Goal: Information Seeking & Learning: Learn about a topic

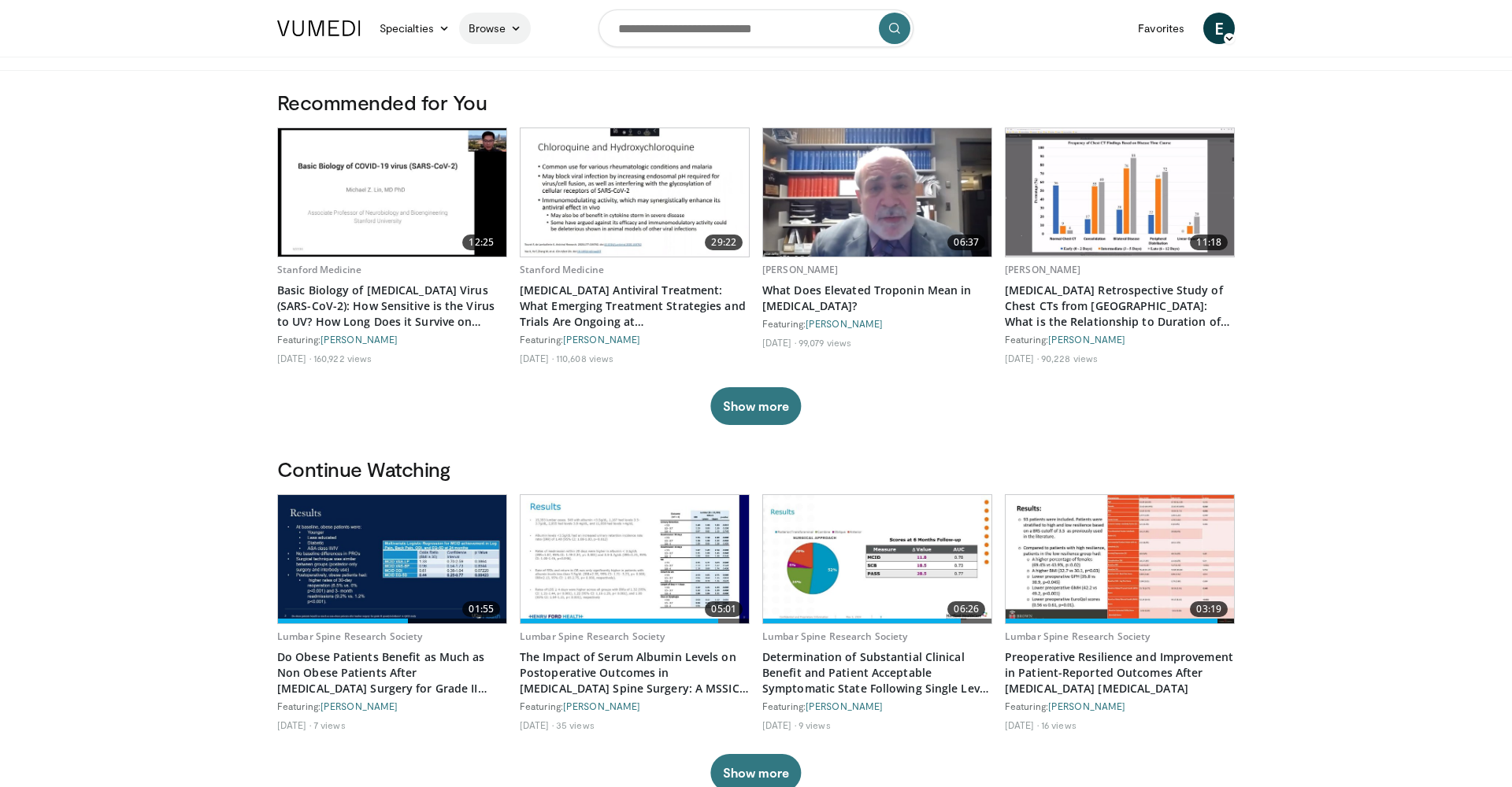
click at [526, 30] on link "Browse" at bounding box center [494, 29] width 72 height 32
click at [513, 98] on link "Education Events" at bounding box center [554, 91] width 187 height 26
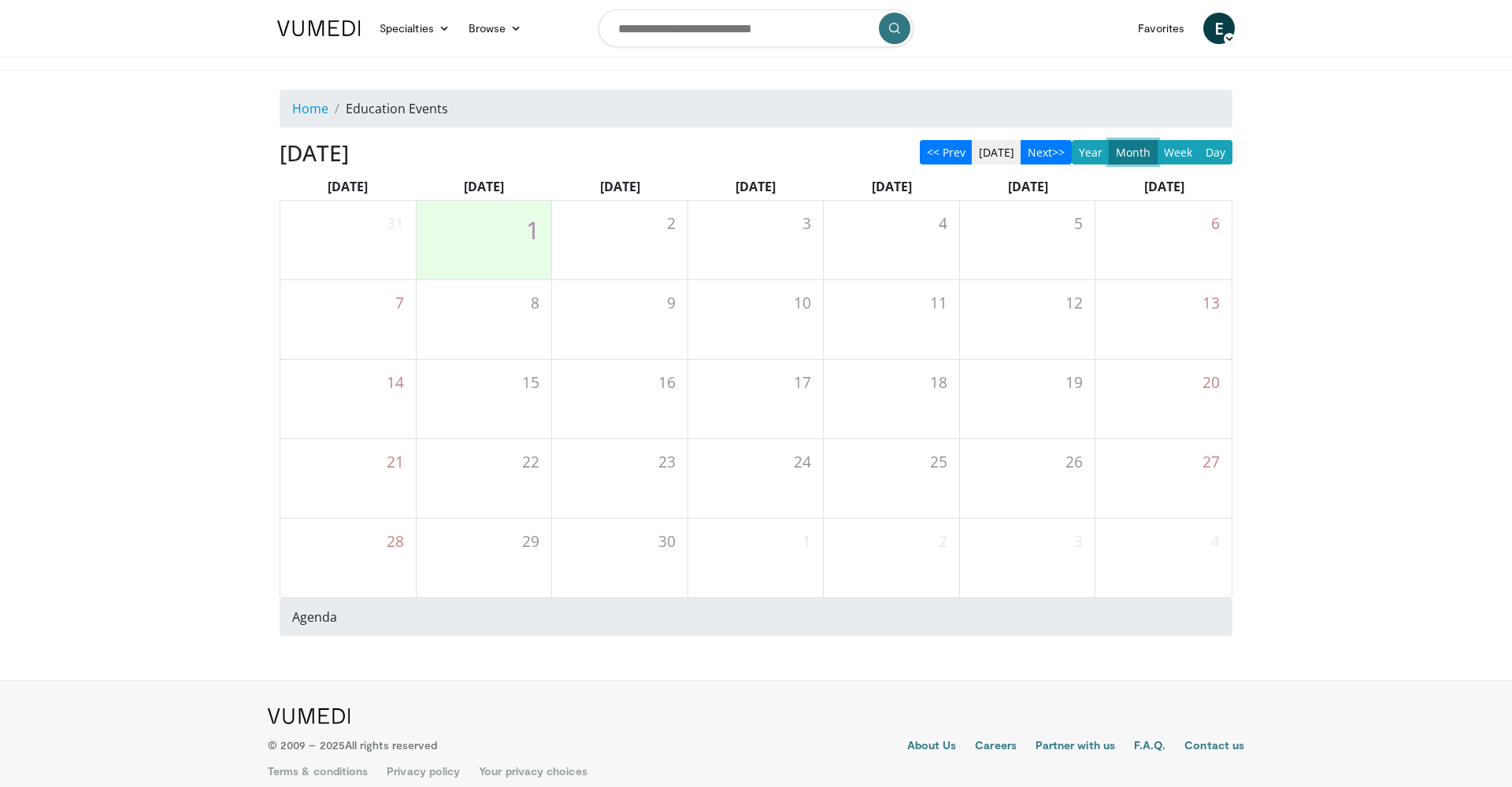
scroll to position [1, 0]
click at [444, 27] on icon at bounding box center [444, 27] width 11 height 11
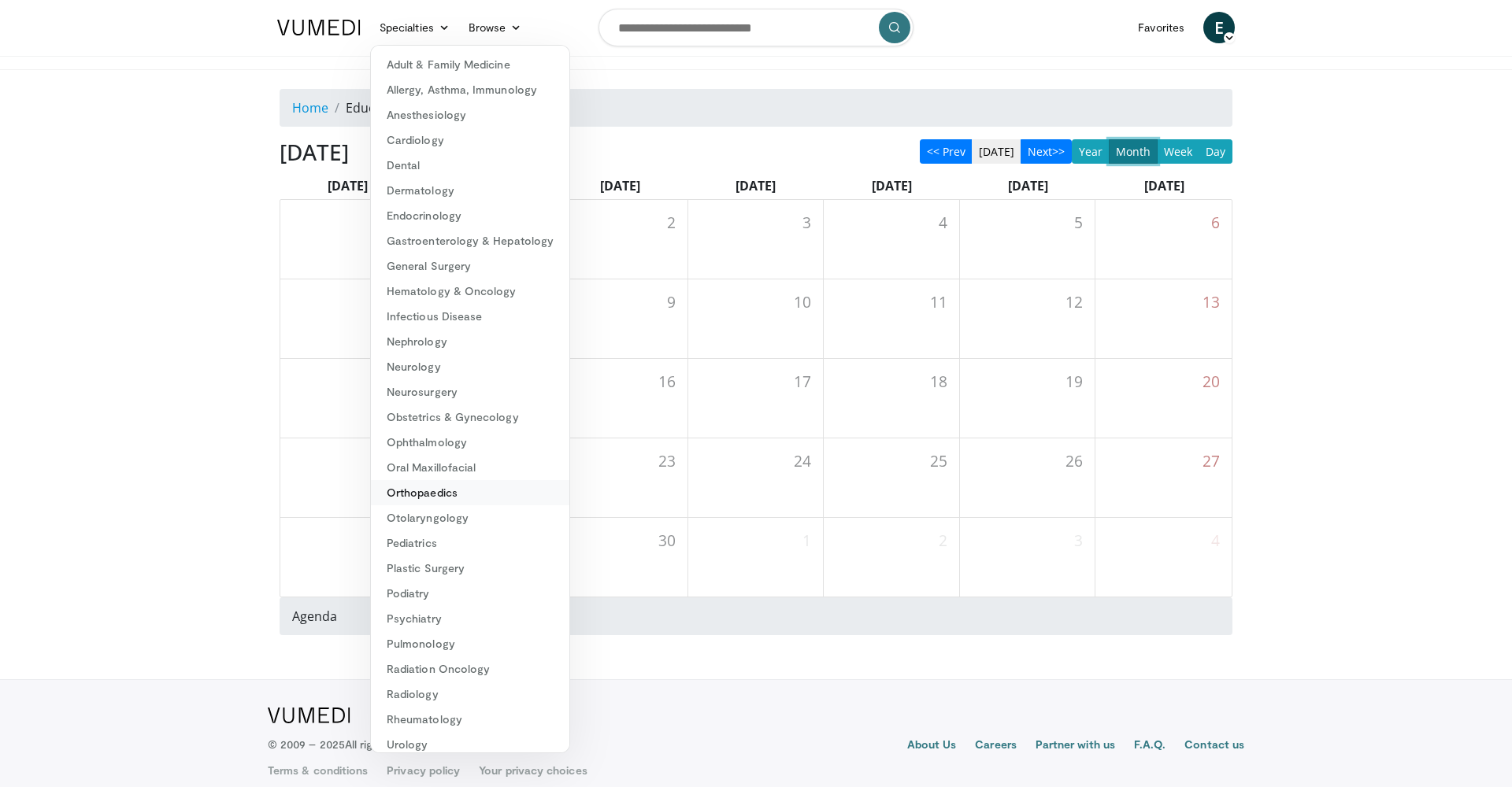
click at [446, 498] on link "Orthopaedics" at bounding box center [469, 493] width 198 height 26
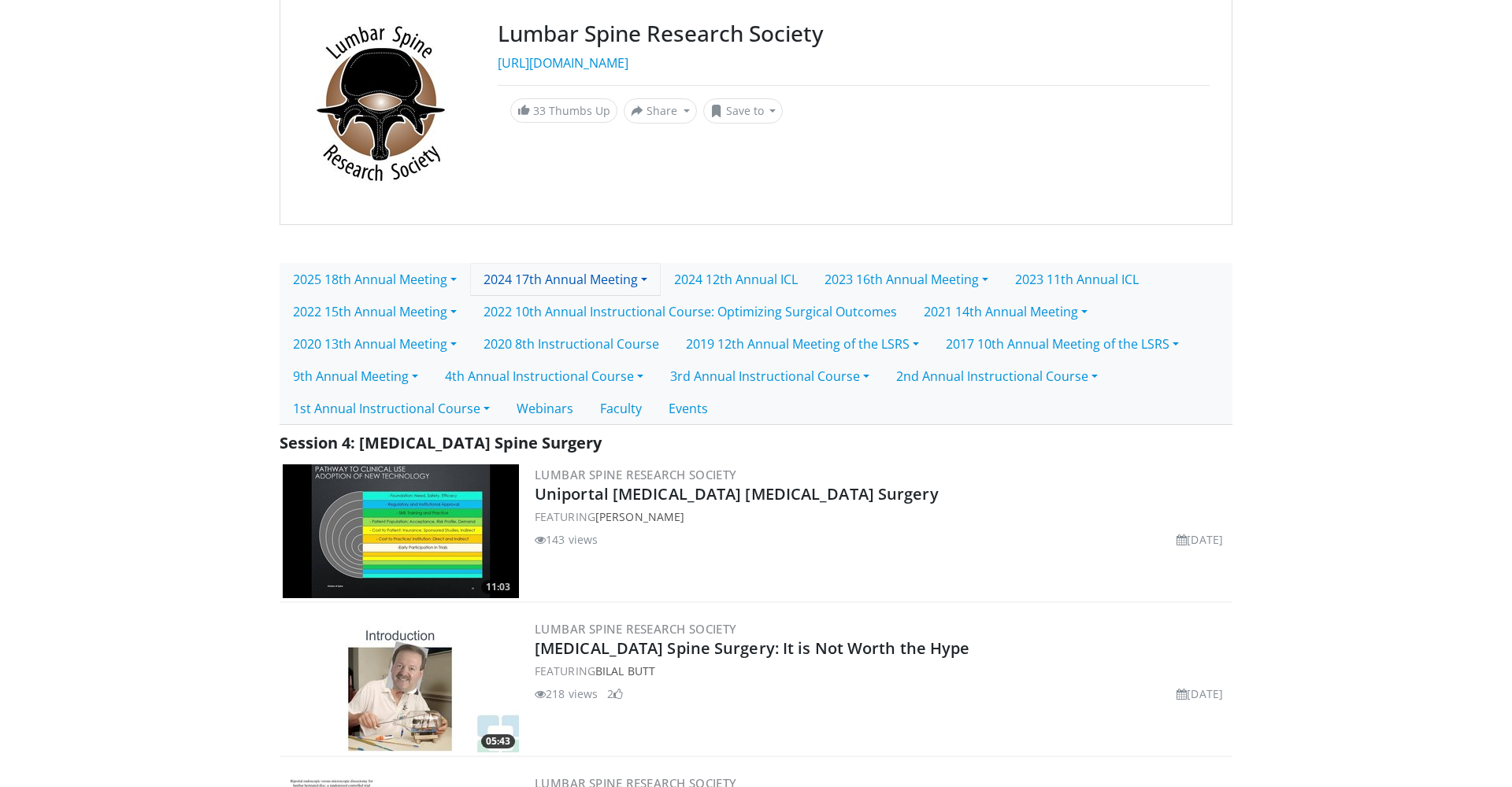
scroll to position [192, 0]
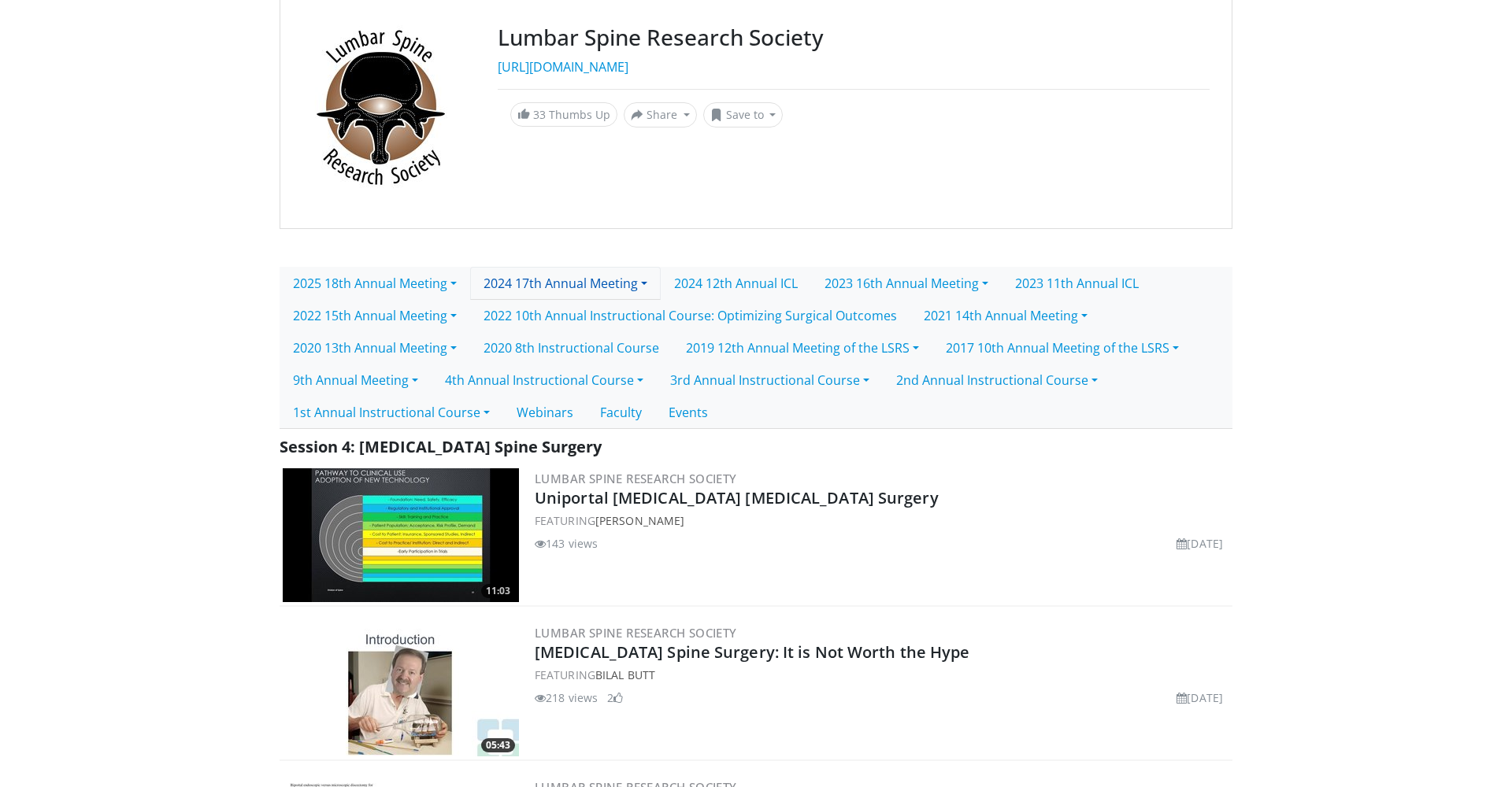
click at [656, 285] on link "2024 17th Annual Meeting" at bounding box center [565, 284] width 190 height 34
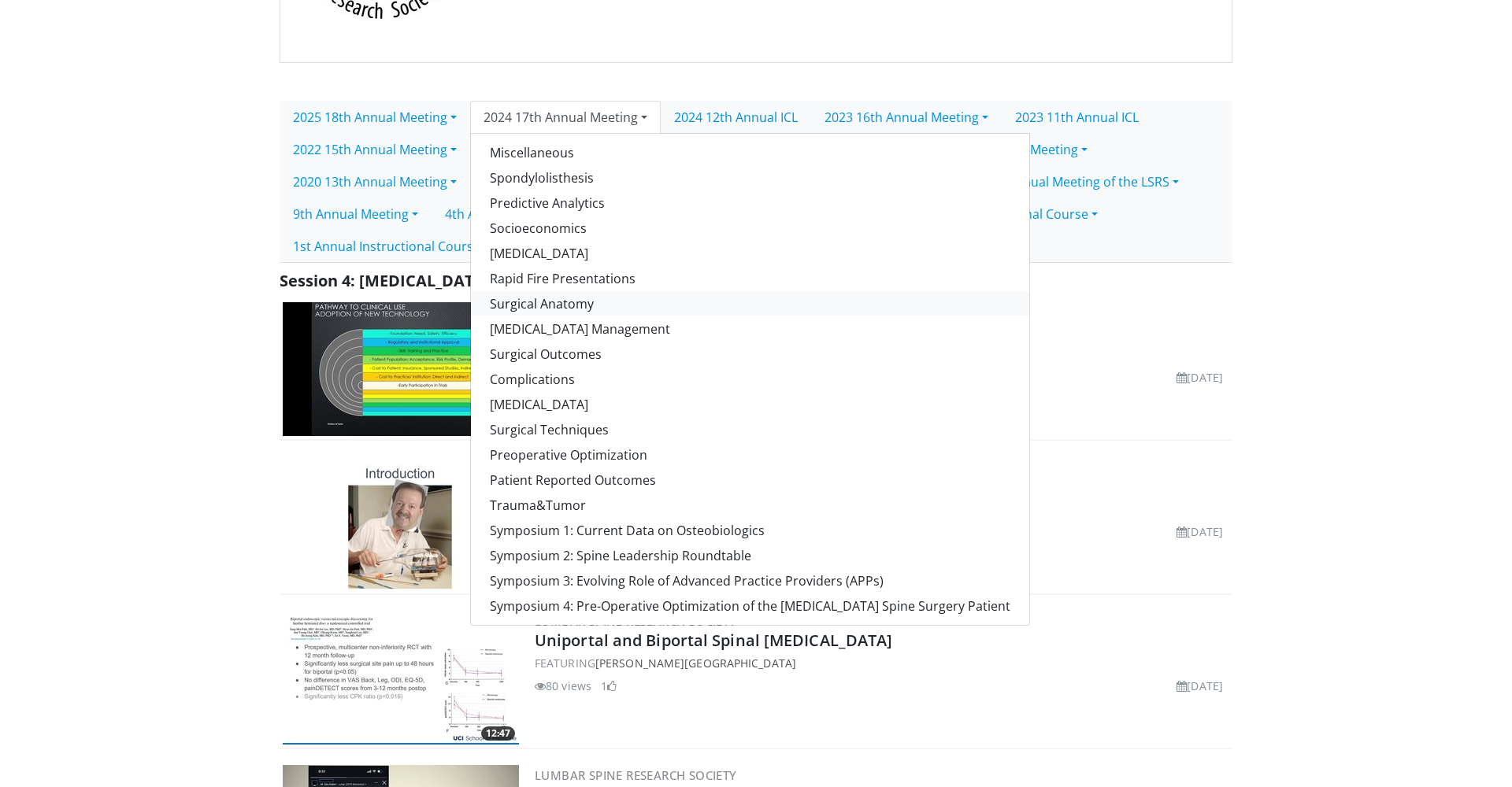
scroll to position [361, 0]
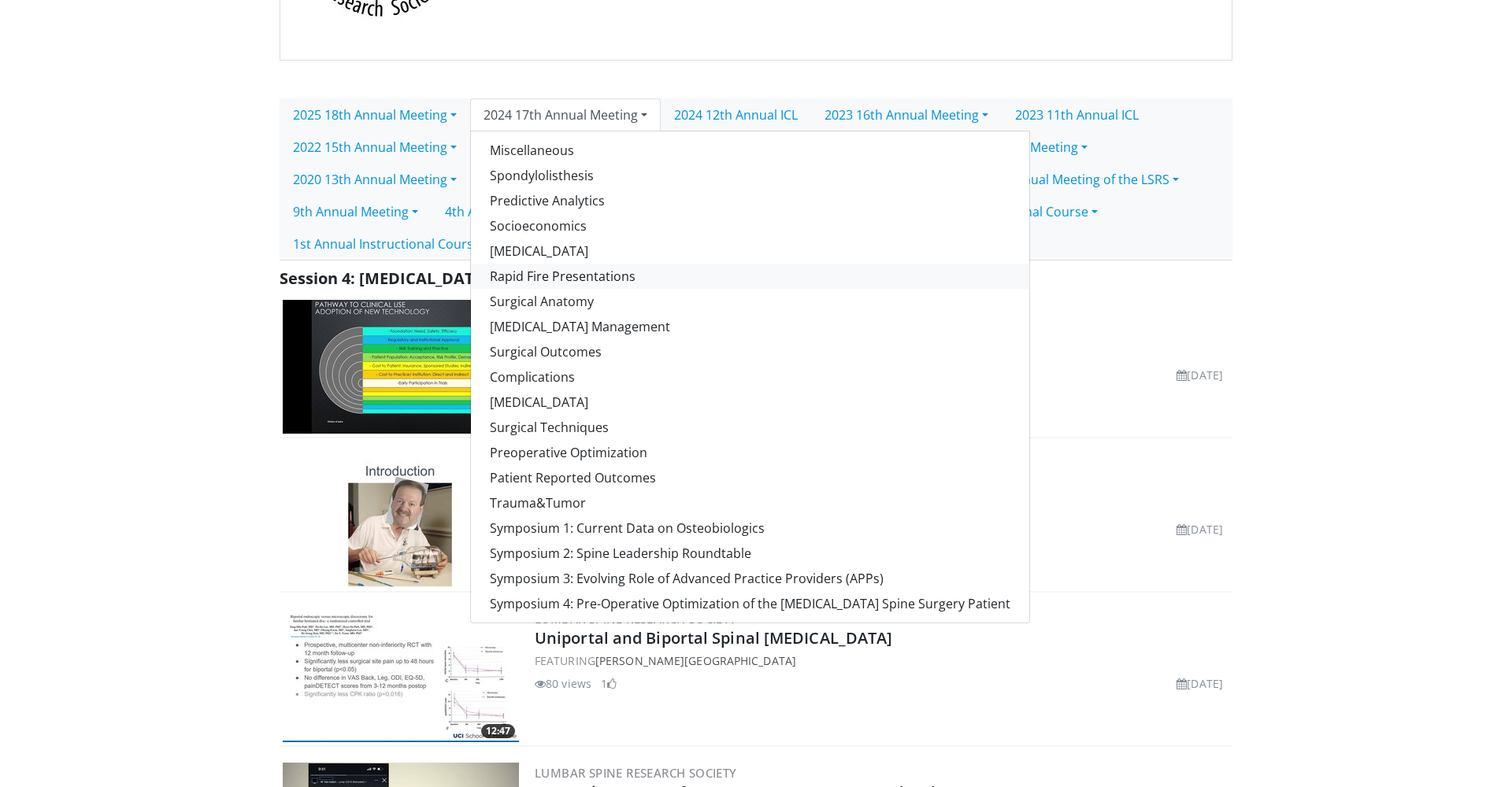
click at [589, 283] on link "Rapid Fire Presentations" at bounding box center [750, 276] width 558 height 26
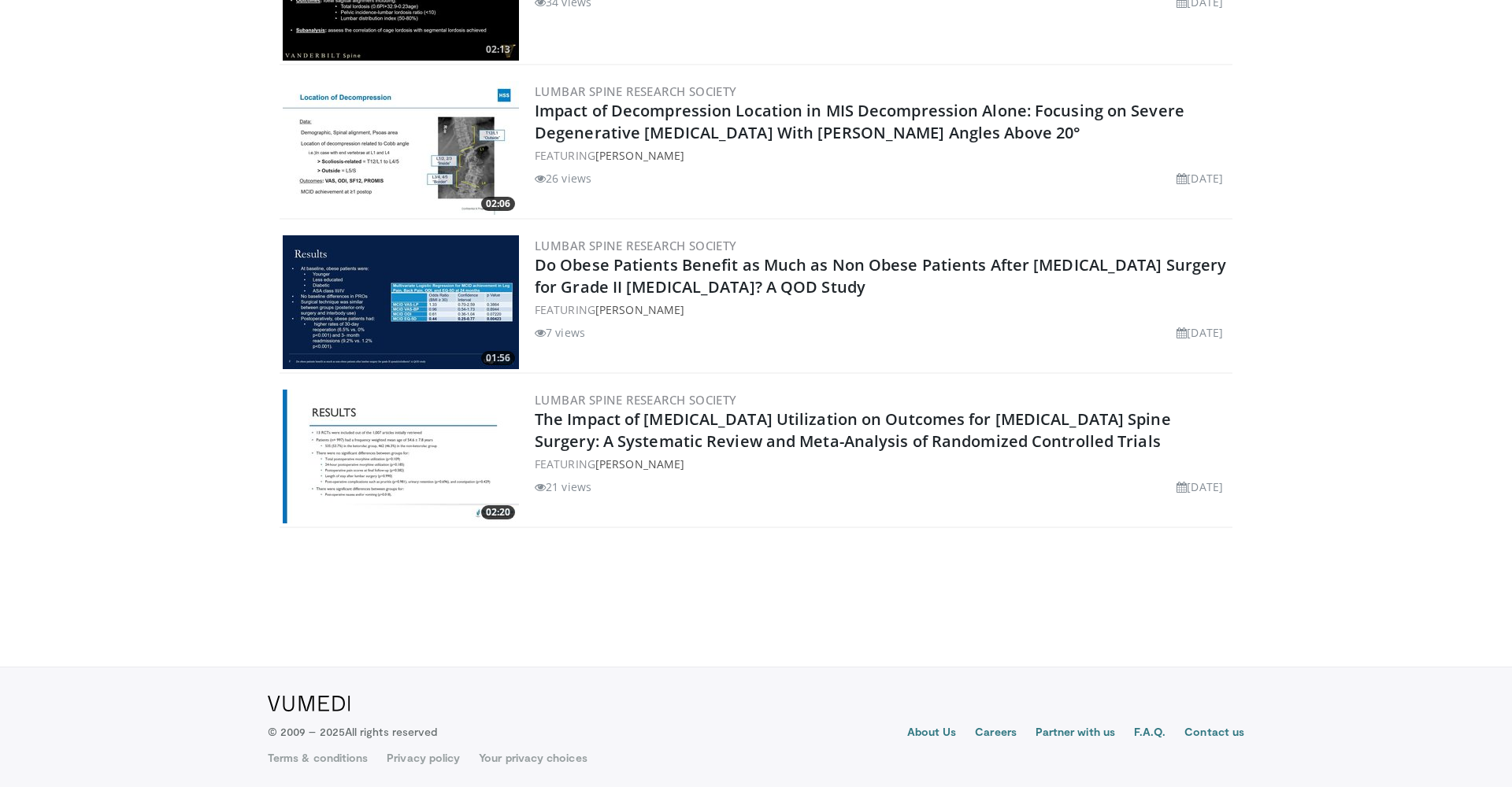
scroll to position [2772, 0]
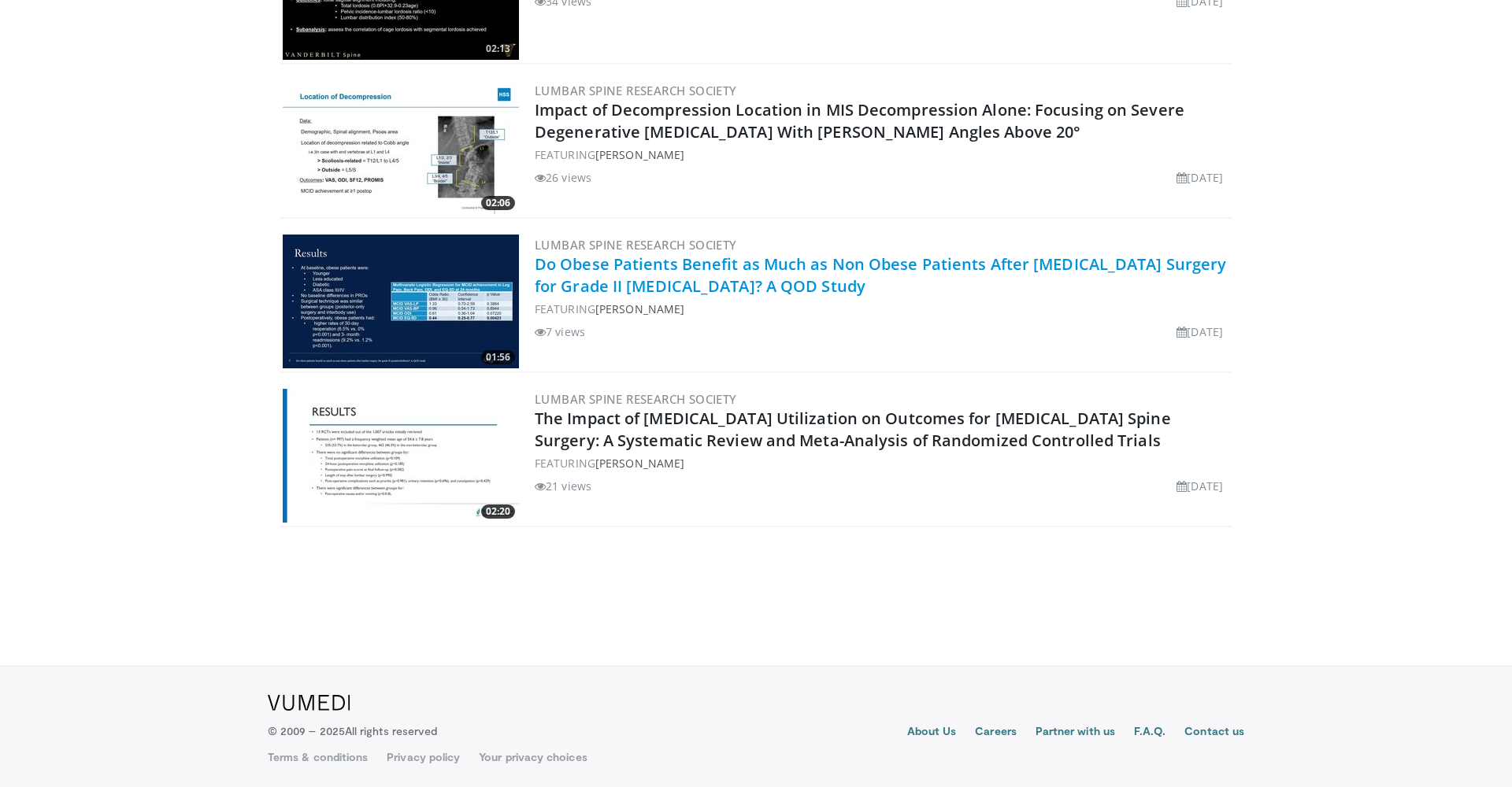
click at [567, 288] on link "Do Obese Patients Benefit as Much as Non Obese Patients After Lumbar Surgery fo…" at bounding box center [880, 275] width 691 height 43
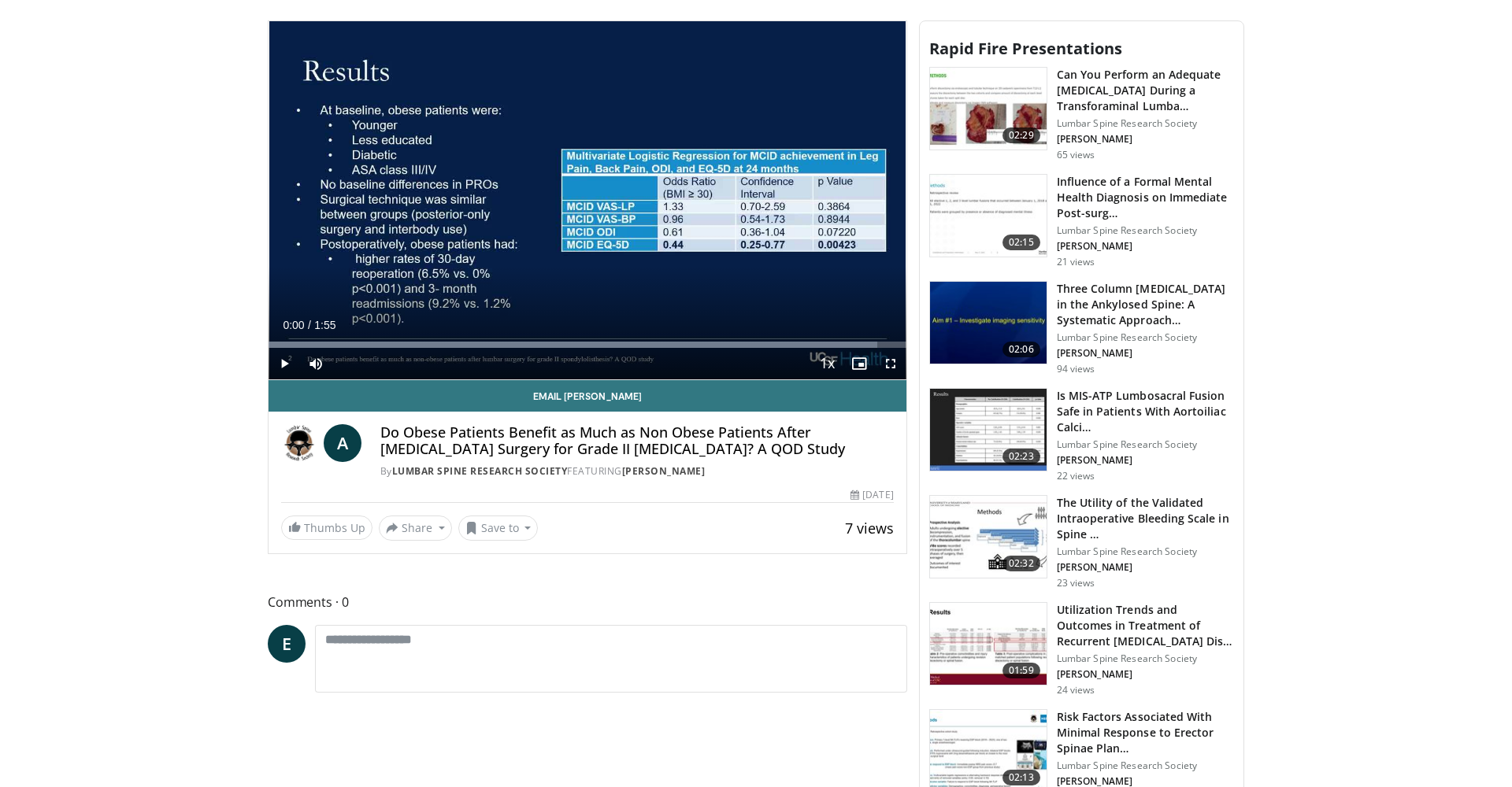
scroll to position [634, 0]
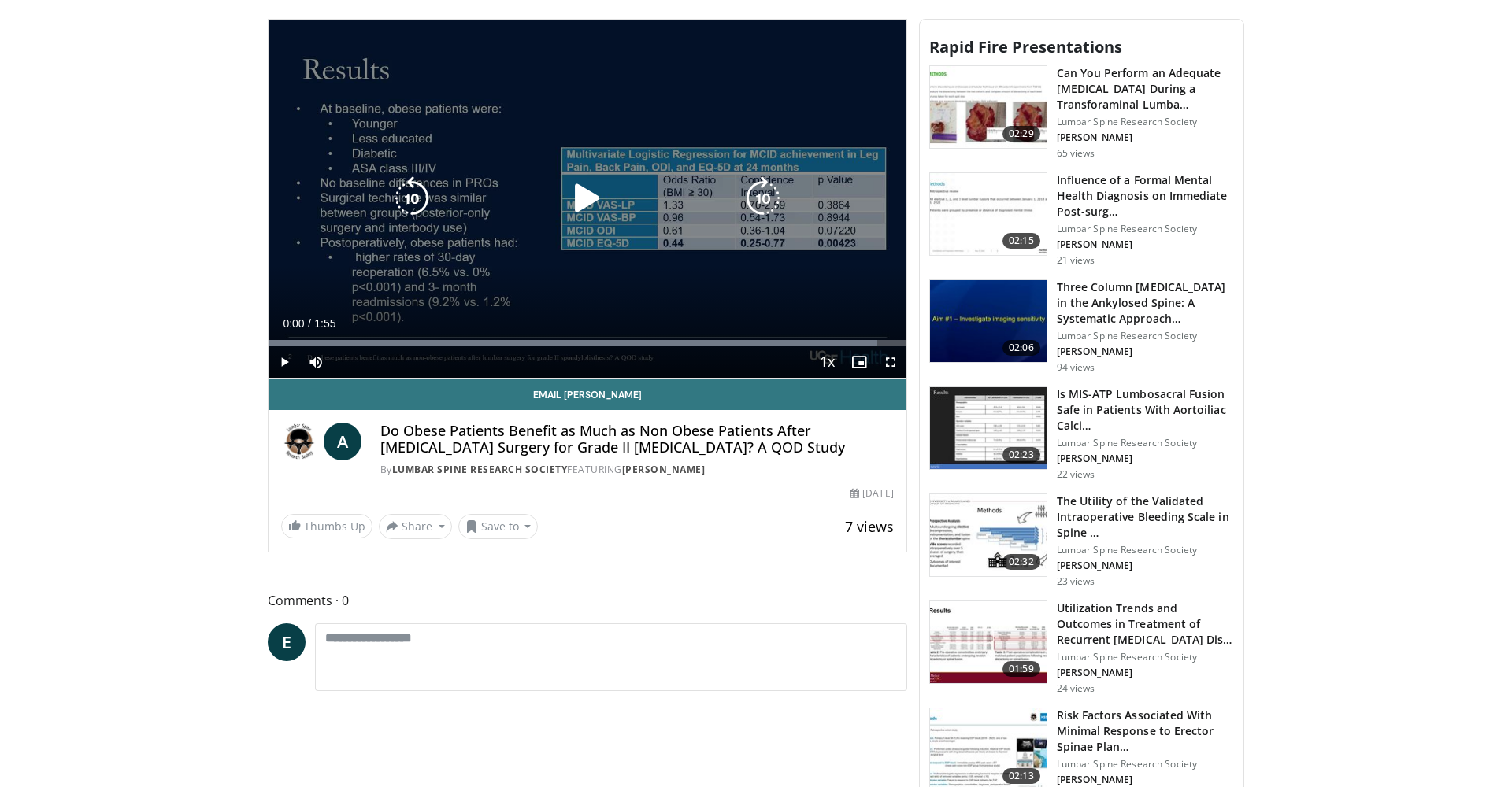
click at [580, 203] on icon "Video Player" at bounding box center [587, 198] width 44 height 44
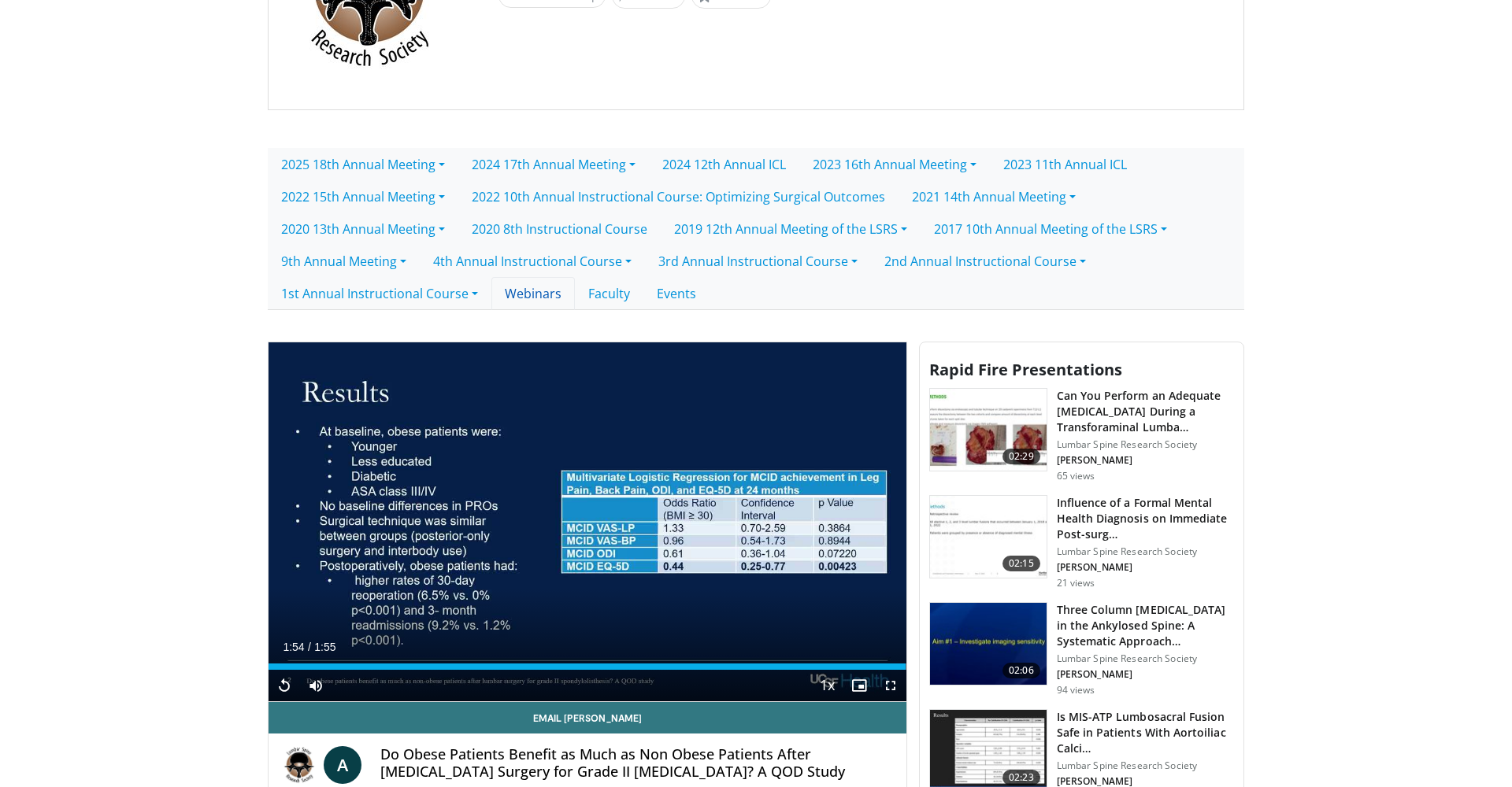
scroll to position [312, 0]
click at [646, 167] on link "2024 17th Annual Meeting" at bounding box center [553, 164] width 190 height 34
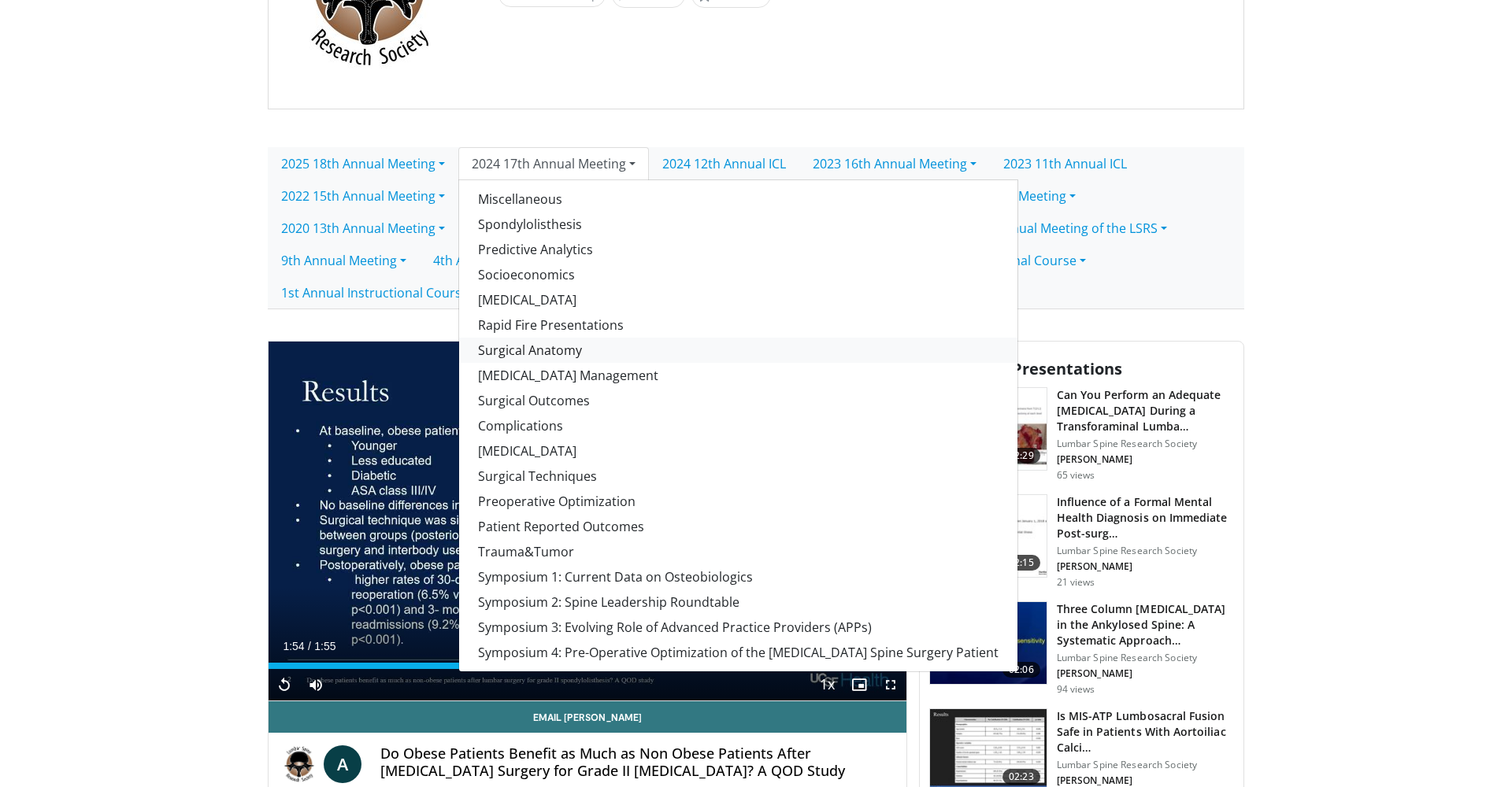
click at [564, 350] on link "Surgical Anatomy" at bounding box center [738, 350] width 558 height 26
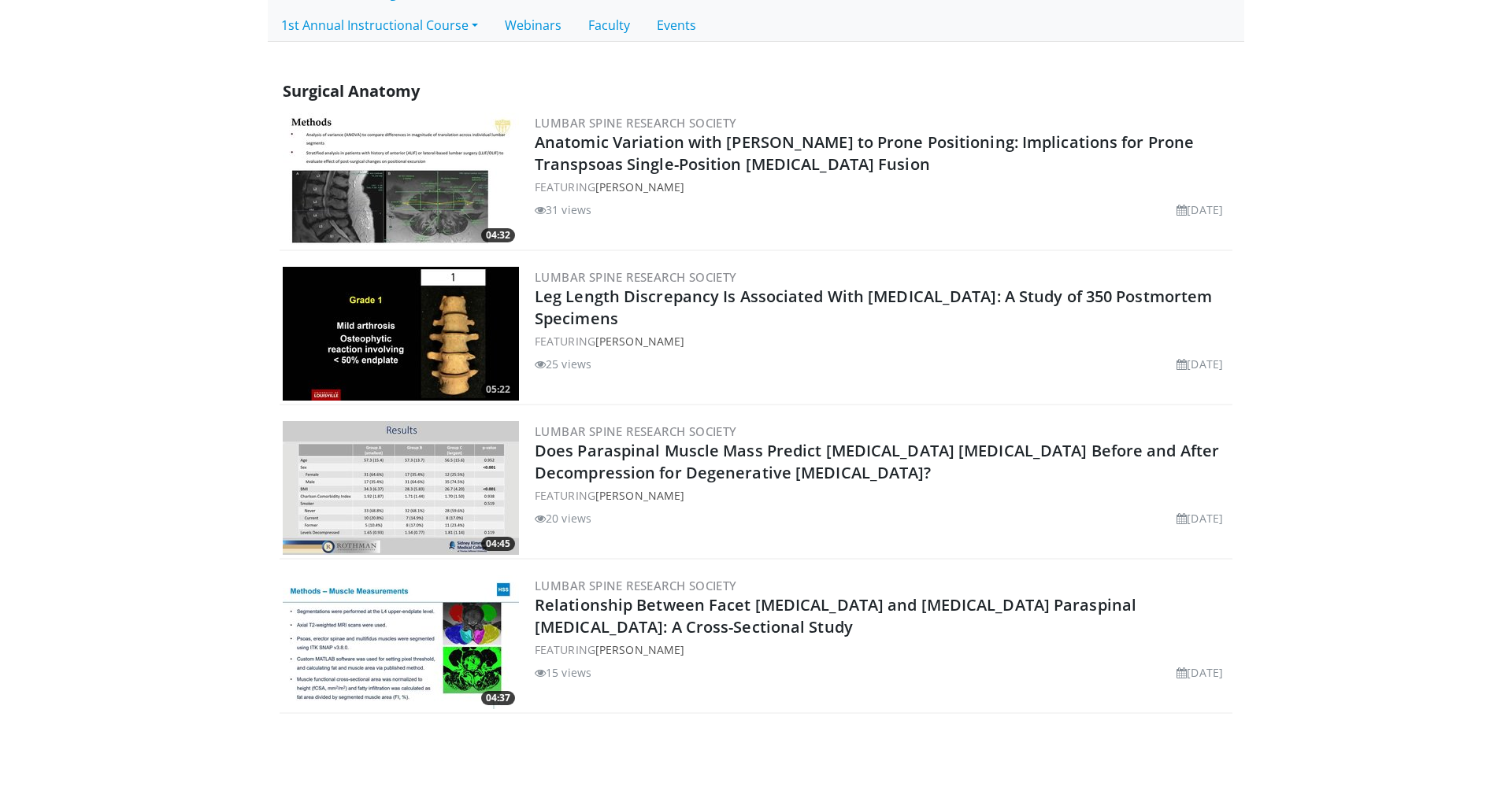
scroll to position [611, 0]
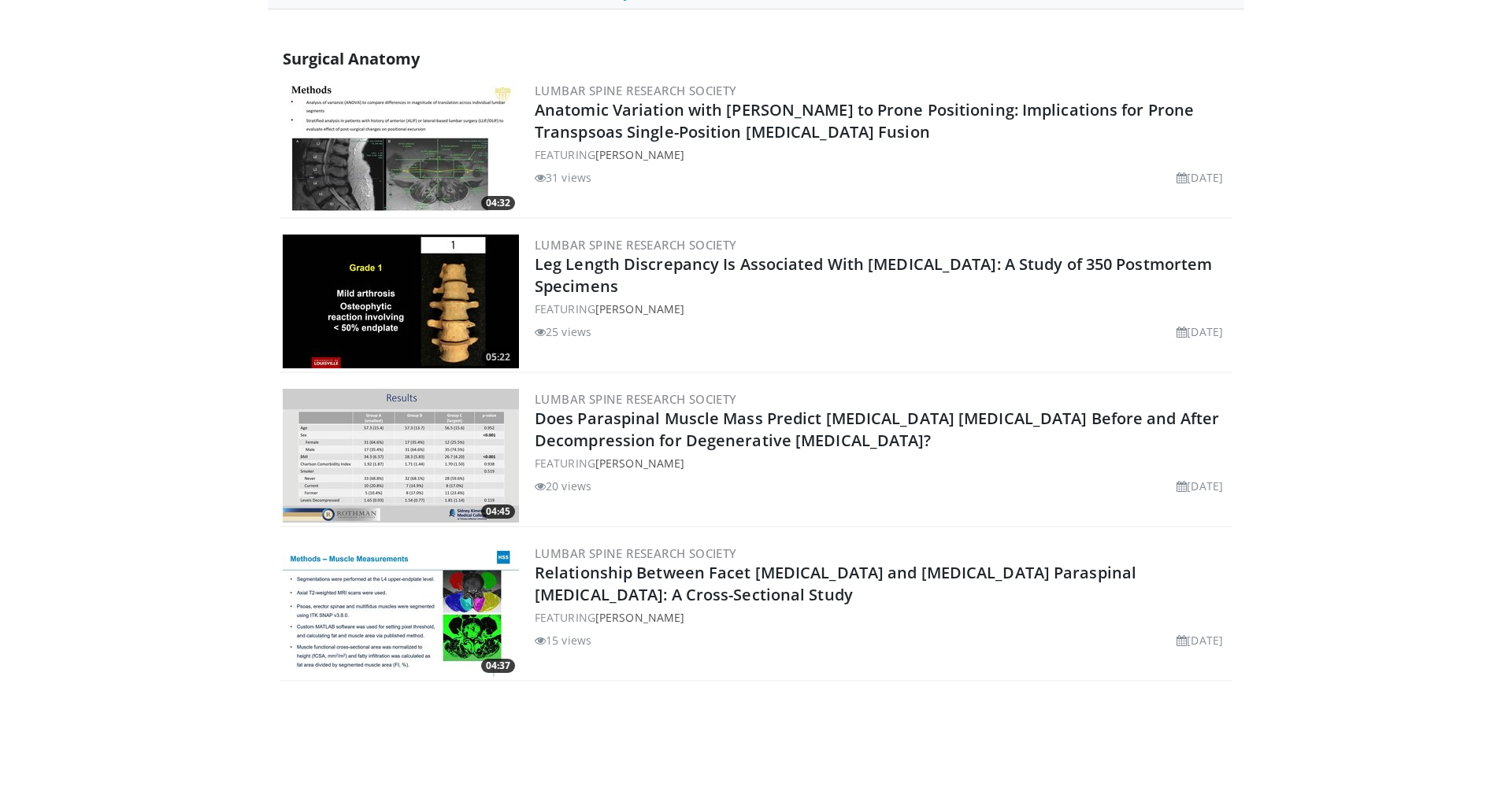
click at [389, 310] on img at bounding box center [400, 302] width 236 height 134
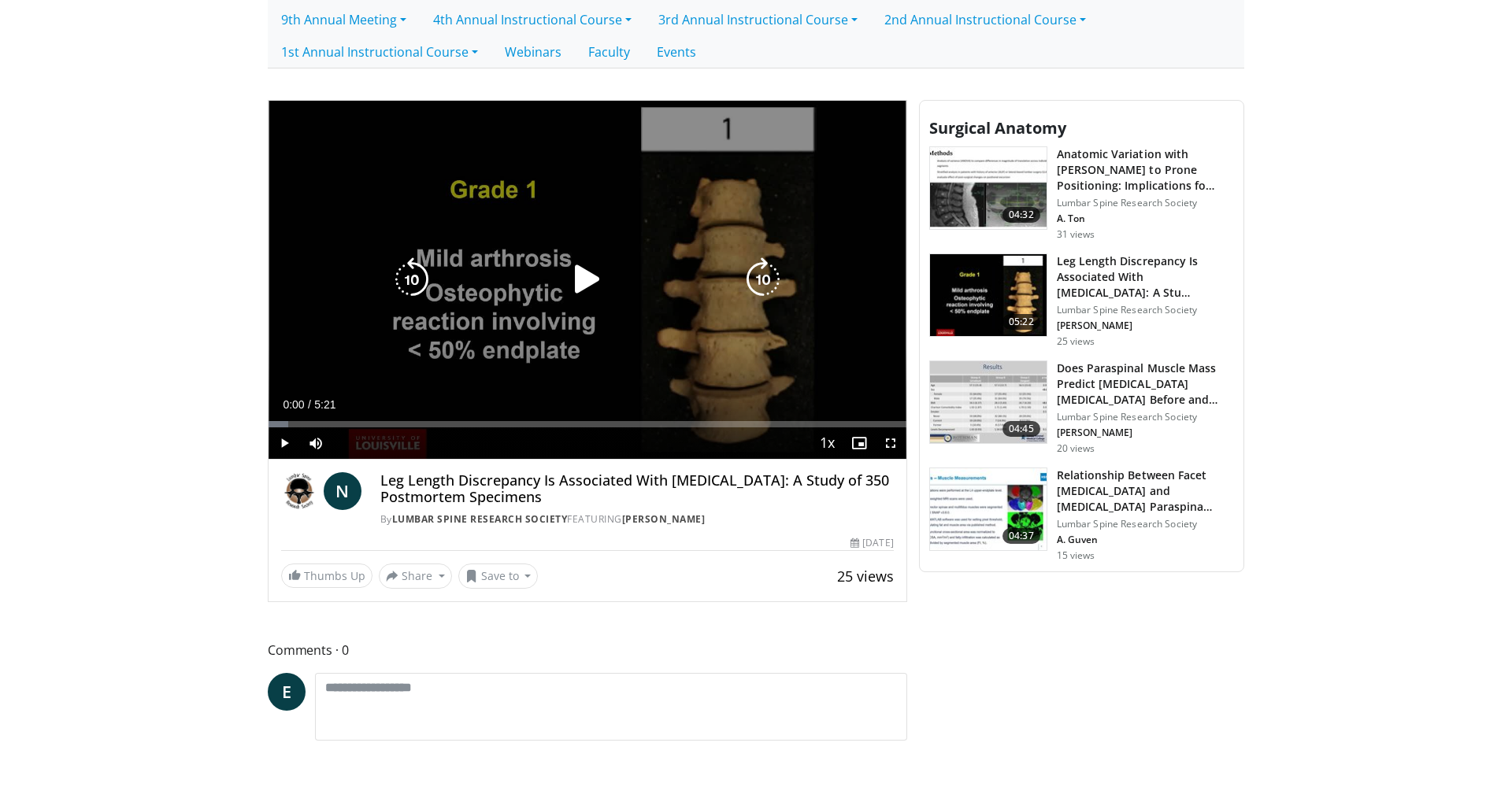
scroll to position [564, 0]
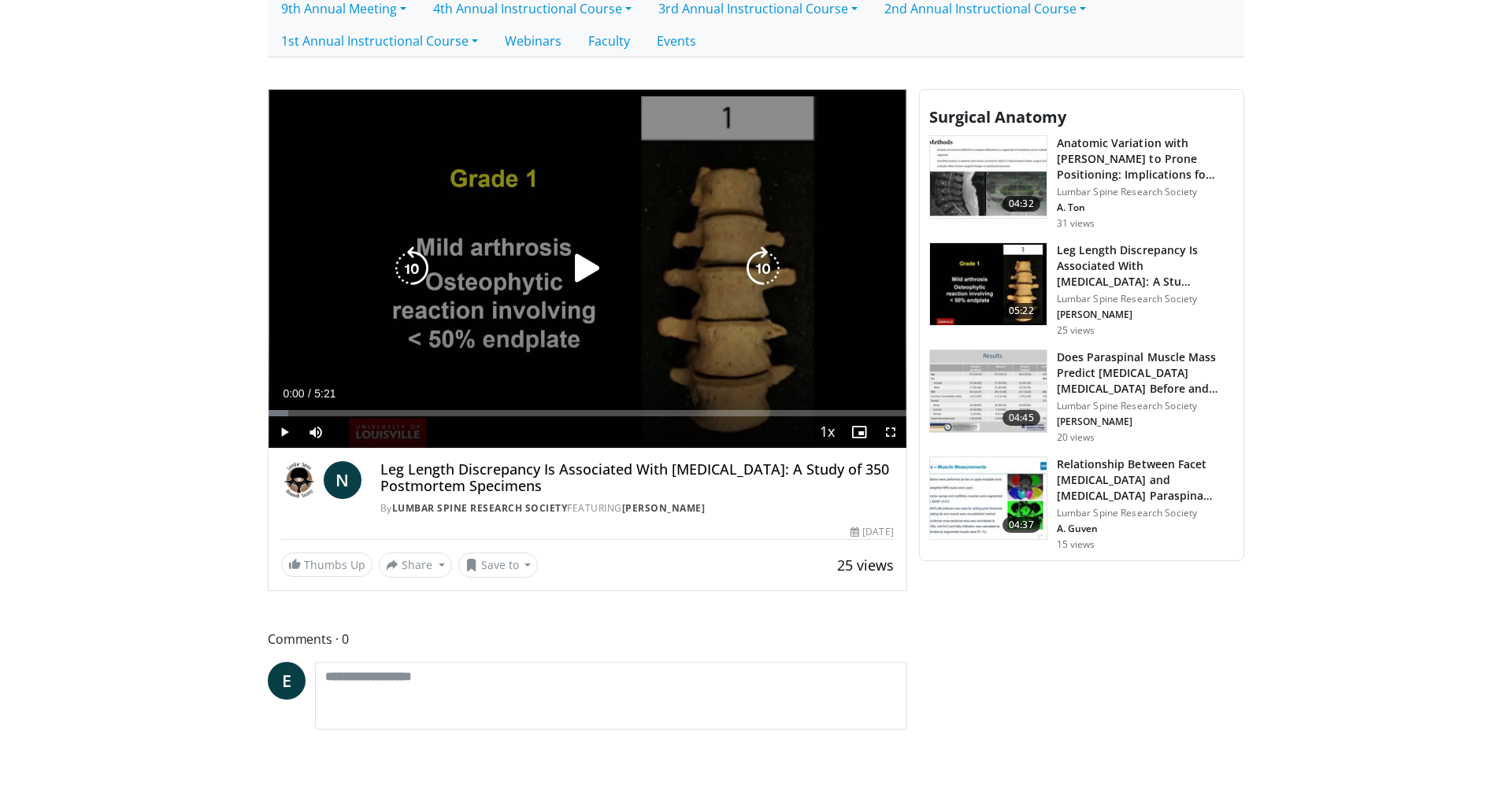
click at [577, 271] on icon "Video Player" at bounding box center [587, 268] width 44 height 44
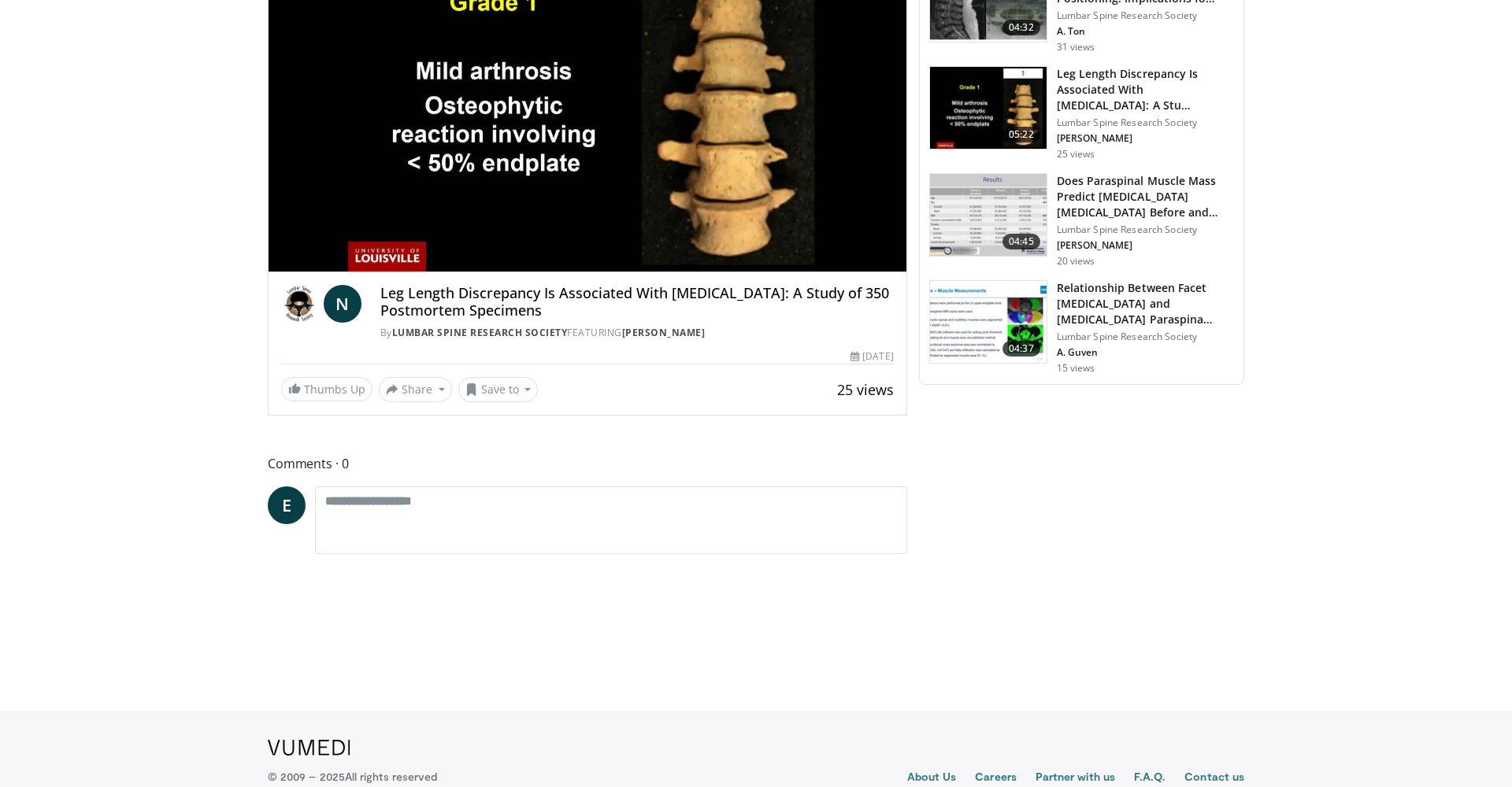
scroll to position [481, 0]
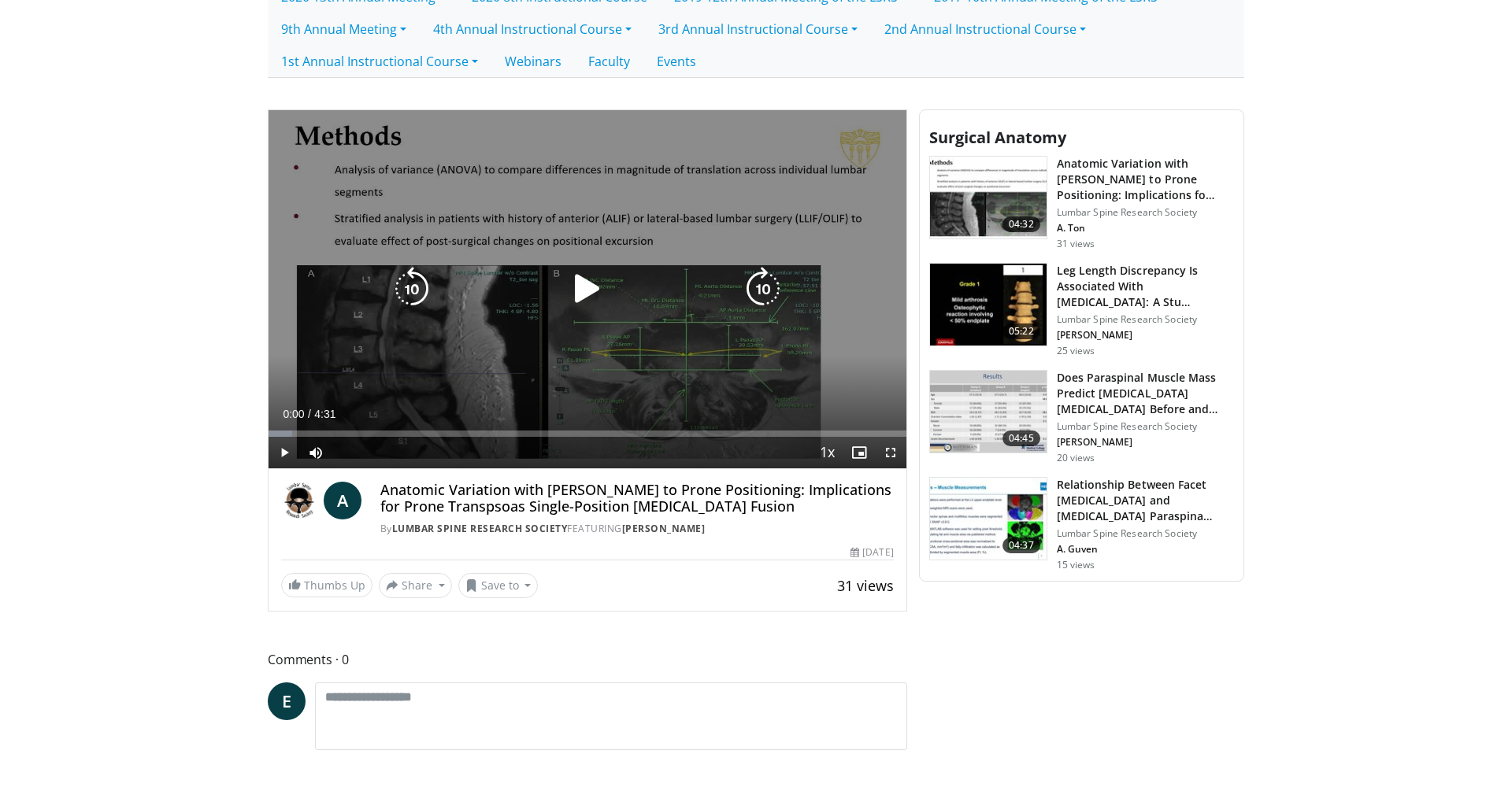
scroll to position [552, 0]
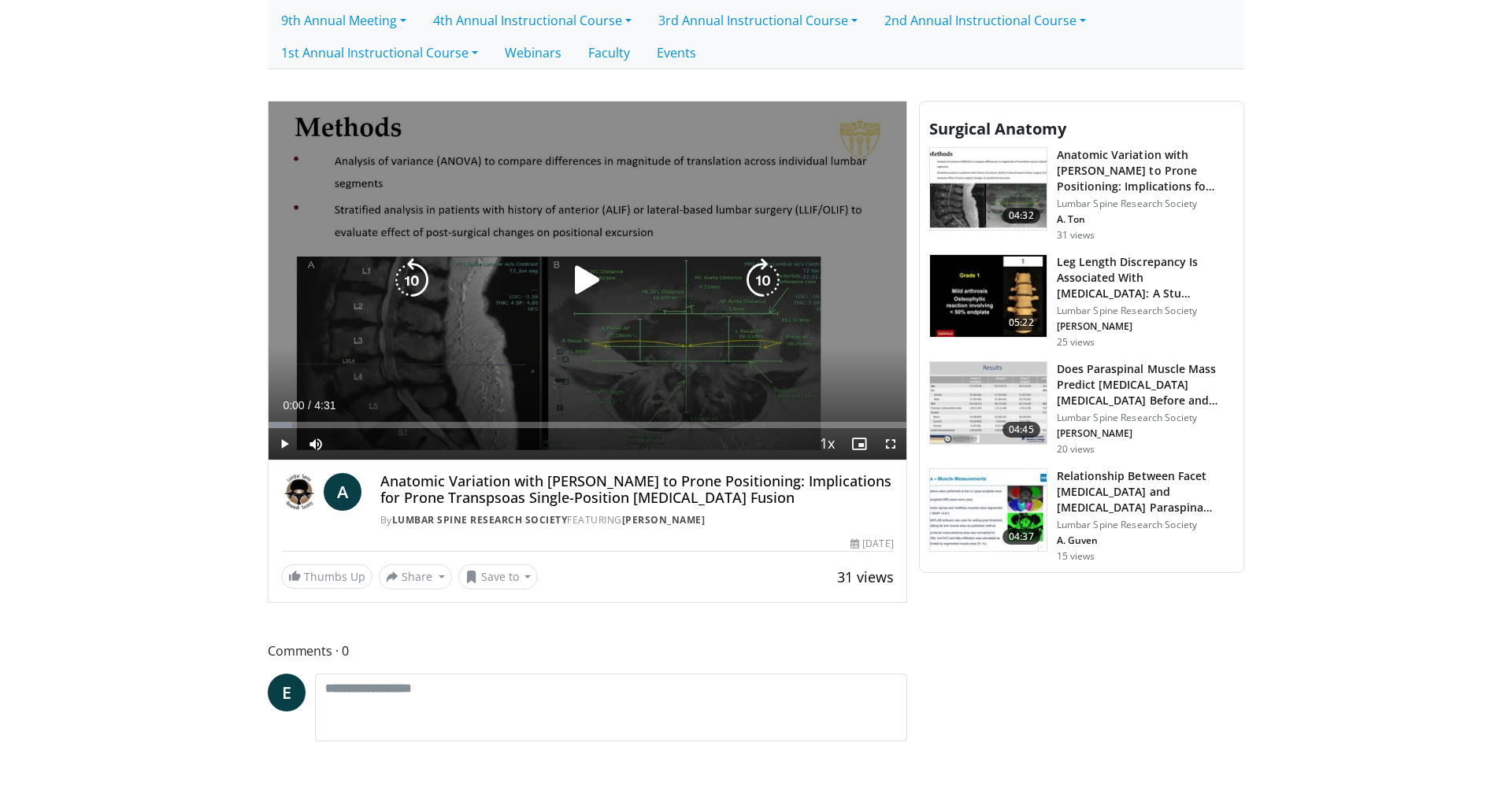
click at [587, 279] on icon "Video Player" at bounding box center [587, 280] width 44 height 44
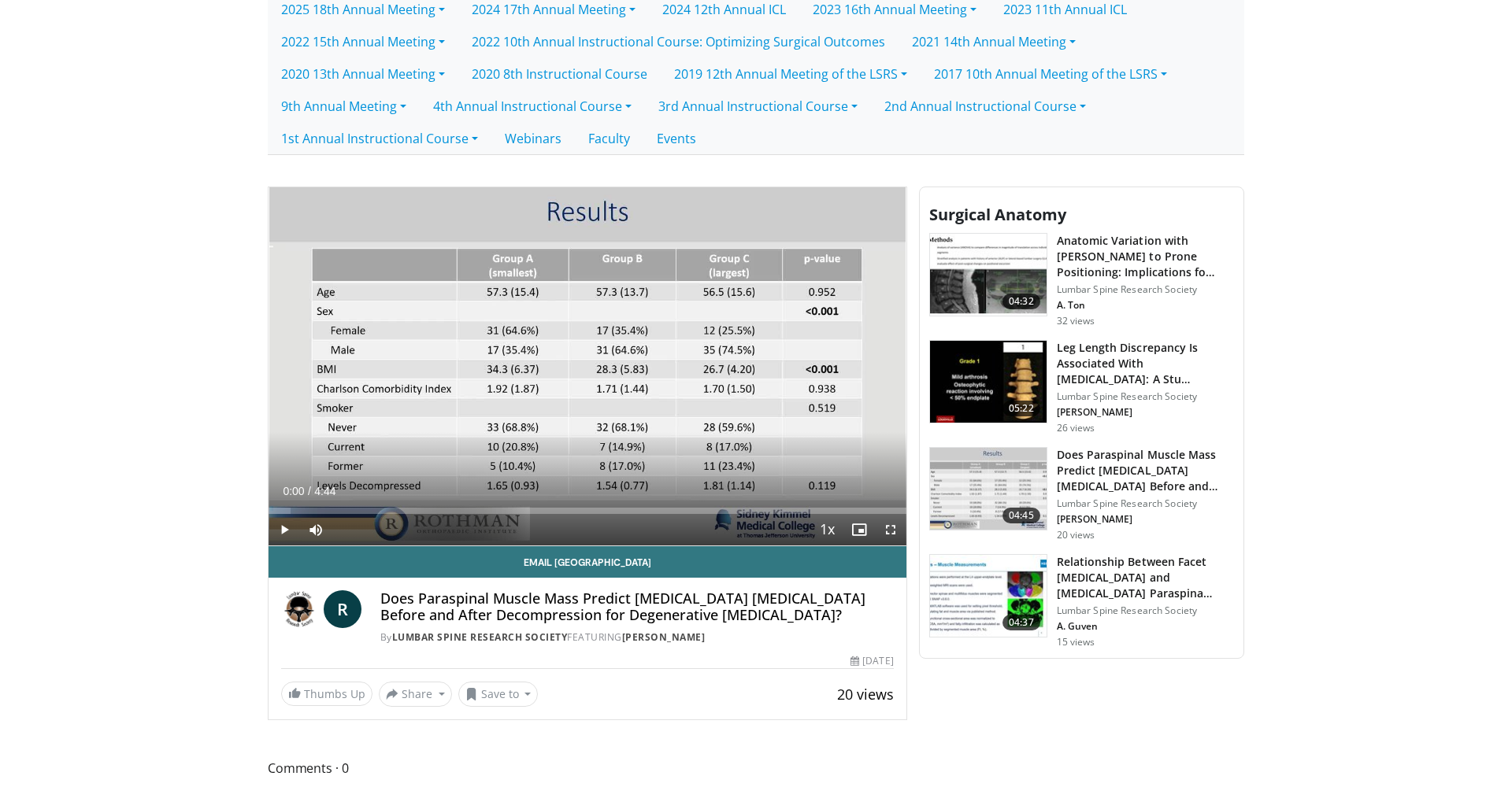
scroll to position [473, 0]
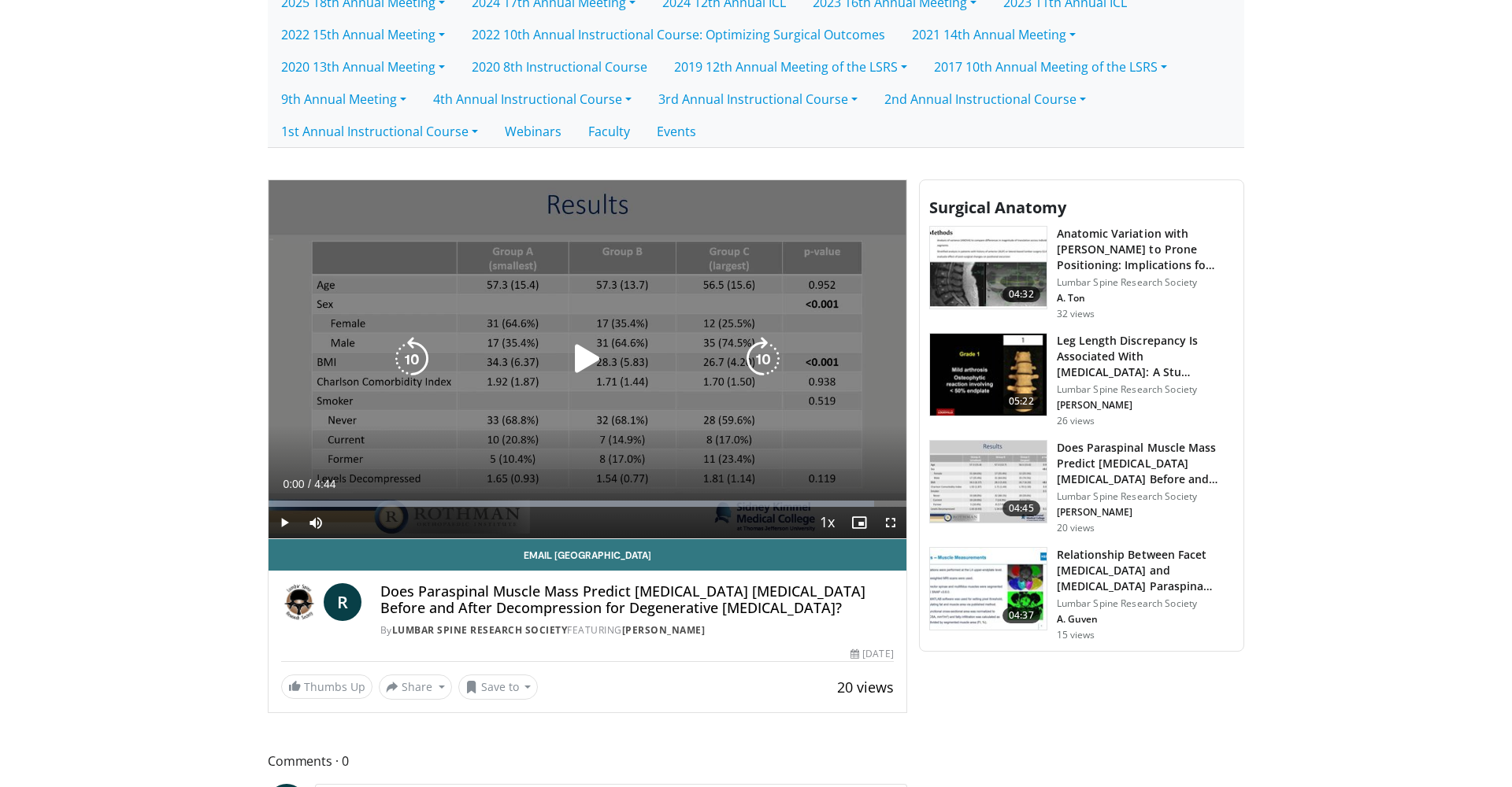
click at [576, 362] on icon "Video Player" at bounding box center [587, 359] width 44 height 44
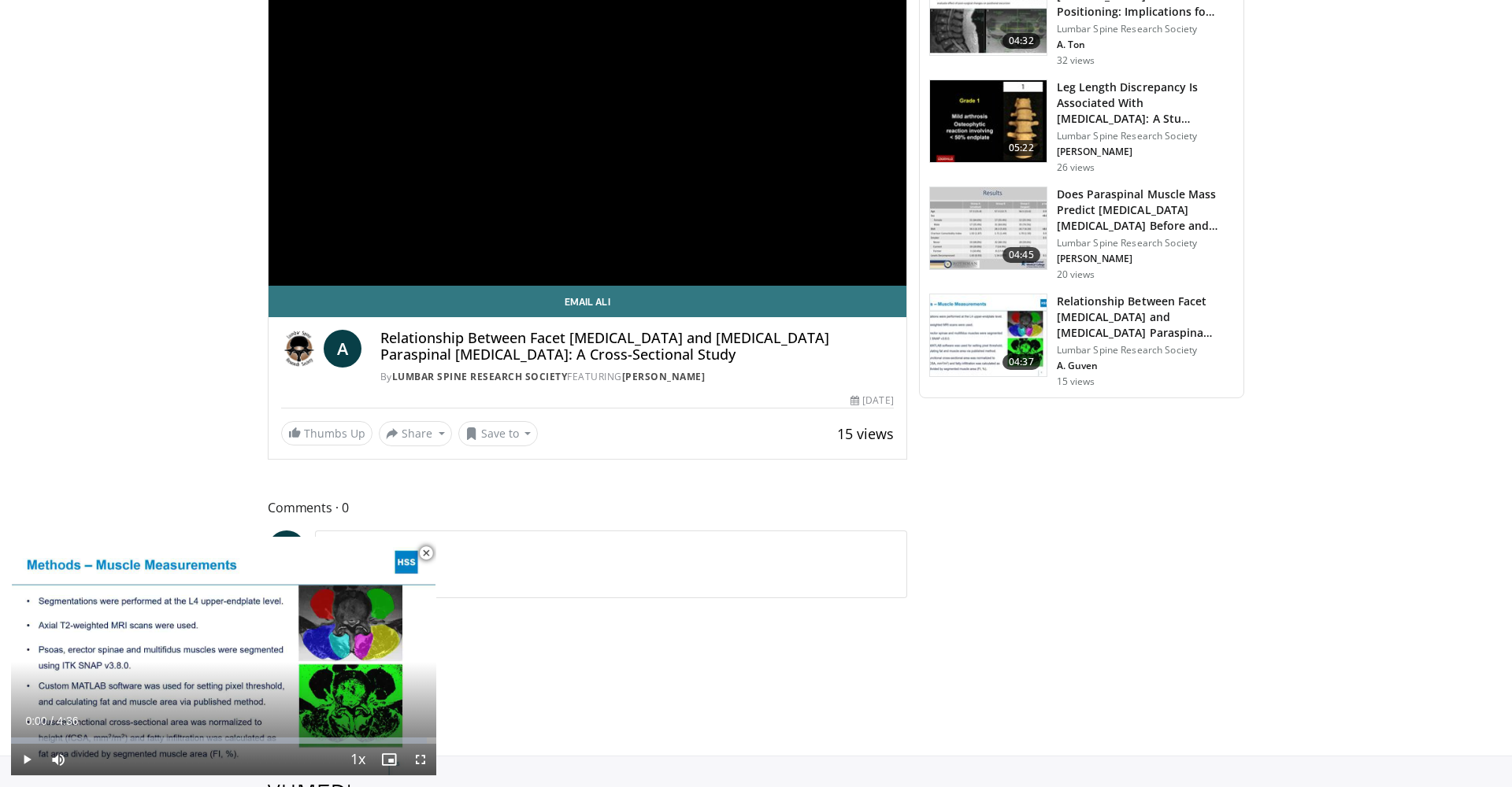
scroll to position [835, 0]
click at [1007, 329] on img at bounding box center [988, 335] width 116 height 82
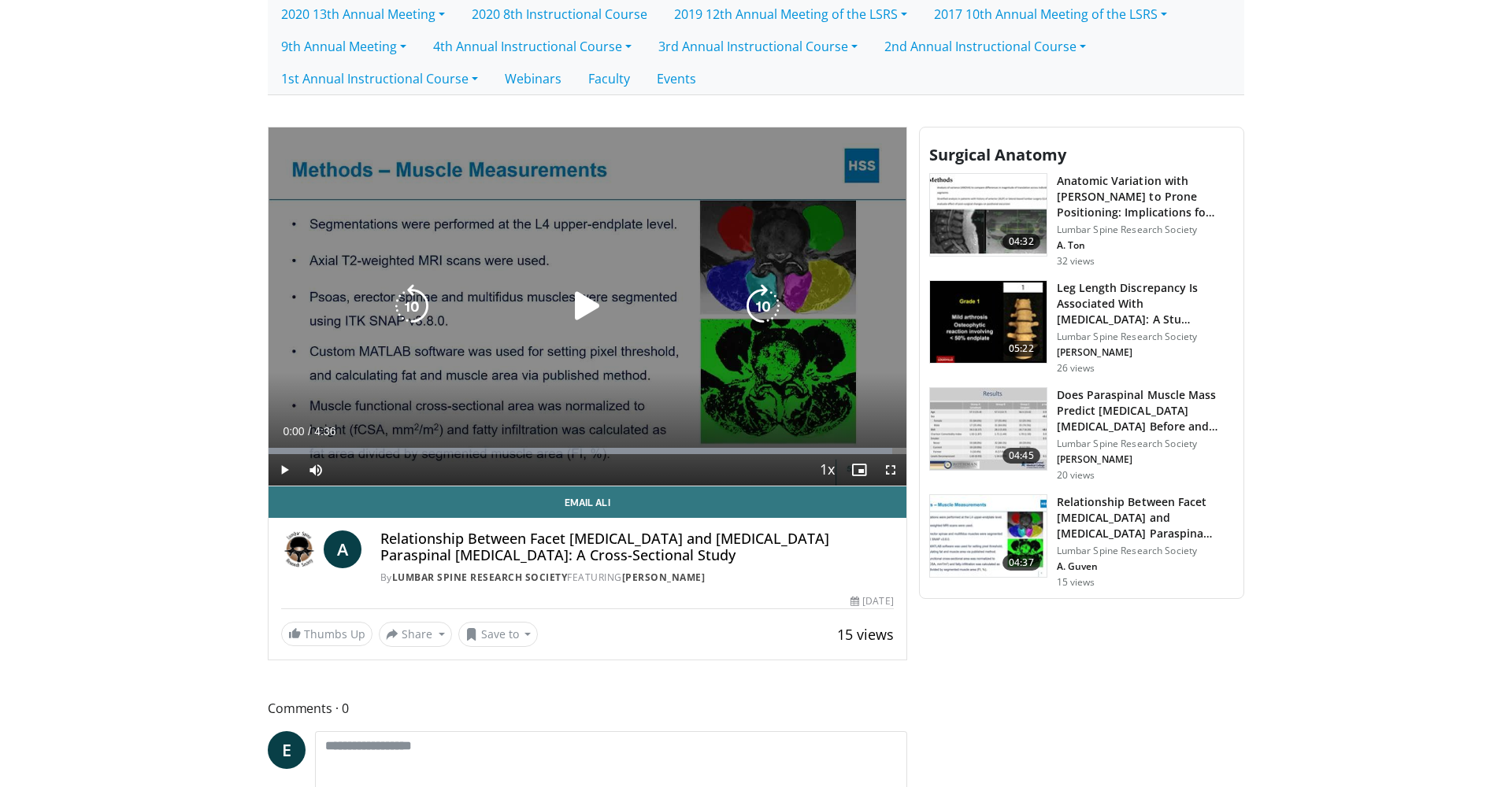
scroll to position [527, 0]
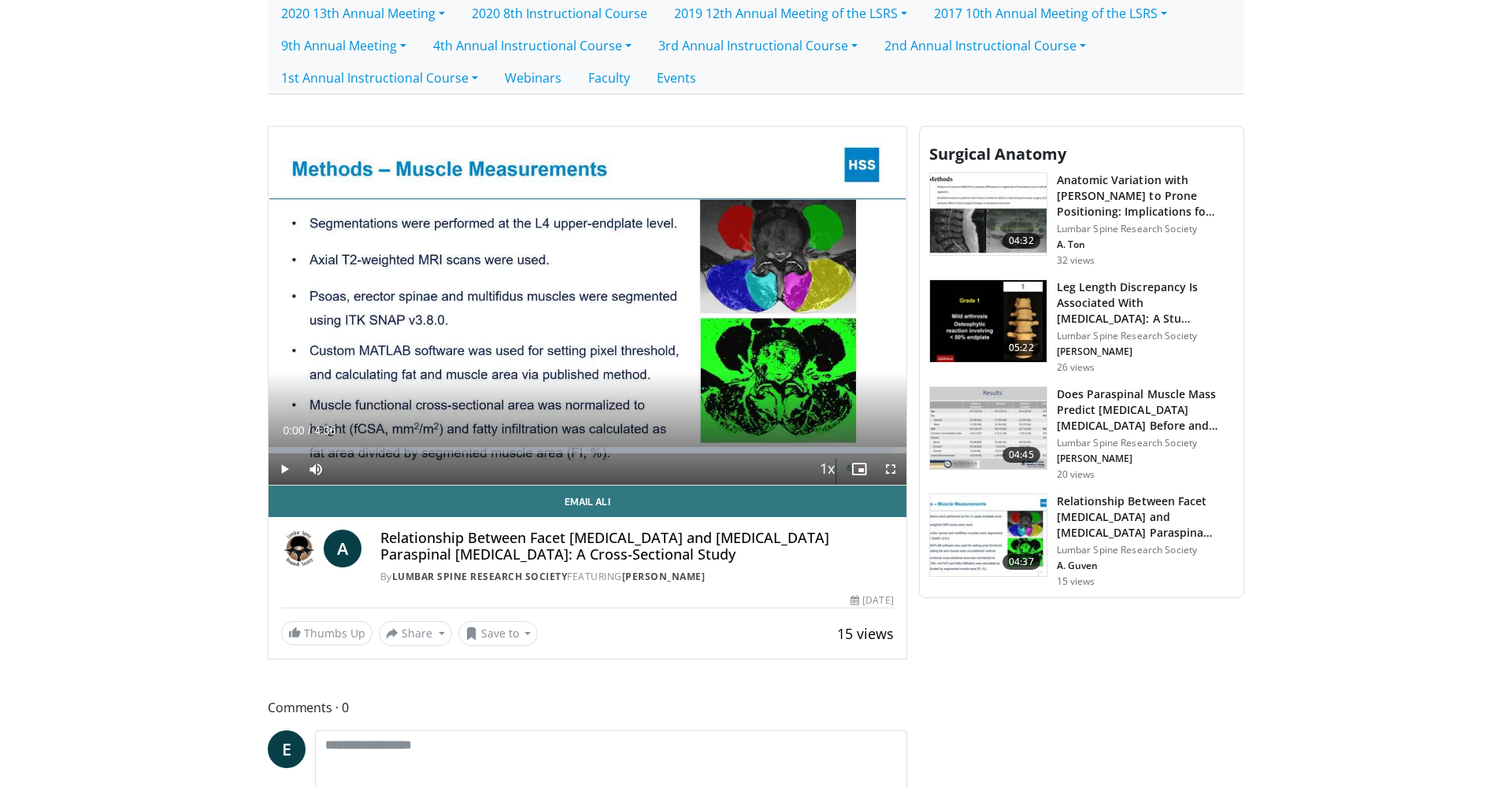
click at [289, 469] on span "Video Player" at bounding box center [284, 469] width 32 height 32
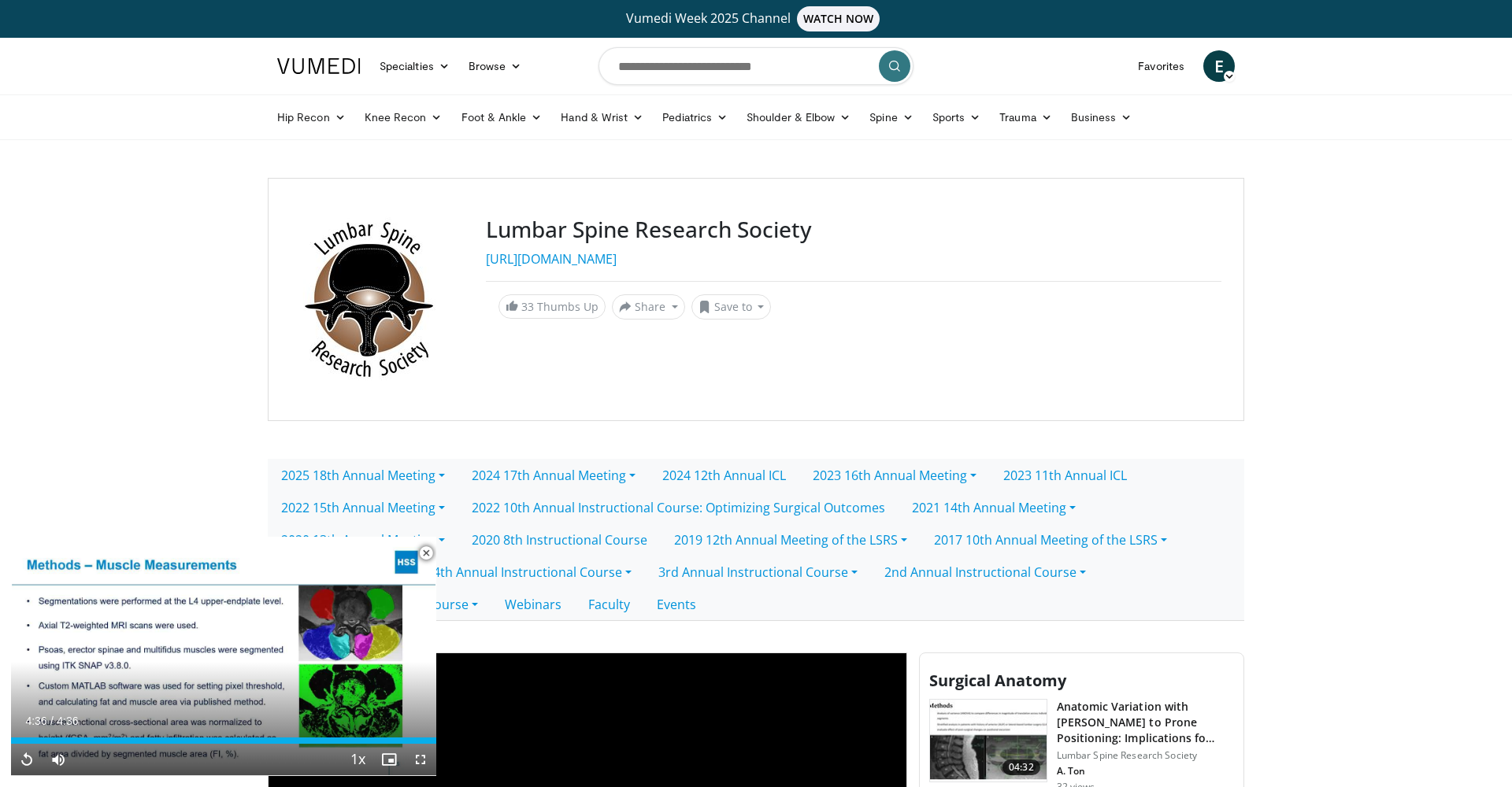
scroll to position [0, 0]
click at [637, 472] on link "2024 17th Annual Meeting" at bounding box center [553, 475] width 190 height 34
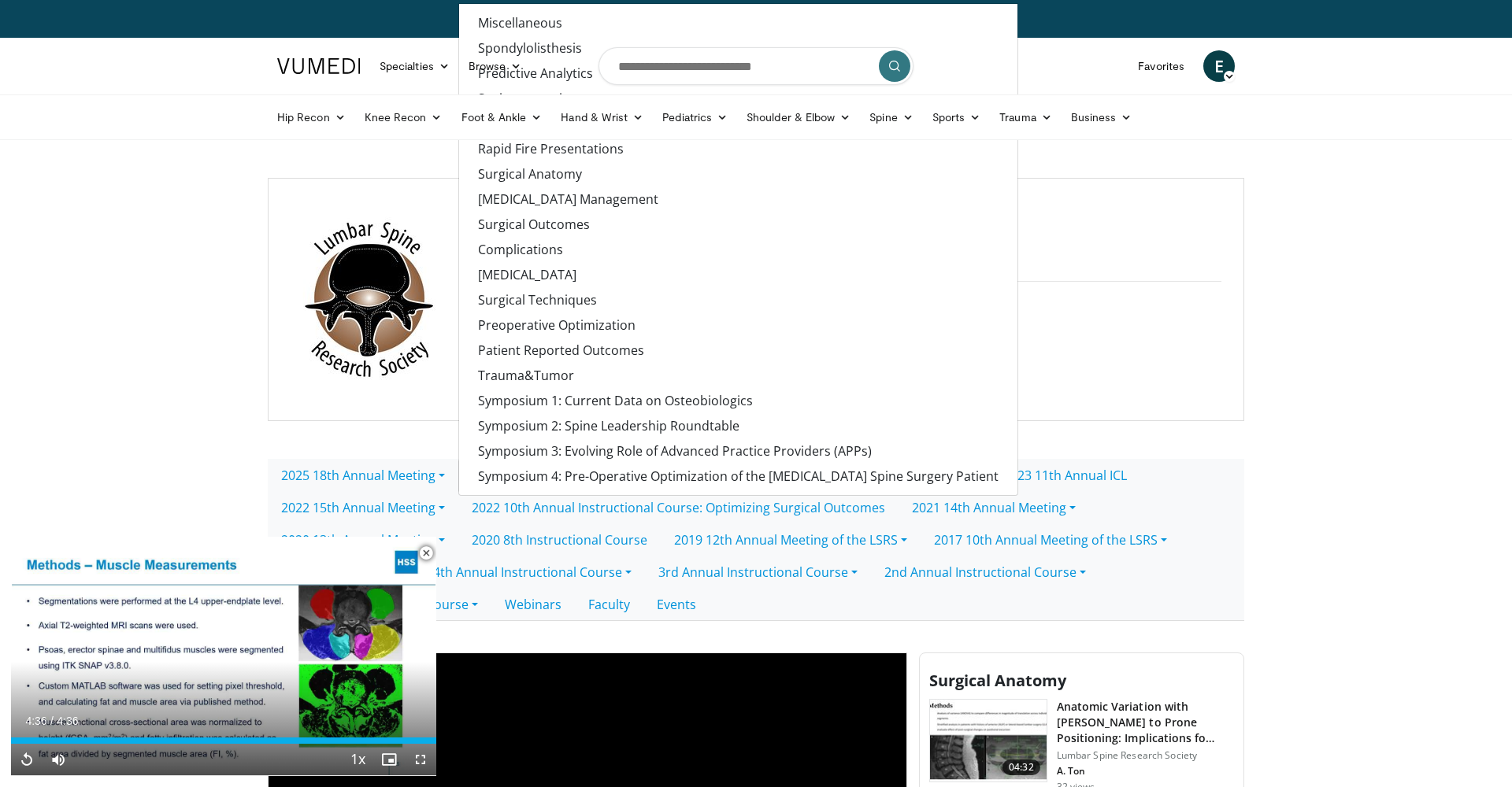
click at [1028, 350] on div "Lumbar Spine Research Society https://www.lsrs.org/ 33 Thumbs Up Share Lumbar S…" at bounding box center [854, 300] width 736 height 166
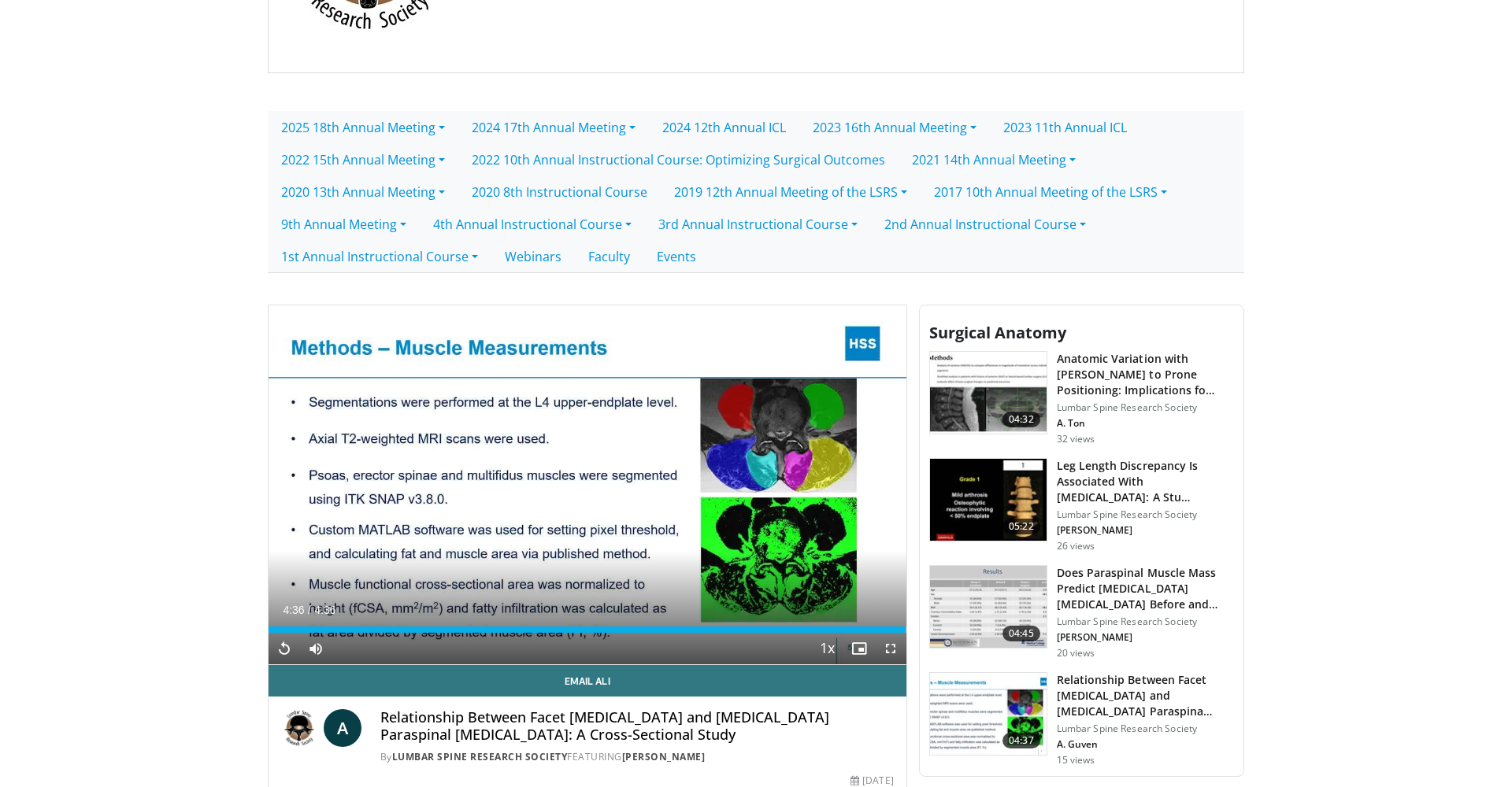
scroll to position [381, 0]
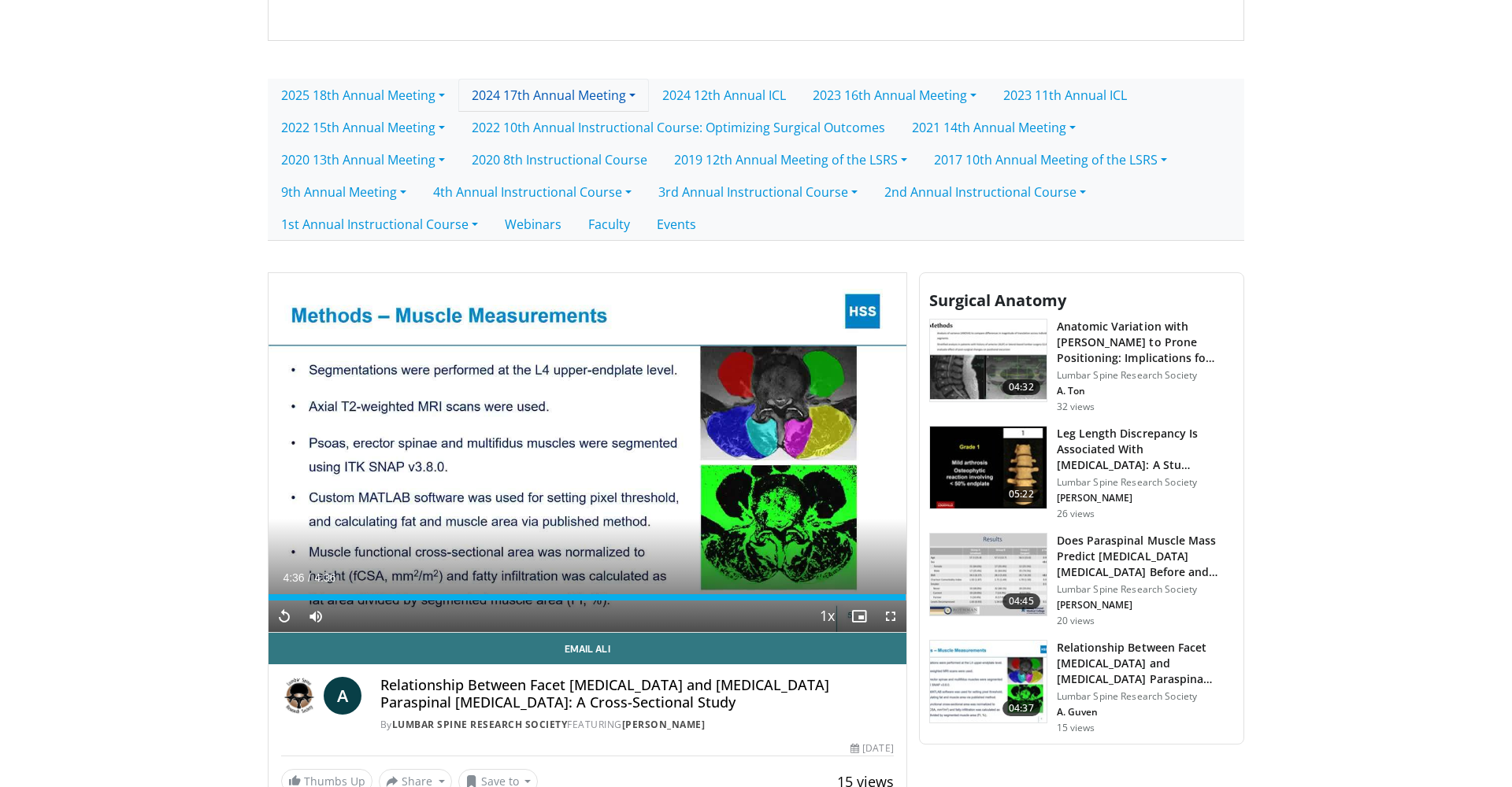
click at [644, 97] on link "2024 17th Annual Meeting" at bounding box center [553, 96] width 190 height 34
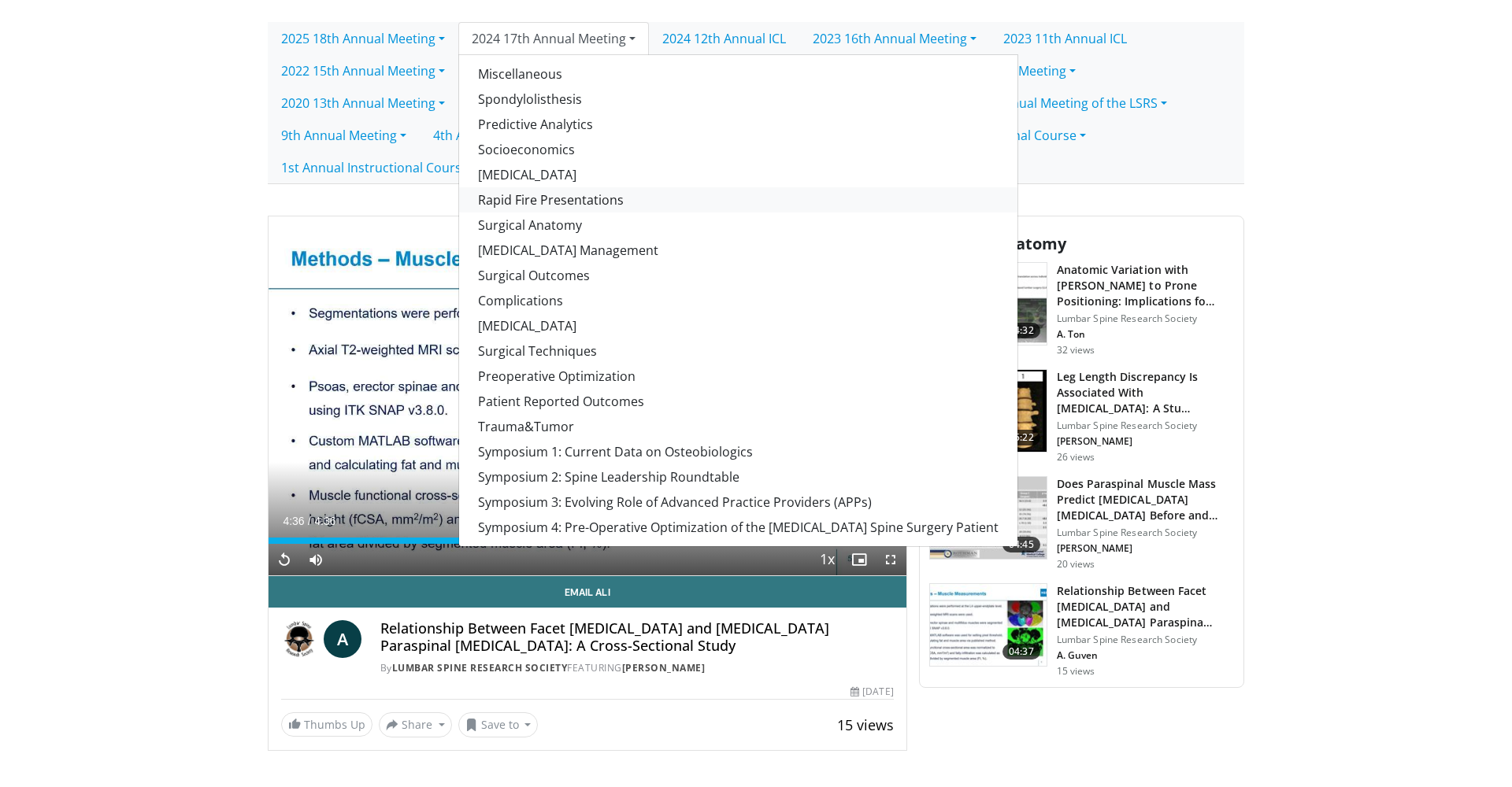
scroll to position [437, 0]
click at [557, 97] on link "Spondylolisthesis" at bounding box center [738, 100] width 558 height 26
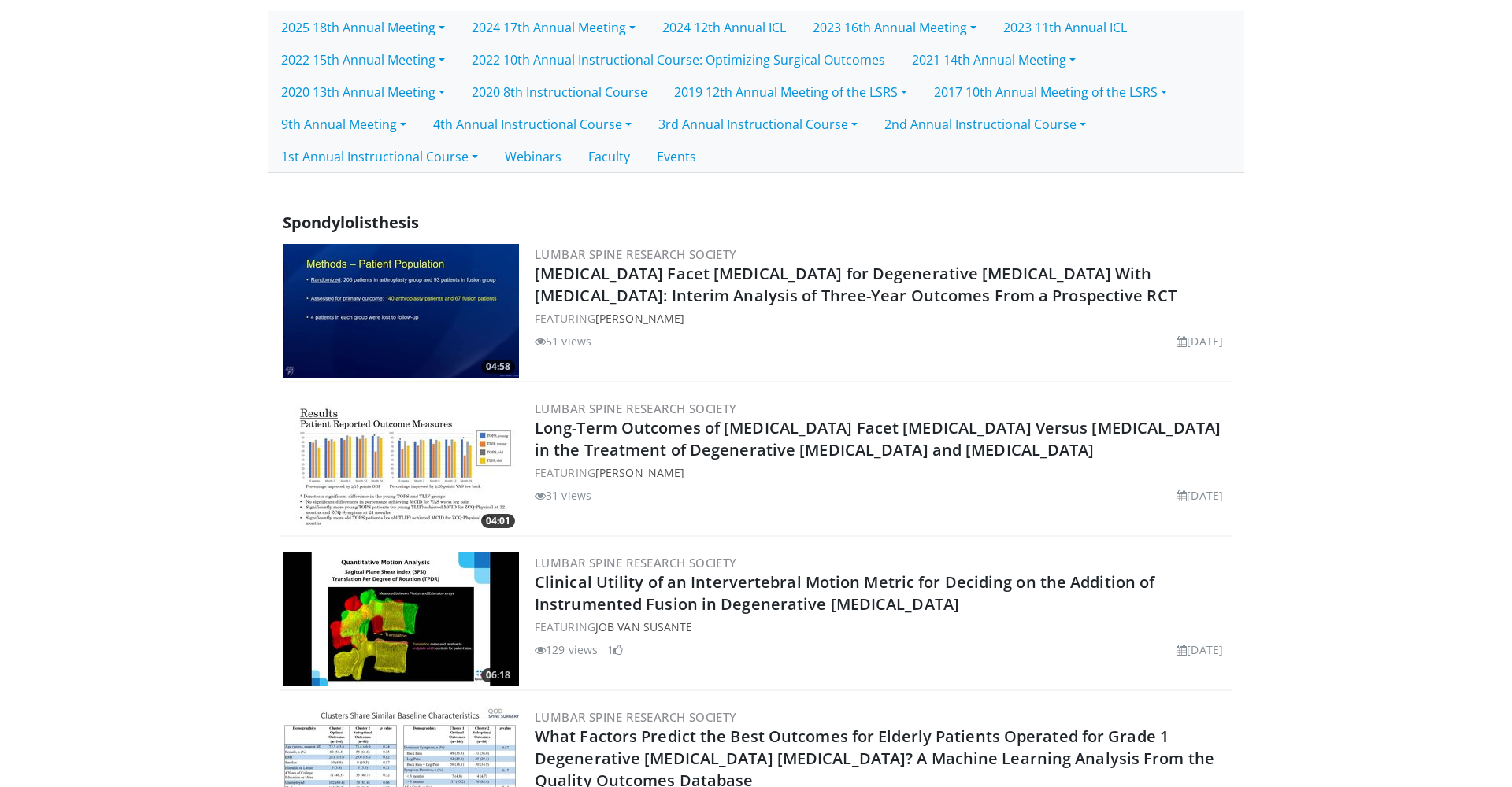
scroll to position [453, 0]
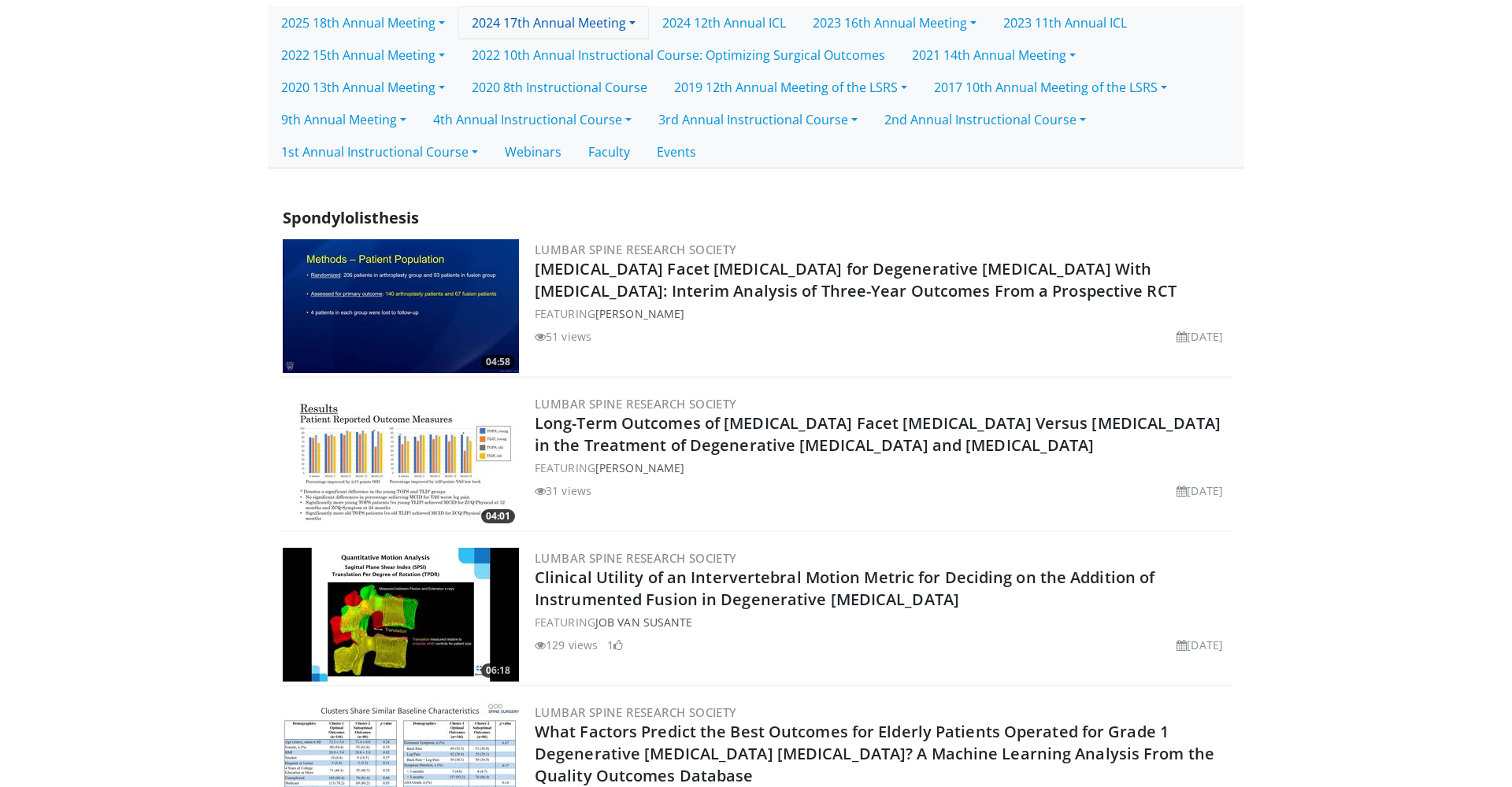
click at [642, 29] on link "2024 17th Annual Meeting" at bounding box center [553, 23] width 190 height 34
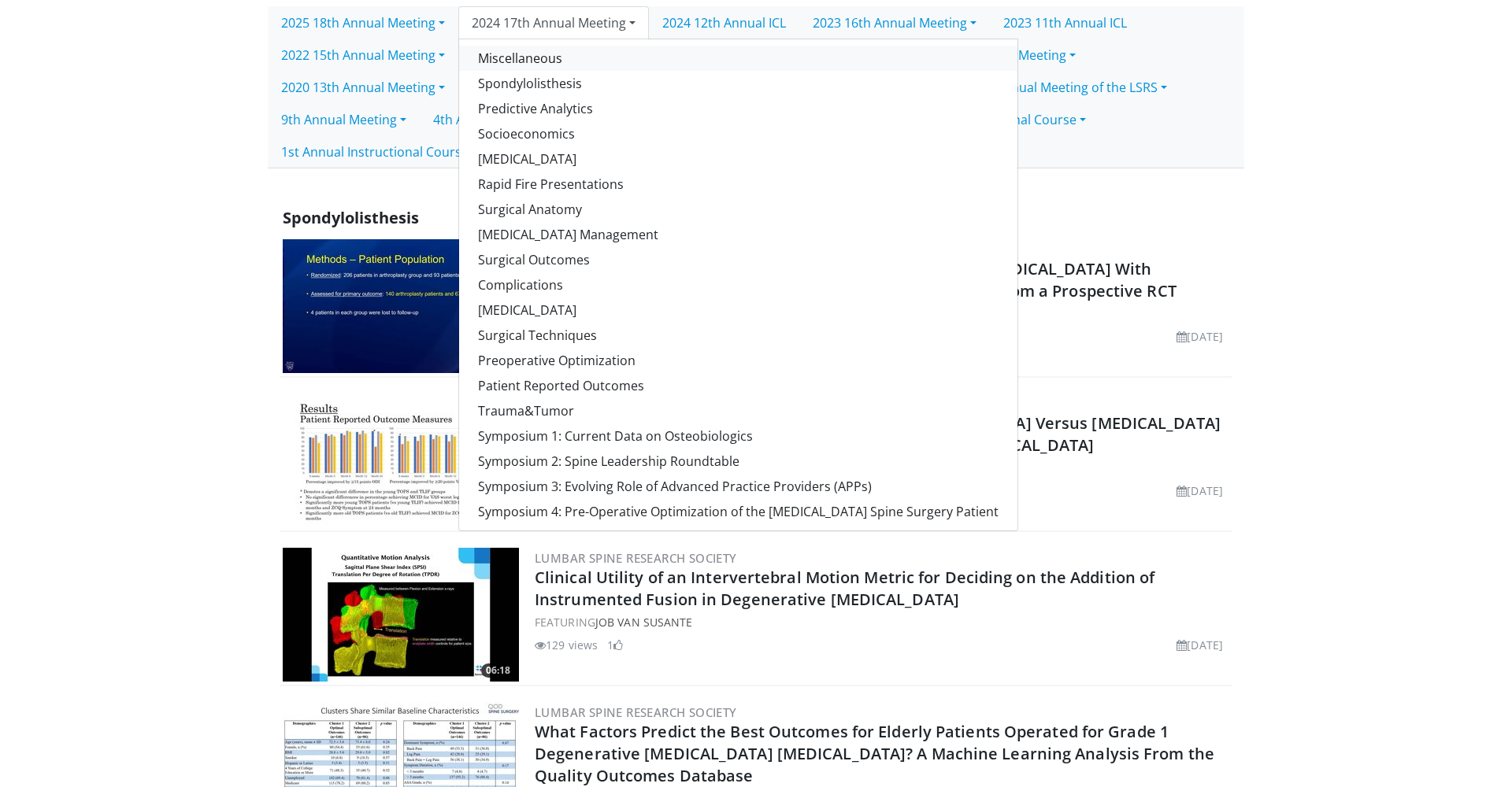
click at [557, 55] on link "Miscellaneous" at bounding box center [738, 58] width 558 height 26
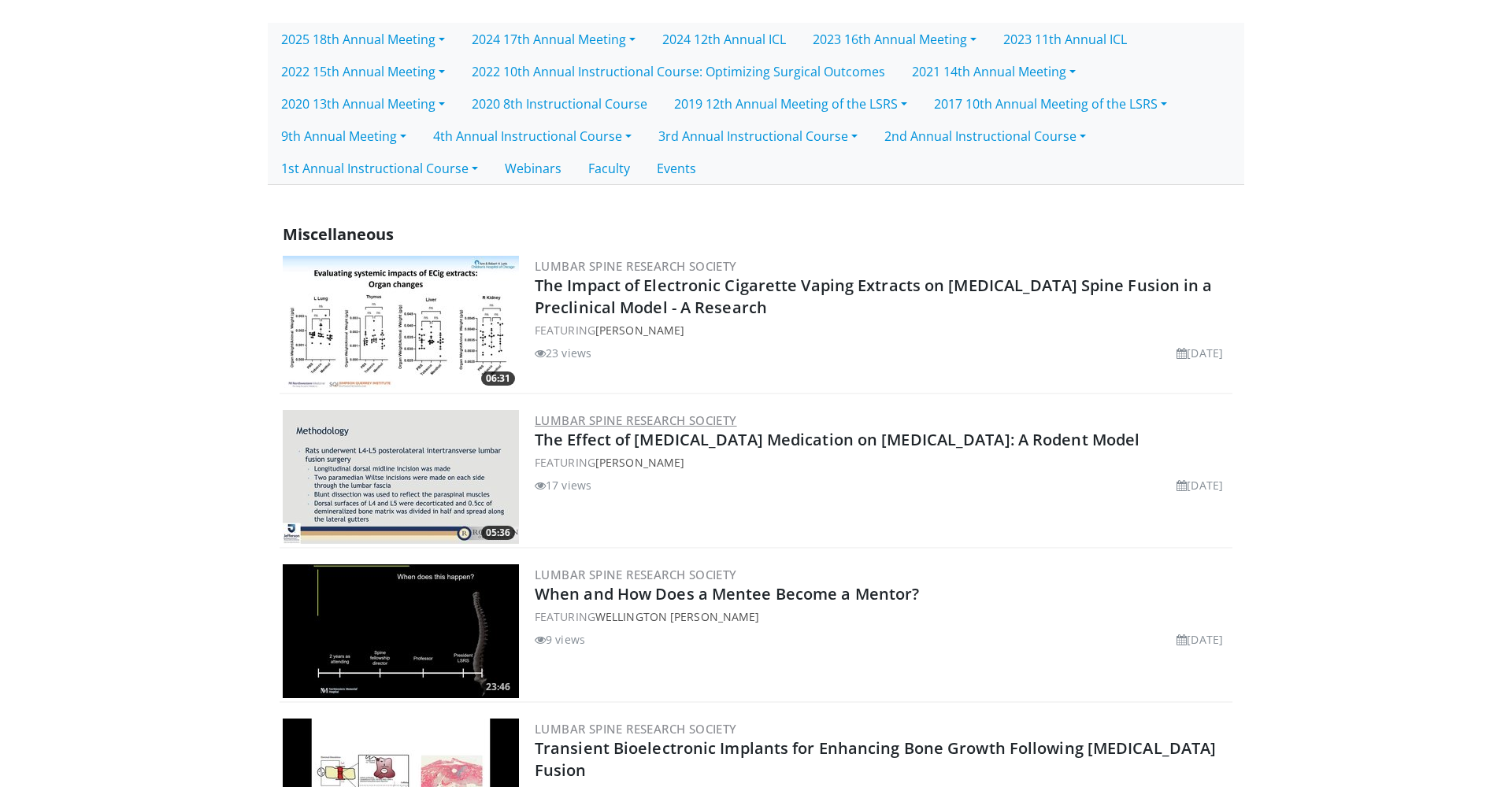
scroll to position [442, 0]
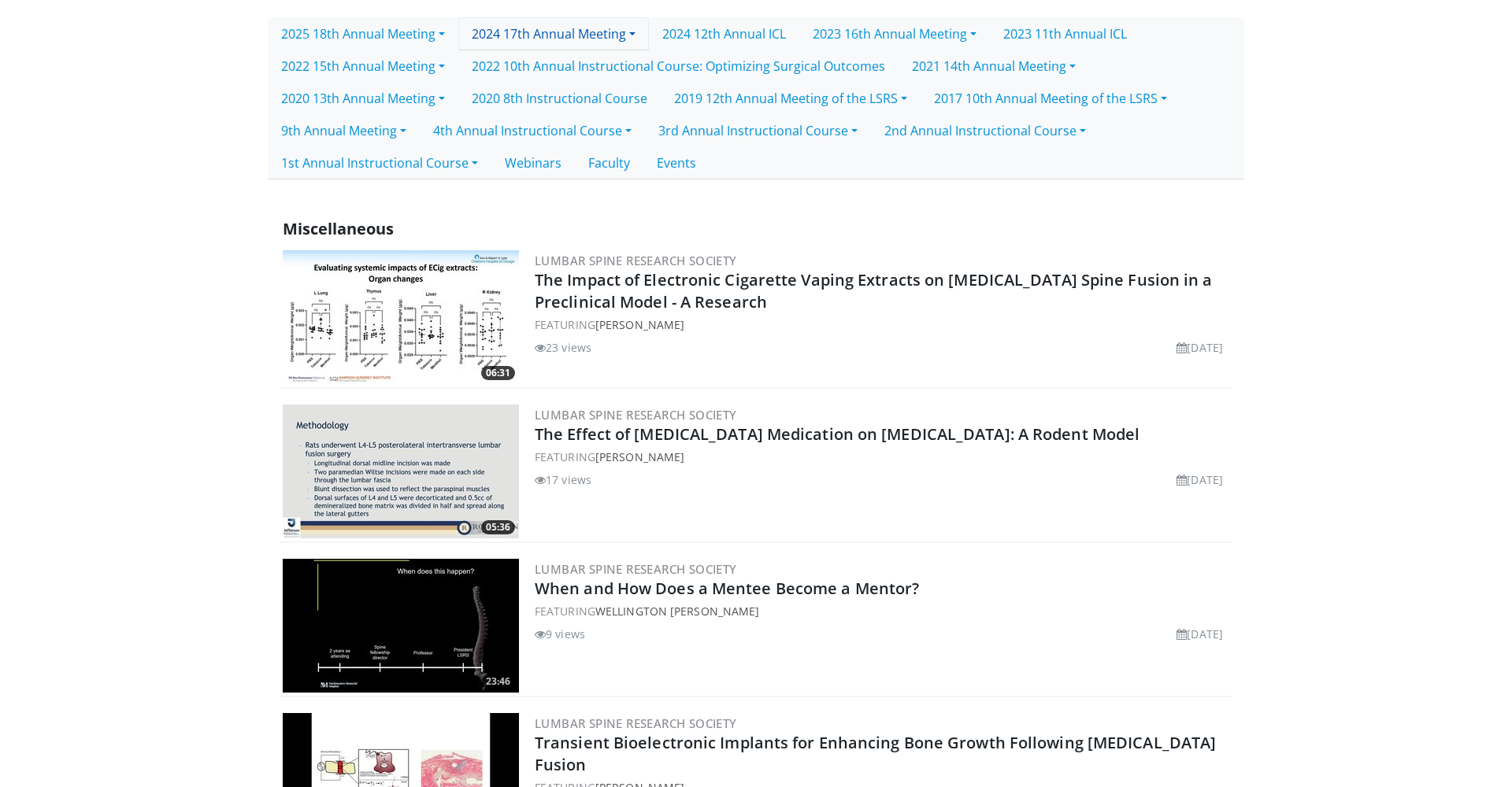
click at [638, 39] on link "2024 17th Annual Meeting" at bounding box center [553, 35] width 190 height 34
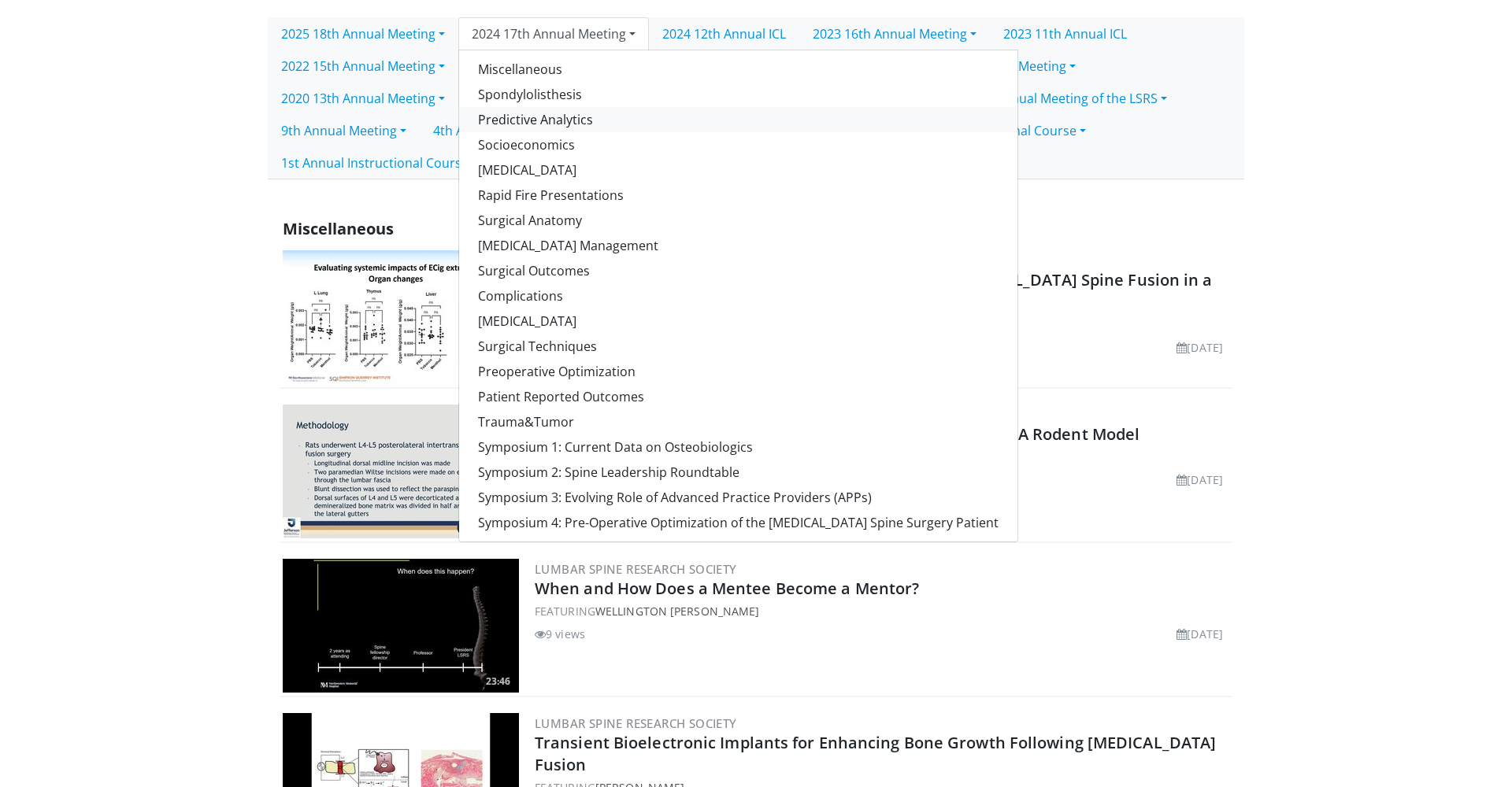
click at [599, 115] on link "Predictive Analytics" at bounding box center [738, 120] width 558 height 26
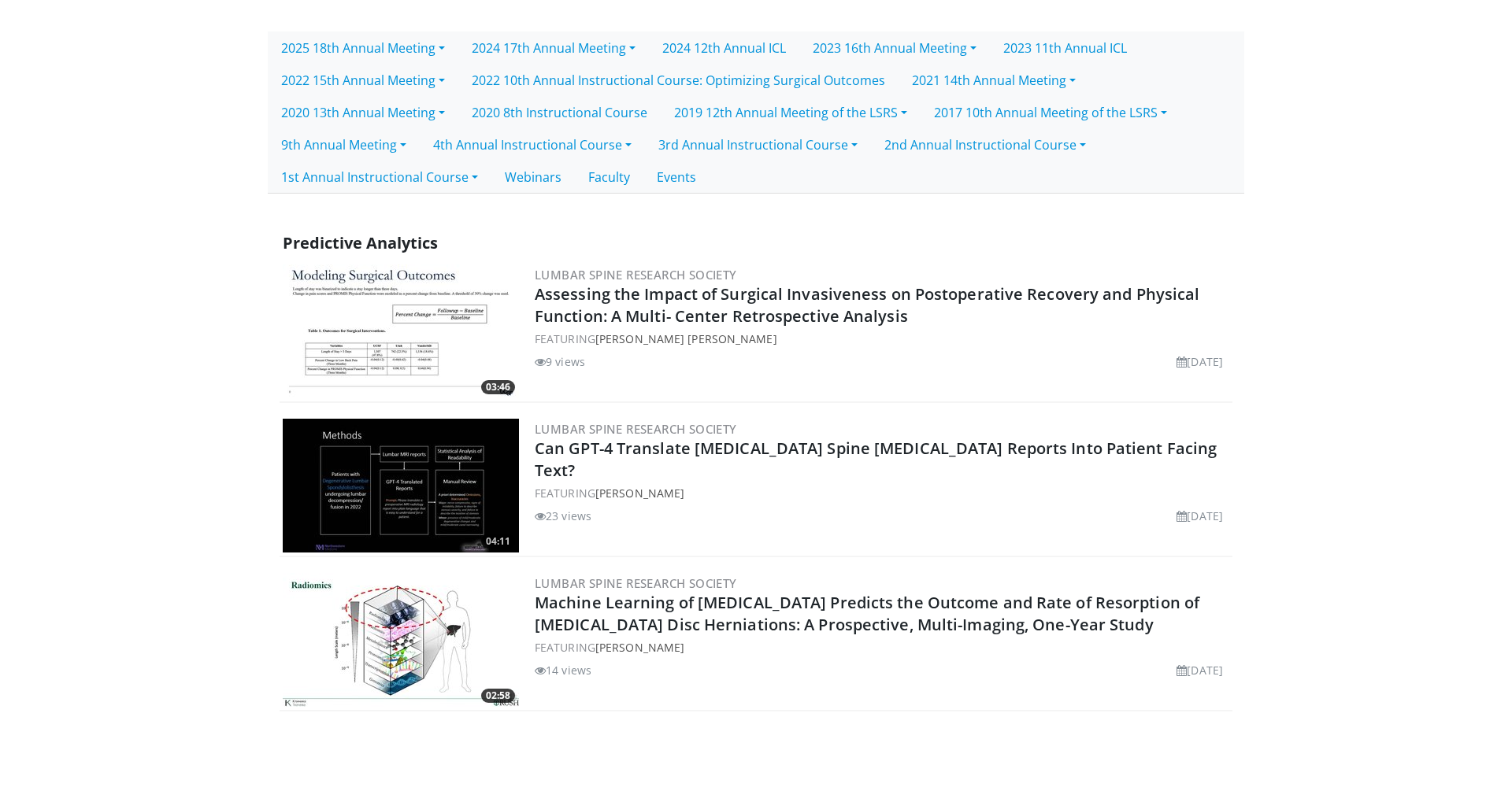
scroll to position [423, 0]
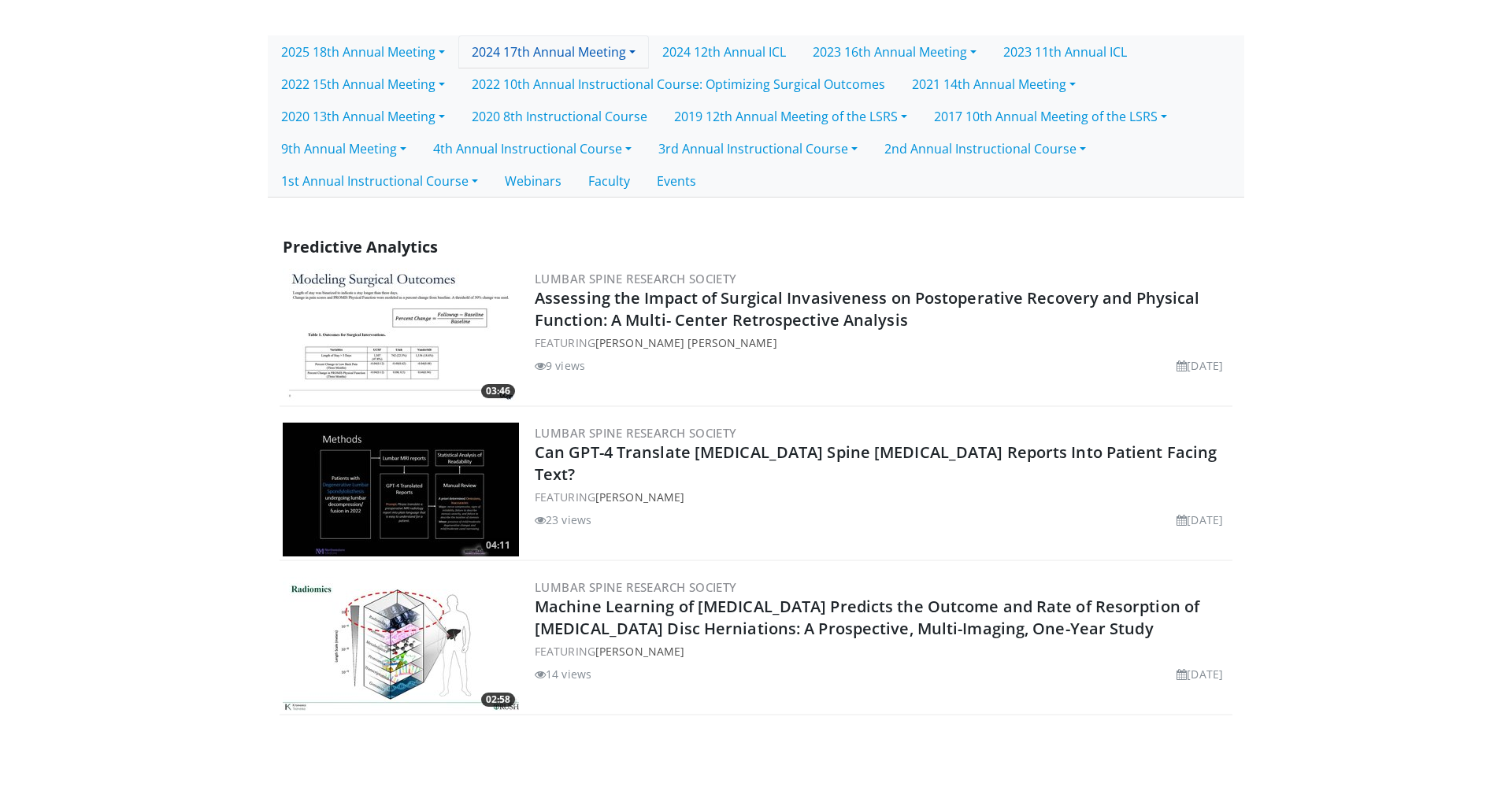
click at [633, 55] on link "2024 17th Annual Meeting" at bounding box center [553, 52] width 190 height 34
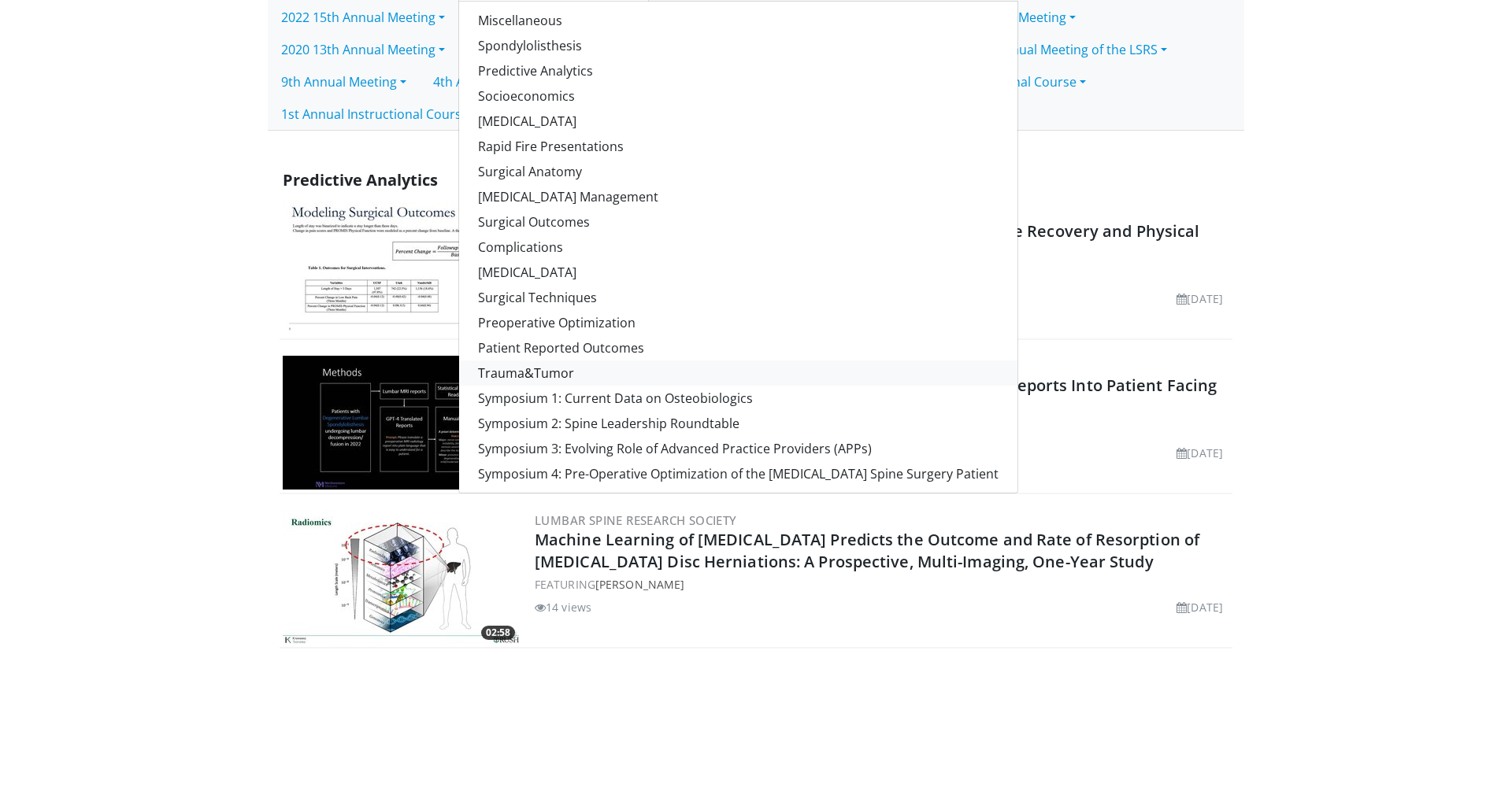
scroll to position [493, 1]
click at [551, 375] on link "Trauma&Tumor" at bounding box center [738, 371] width 558 height 26
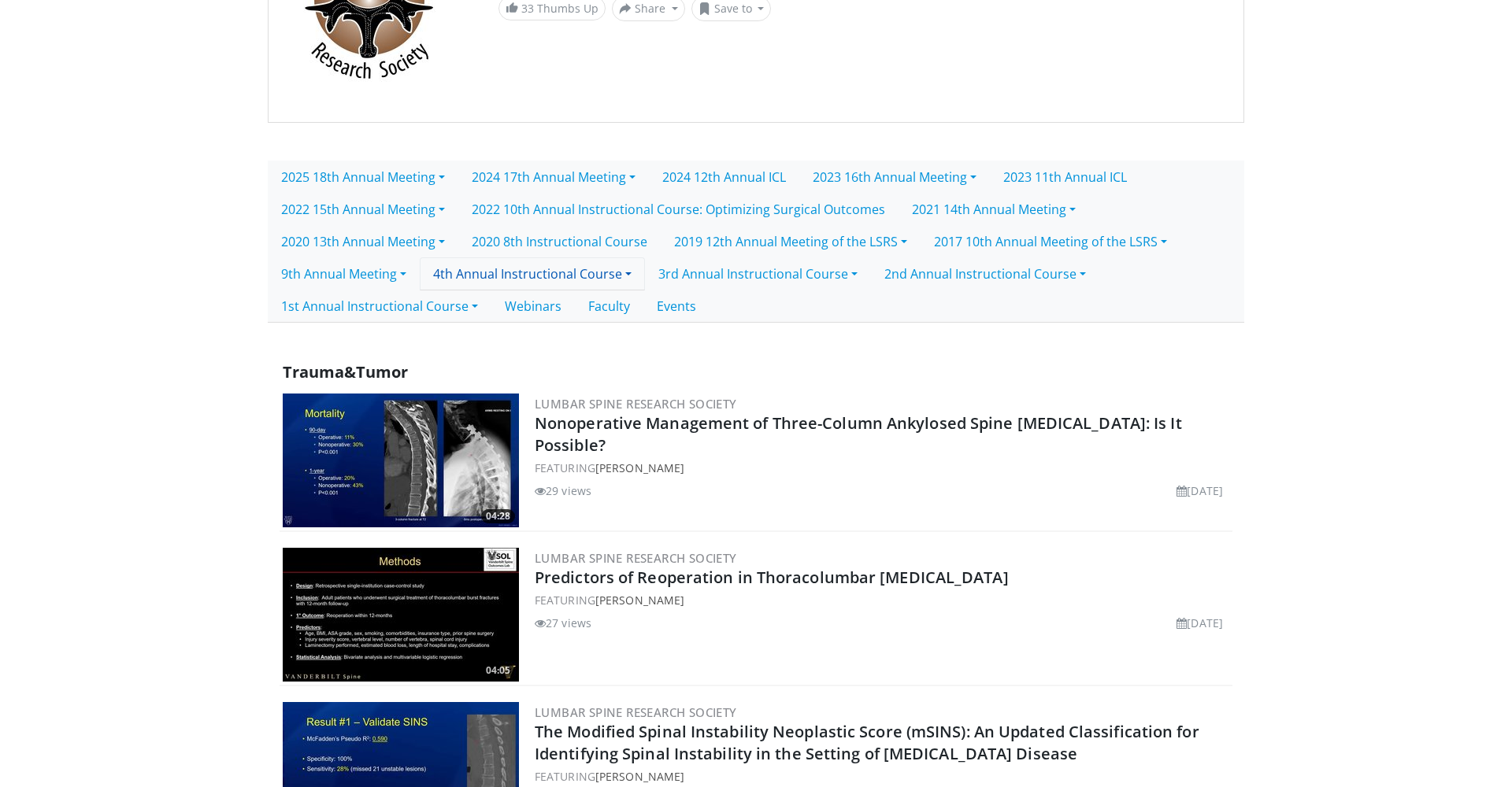
scroll to position [299, 0]
click at [646, 180] on link "2024 17th Annual Meeting" at bounding box center [553, 177] width 190 height 34
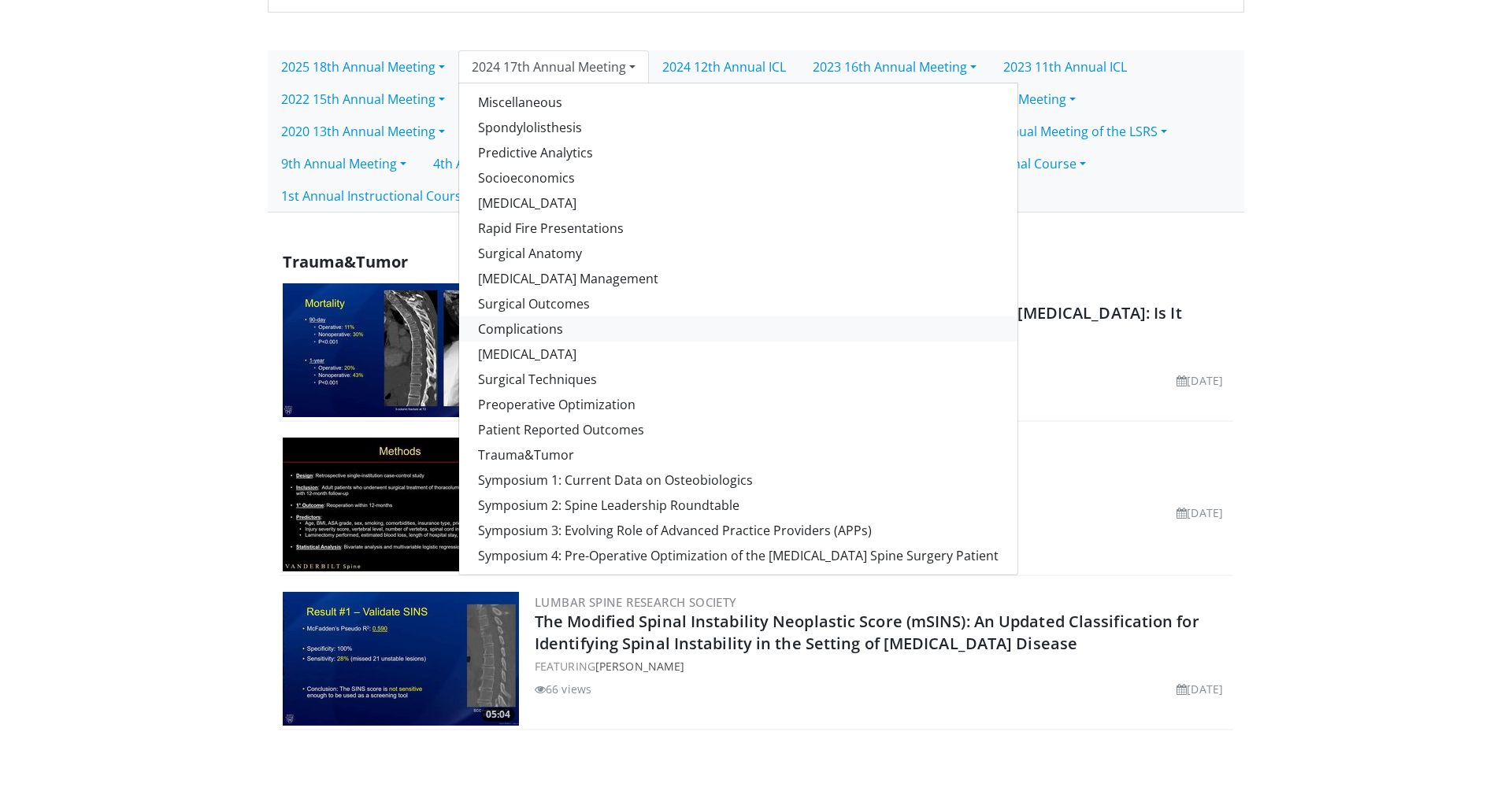
scroll to position [413, 0]
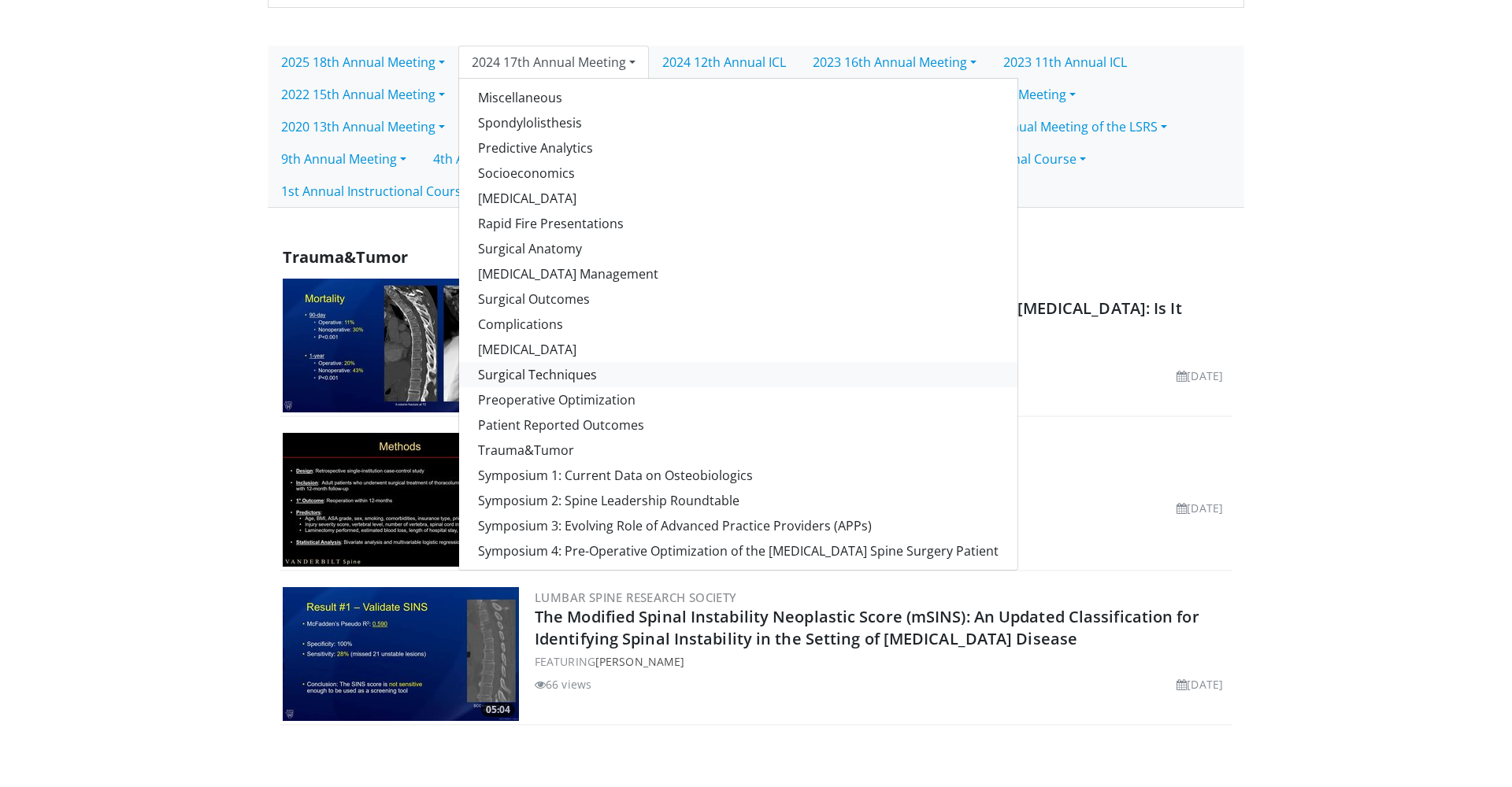
click at [517, 374] on link "Surgical Techniques" at bounding box center [738, 375] width 558 height 26
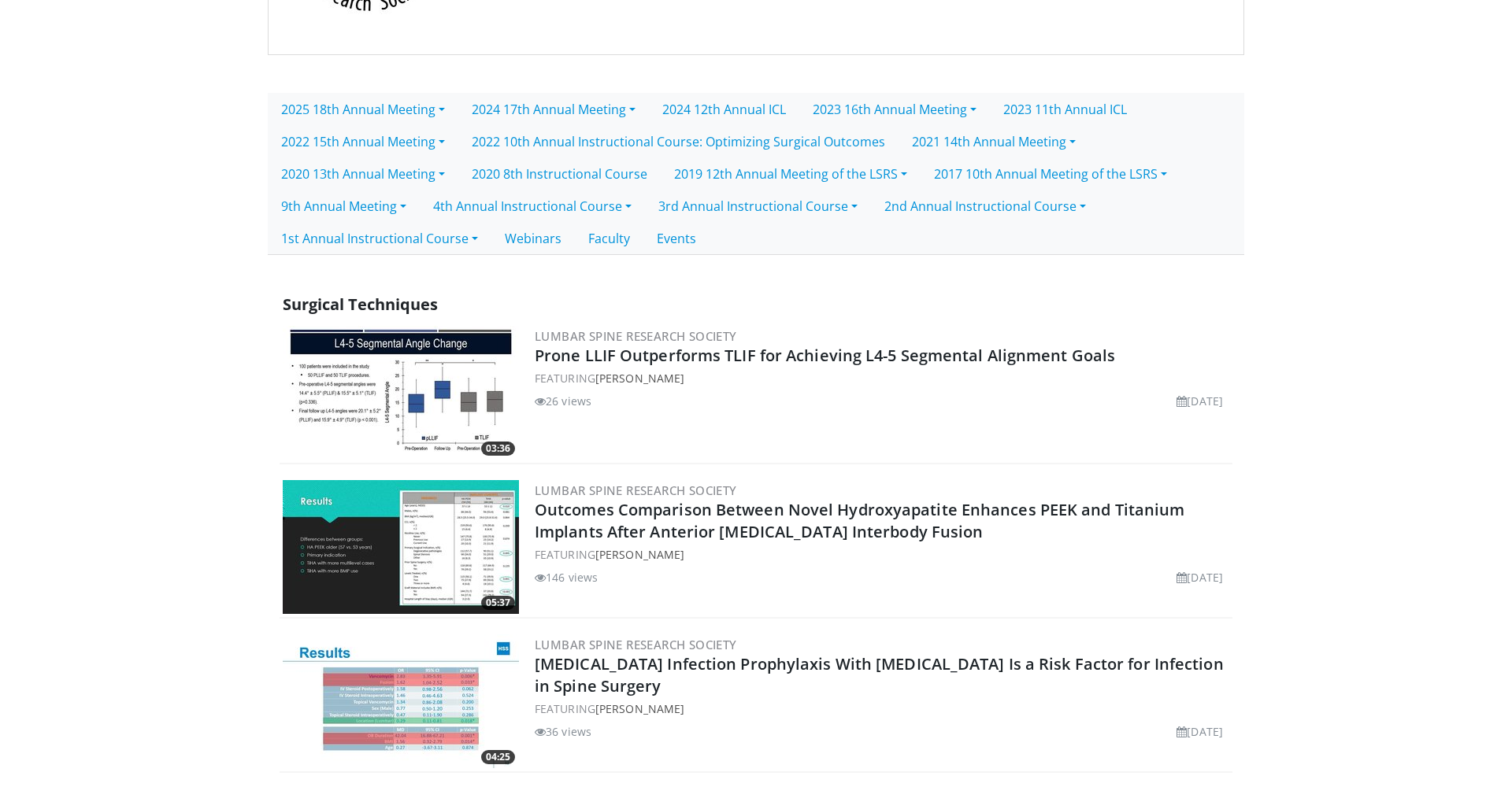
scroll to position [244, 0]
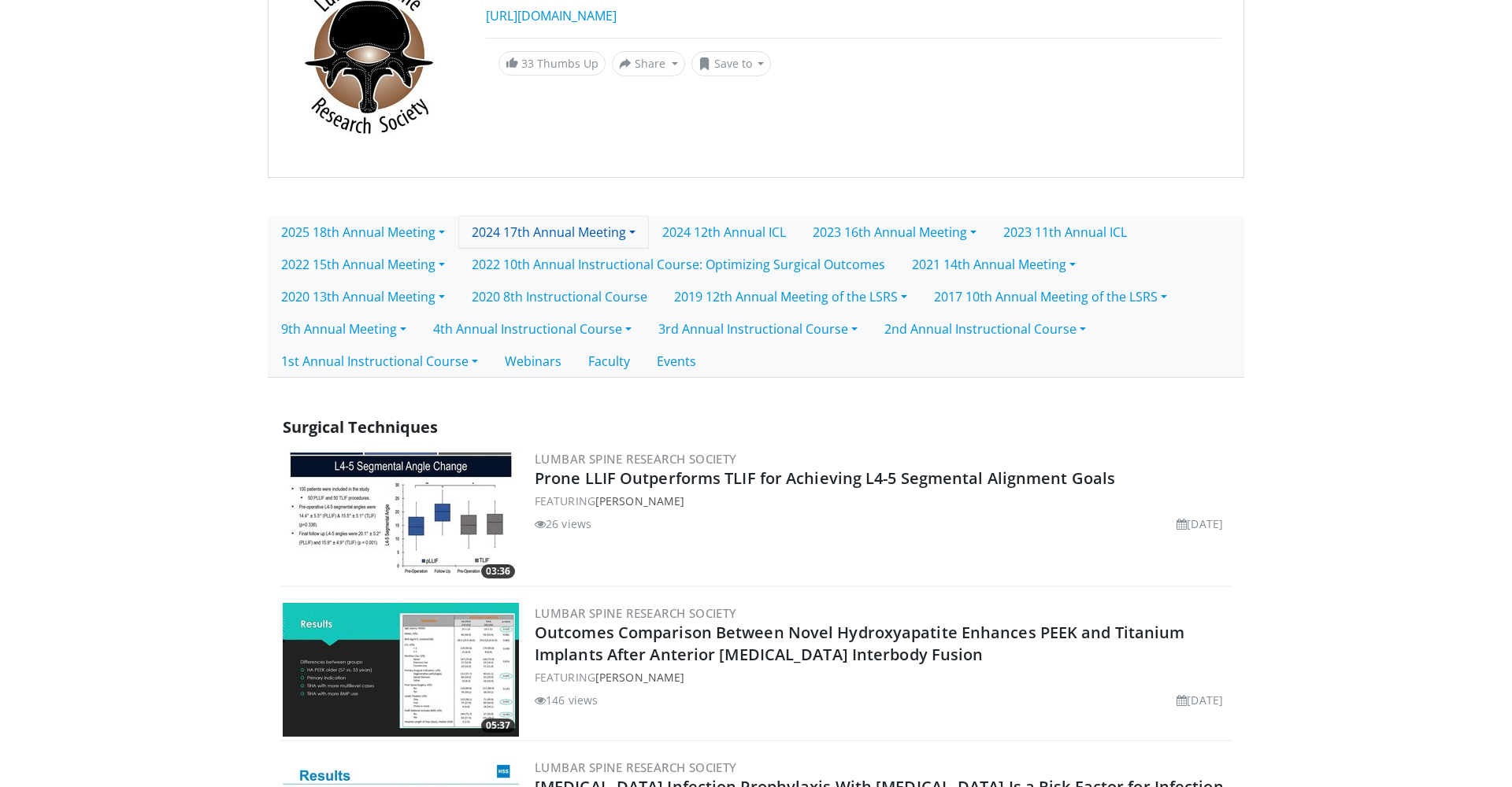
click at [637, 237] on link "2024 17th Annual Meeting" at bounding box center [553, 233] width 190 height 34
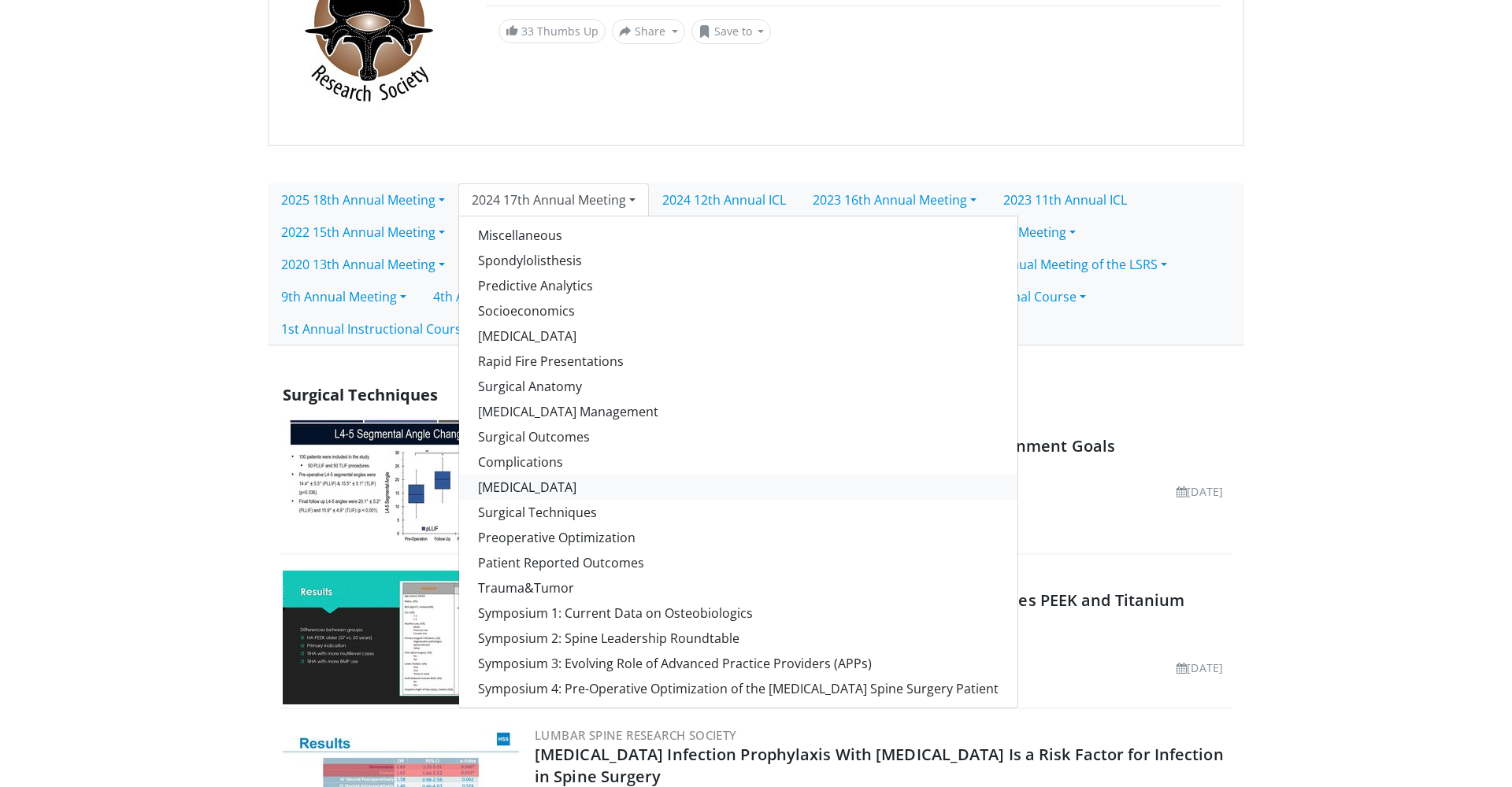
scroll to position [285, 0]
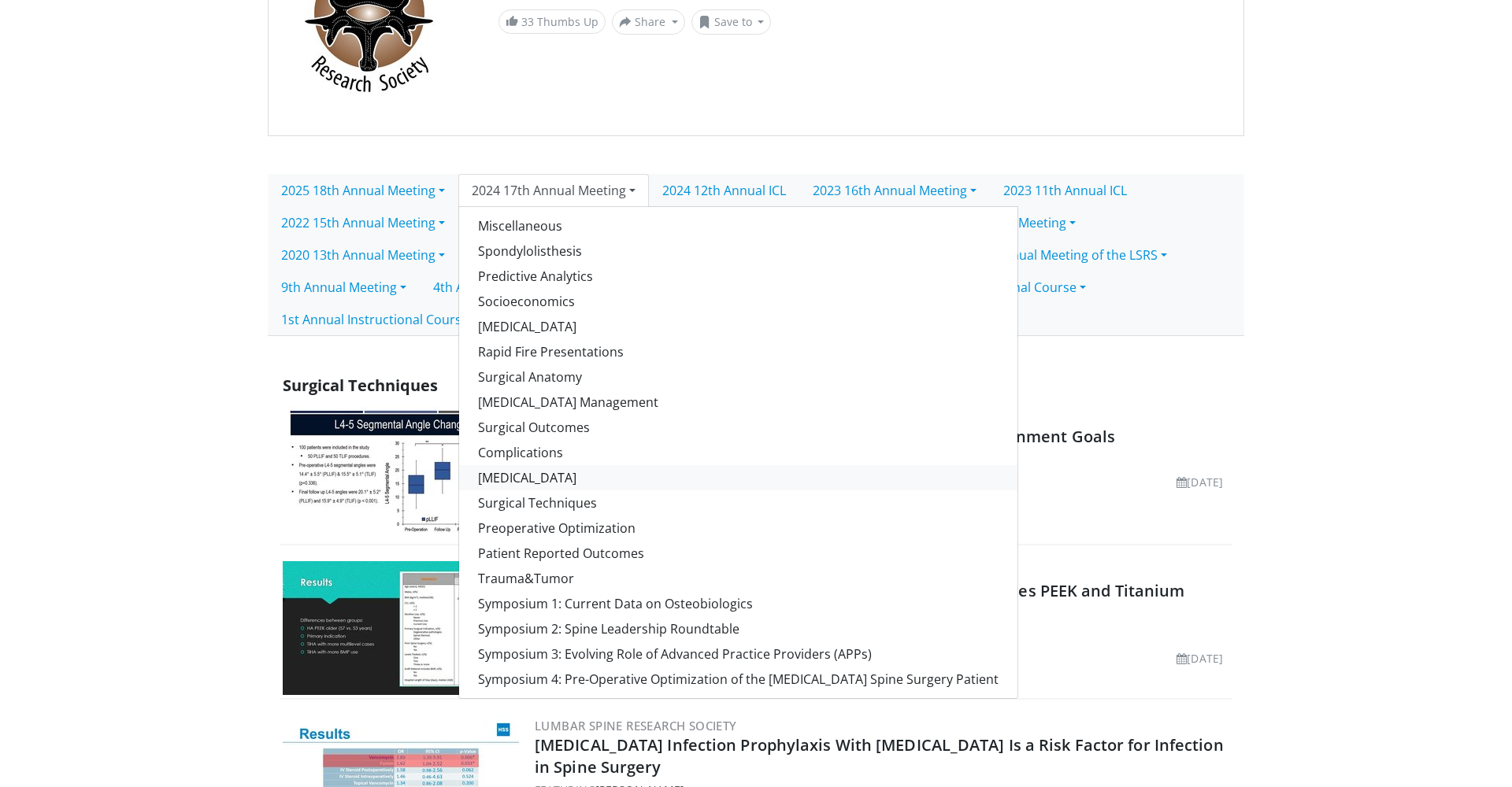
click at [537, 482] on link "[MEDICAL_DATA]" at bounding box center [738, 478] width 558 height 26
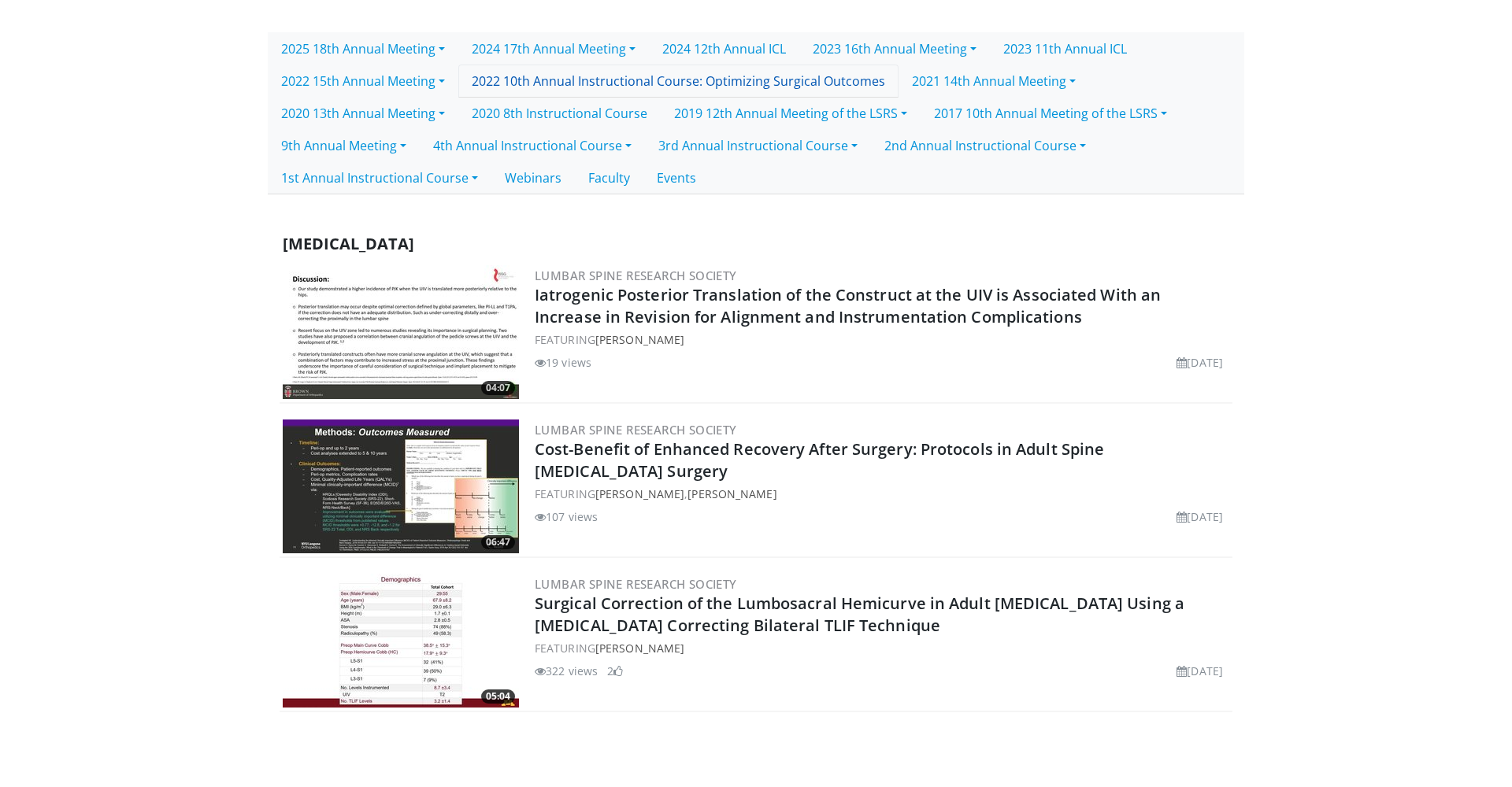
scroll to position [449, 0]
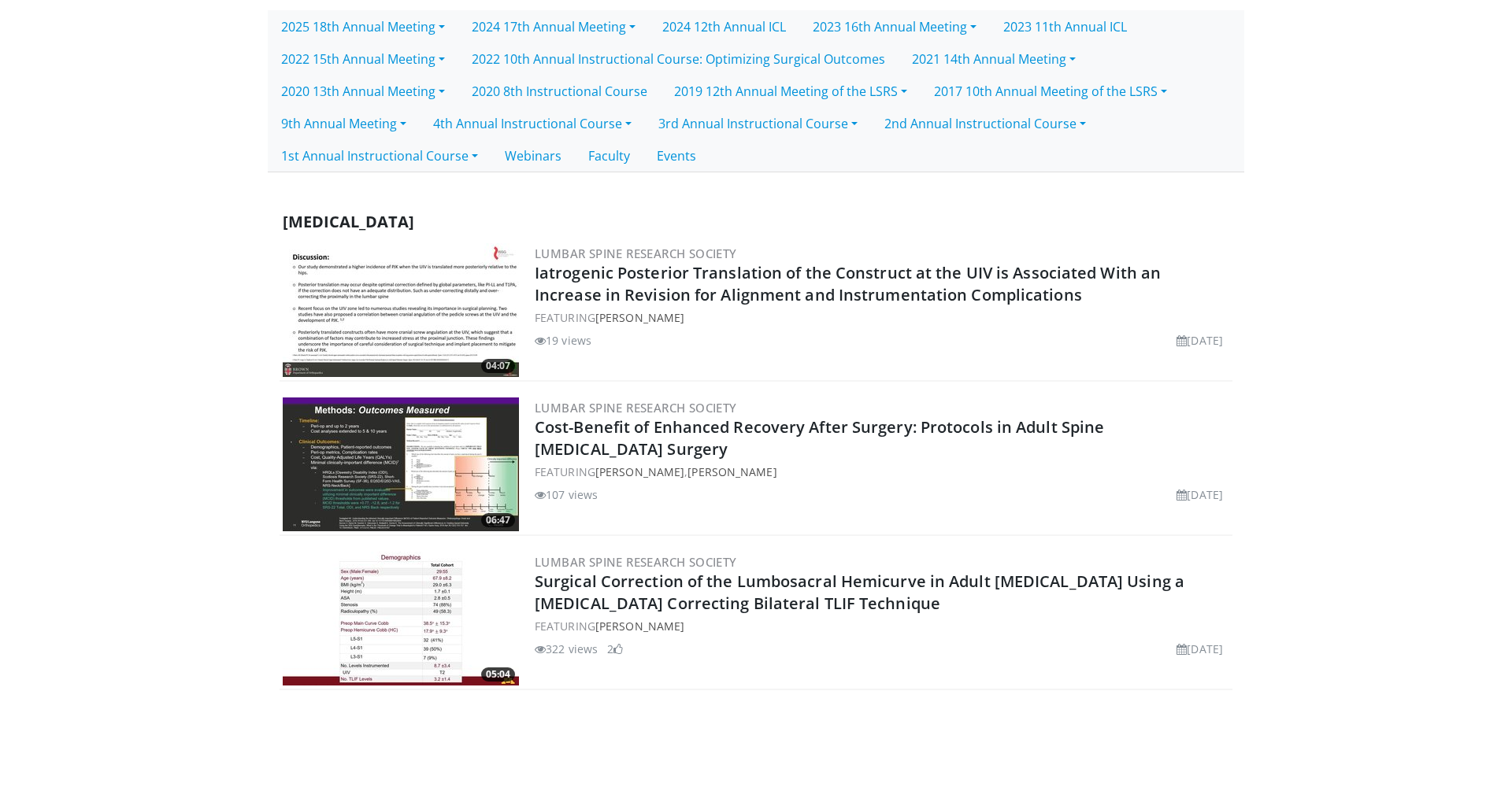
click at [431, 343] on img at bounding box center [400, 311] width 236 height 134
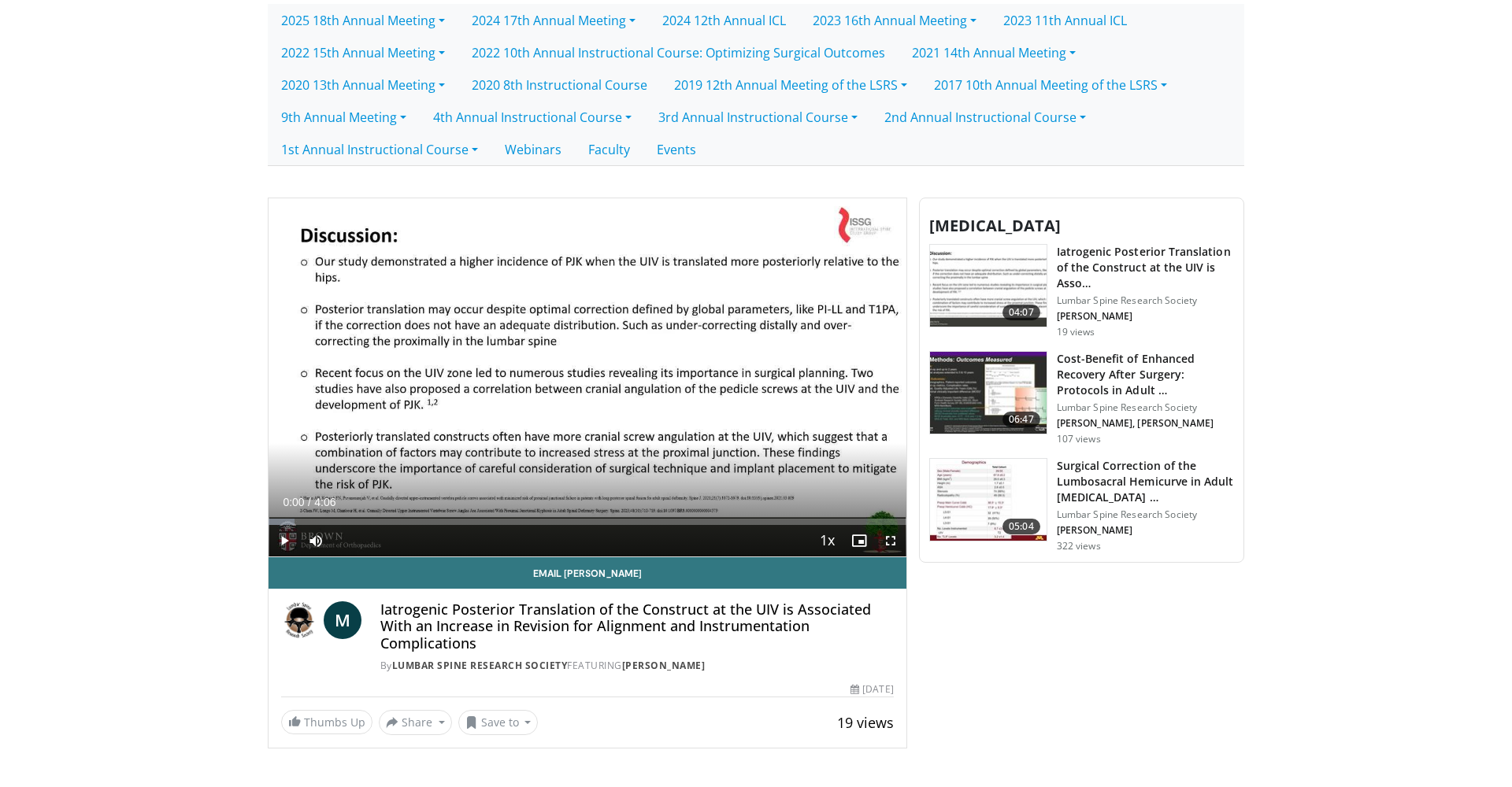
scroll to position [465, 0]
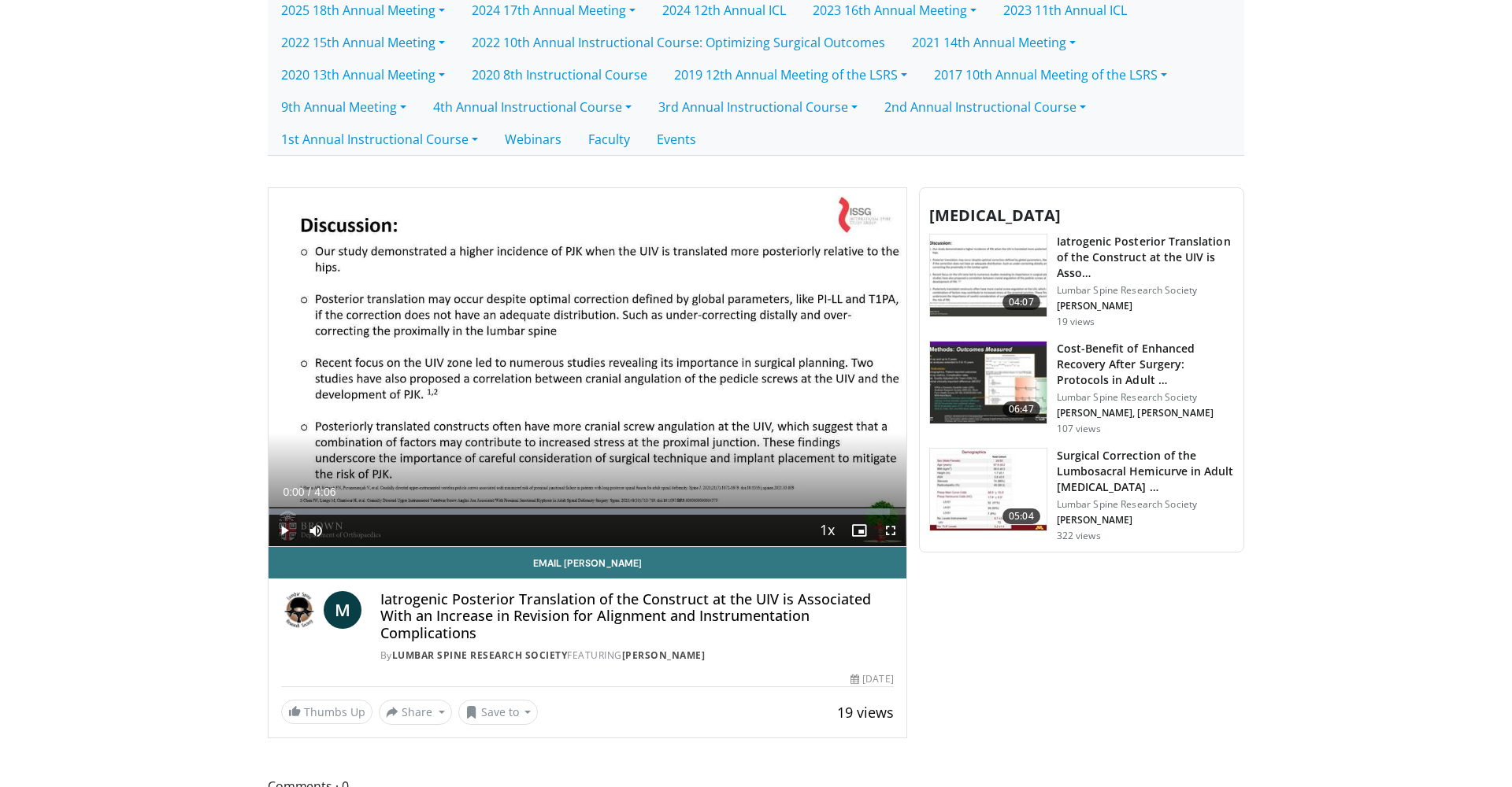
click at [285, 530] on span "Video Player" at bounding box center [284, 531] width 32 height 32
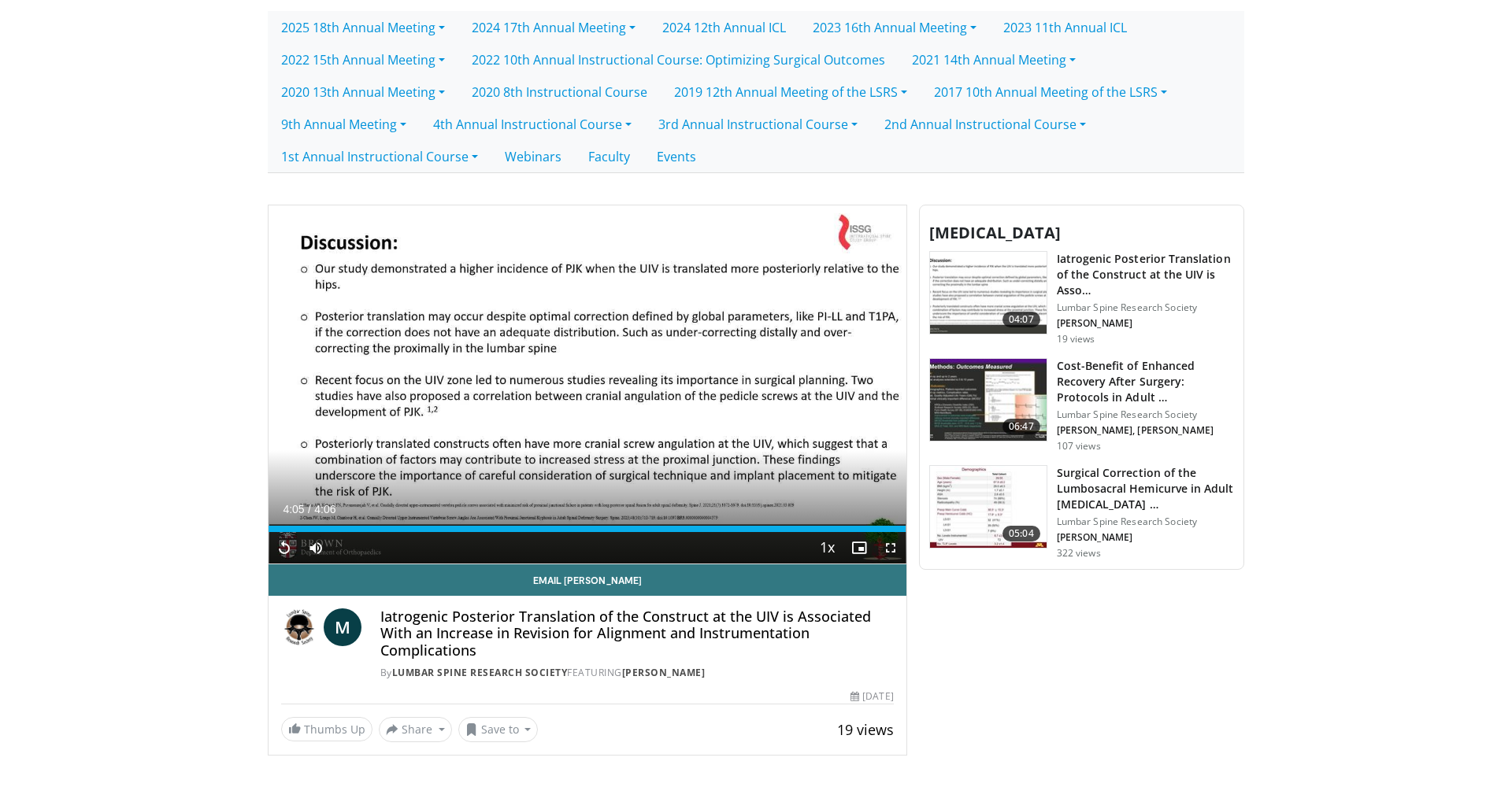
scroll to position [447, 0]
click at [987, 412] on img at bounding box center [988, 400] width 116 height 82
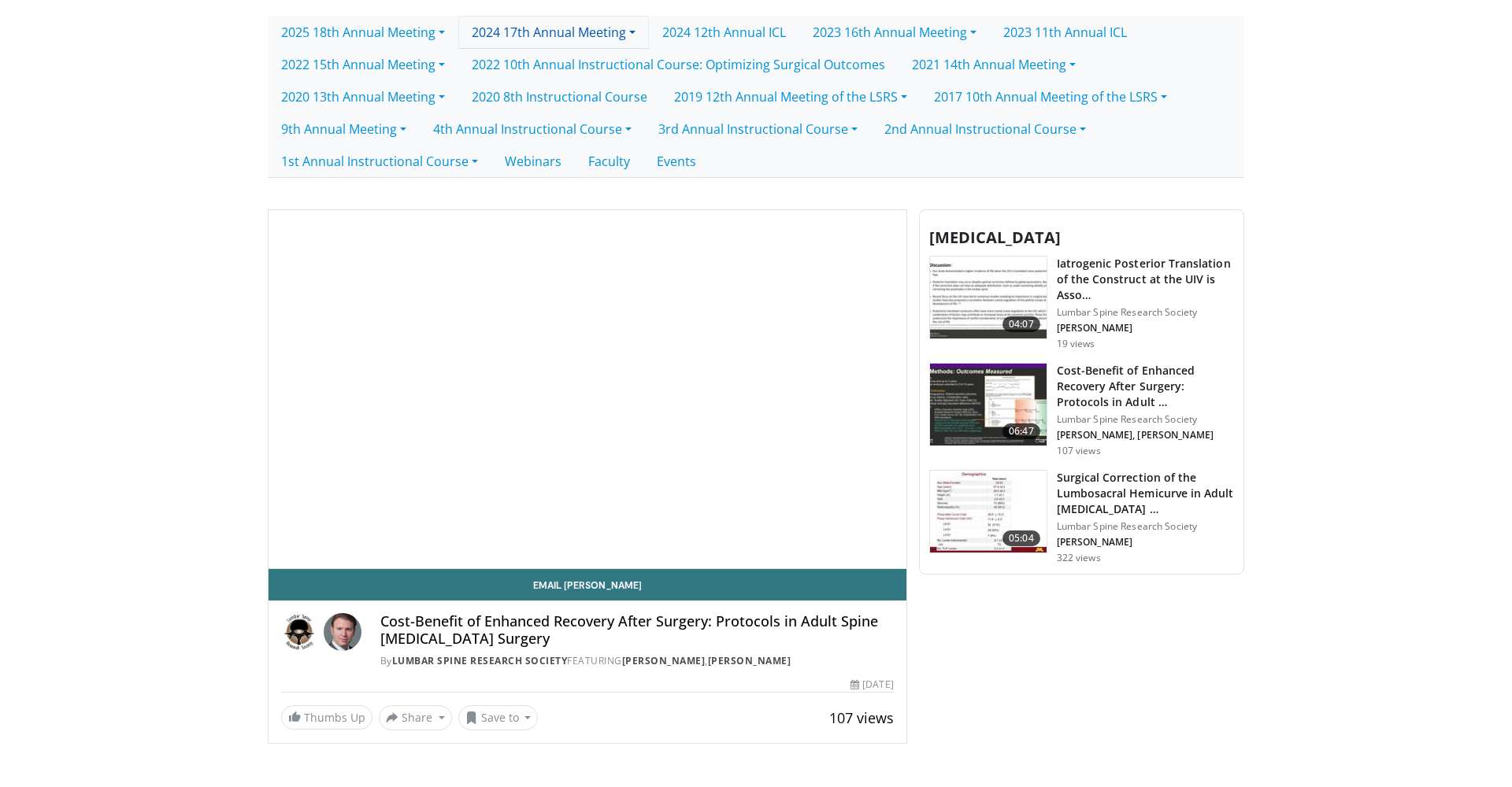
scroll to position [533, 0]
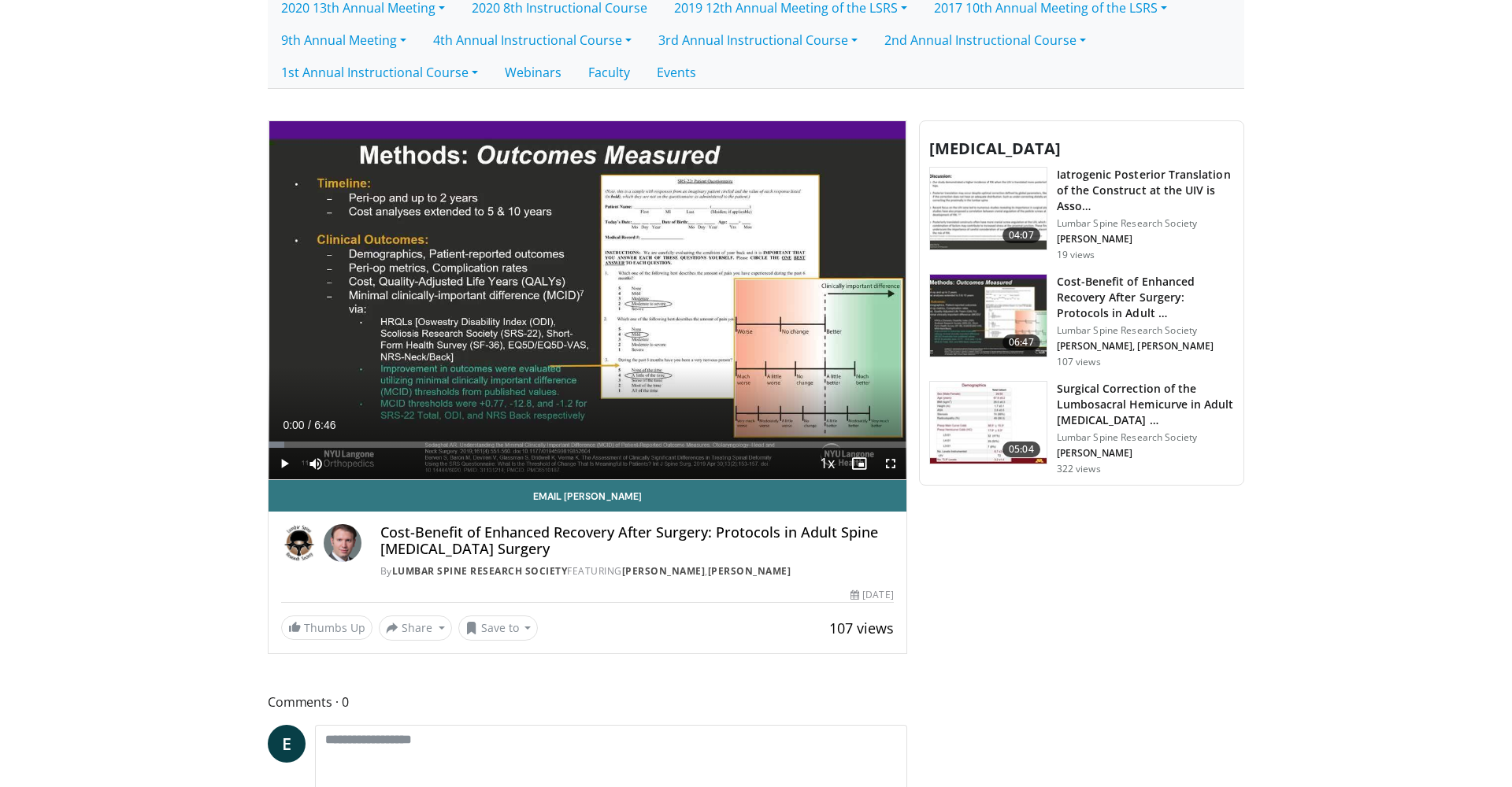
click at [284, 466] on span "Video Player" at bounding box center [284, 464] width 32 height 32
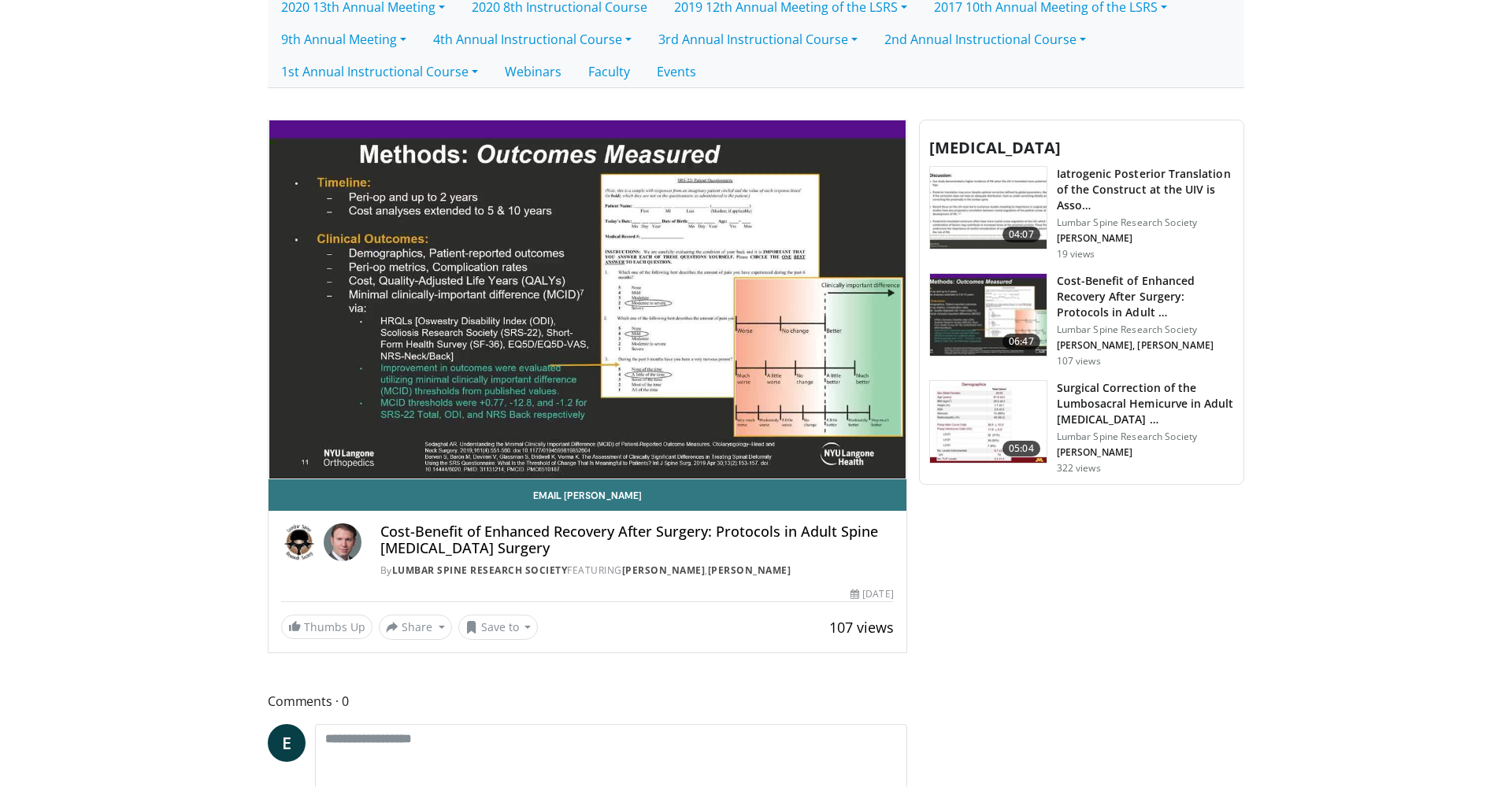
scroll to position [533, 0]
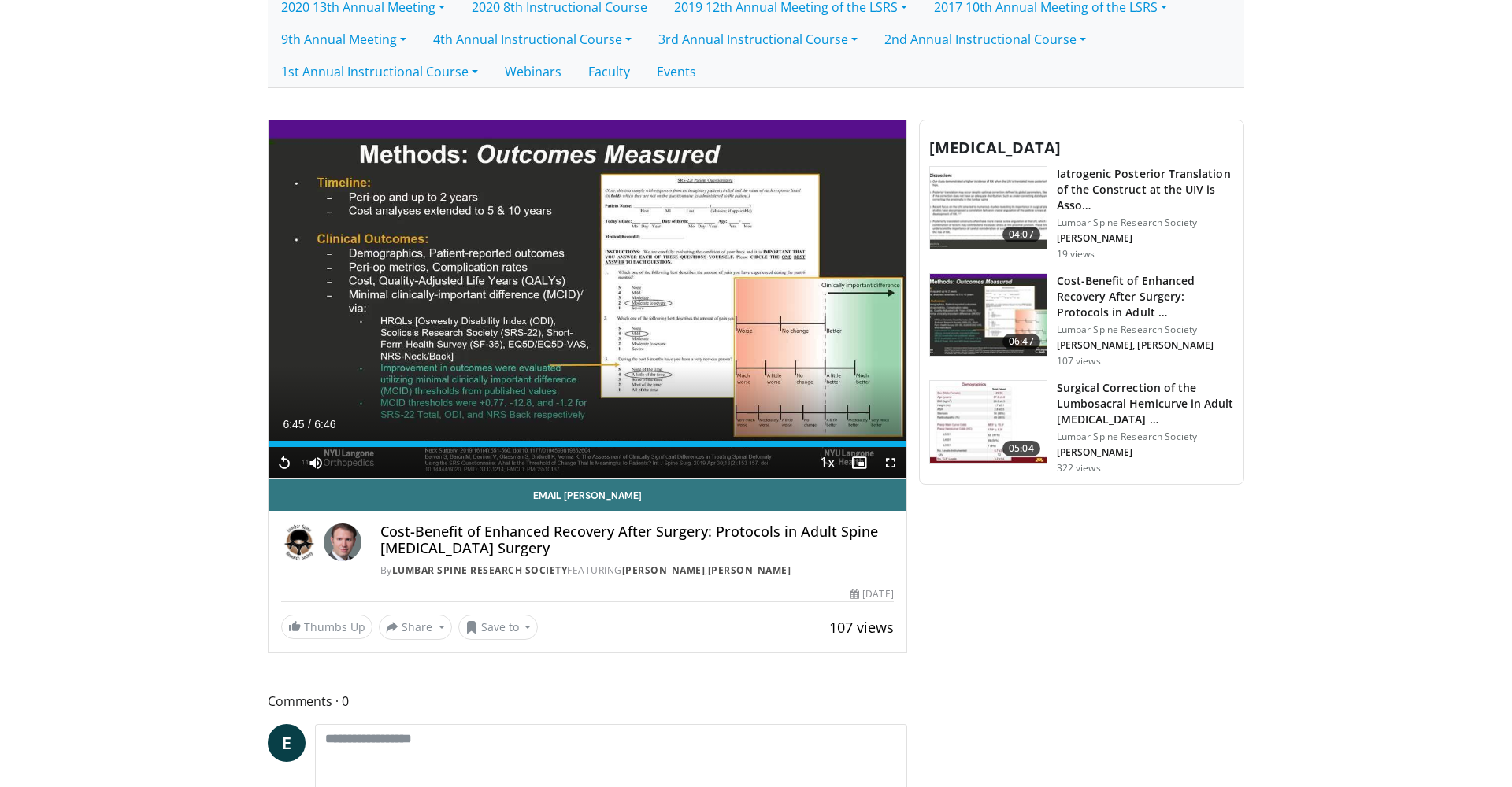
drag, startPoint x: 972, startPoint y: 416, endPoint x: 965, endPoint y: 422, distance: 9.2
click at [972, 416] on img at bounding box center [988, 421] width 116 height 82
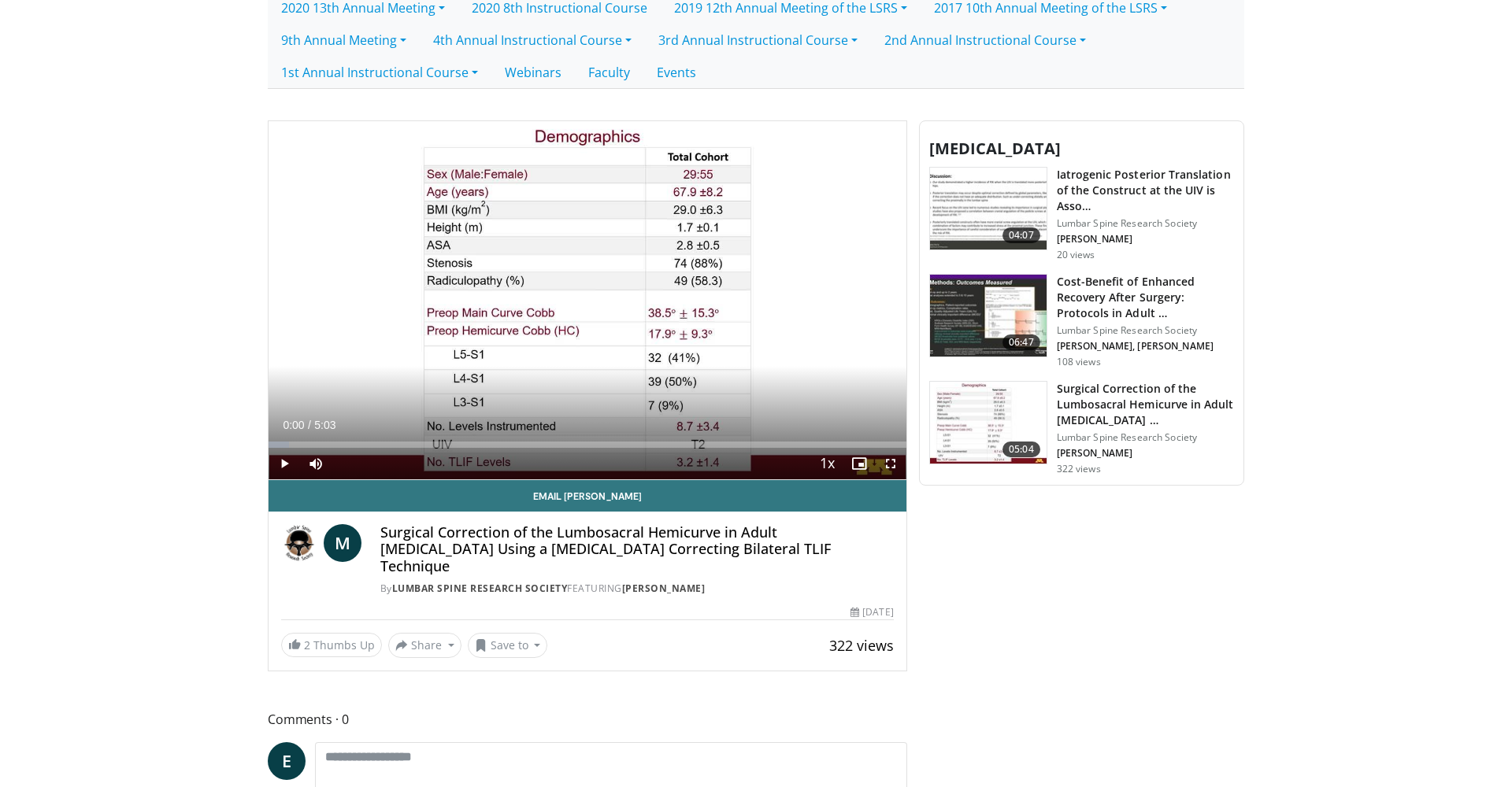
scroll to position [533, 0]
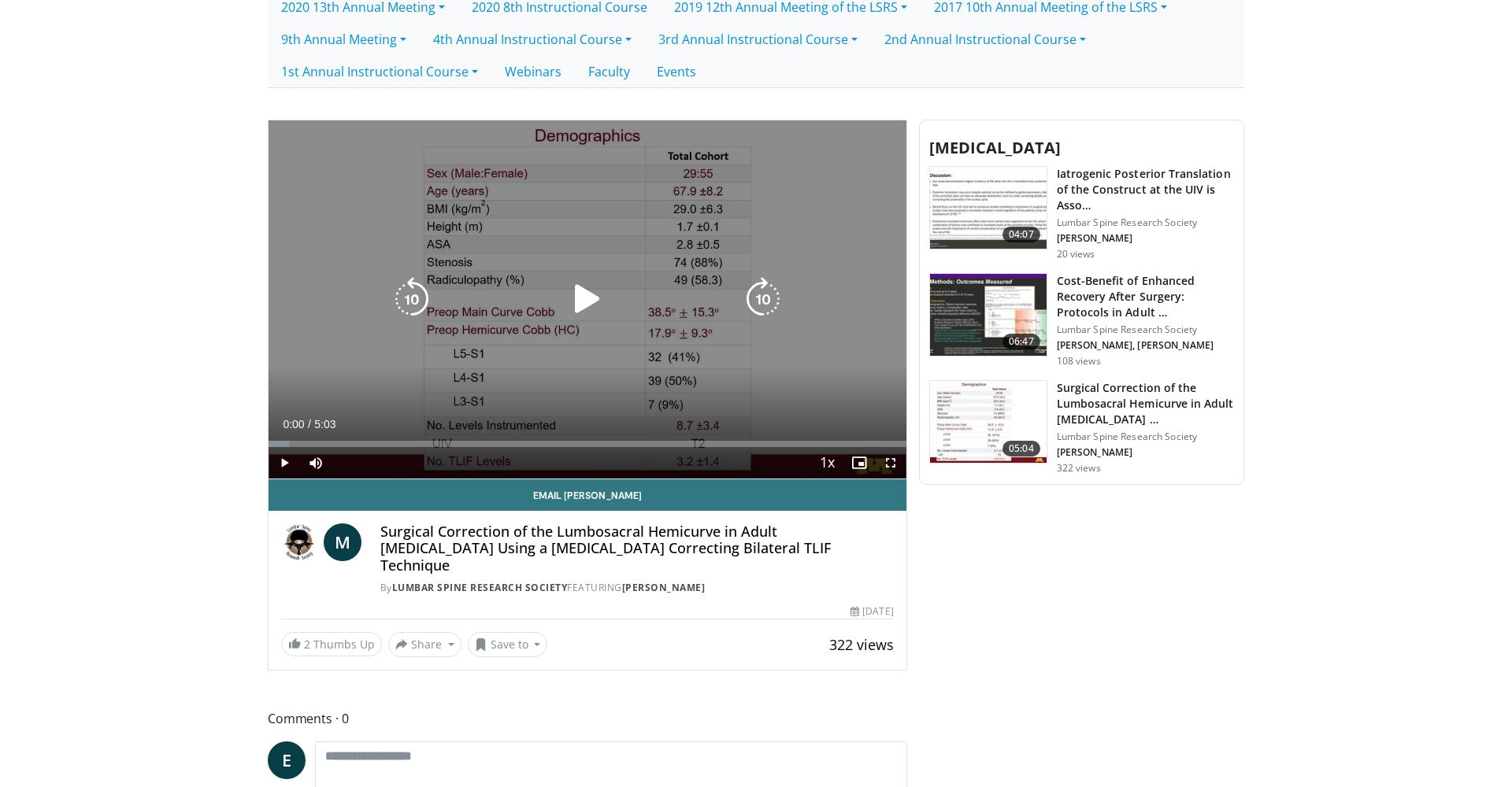
click at [587, 304] on icon "Video Player" at bounding box center [587, 299] width 44 height 44
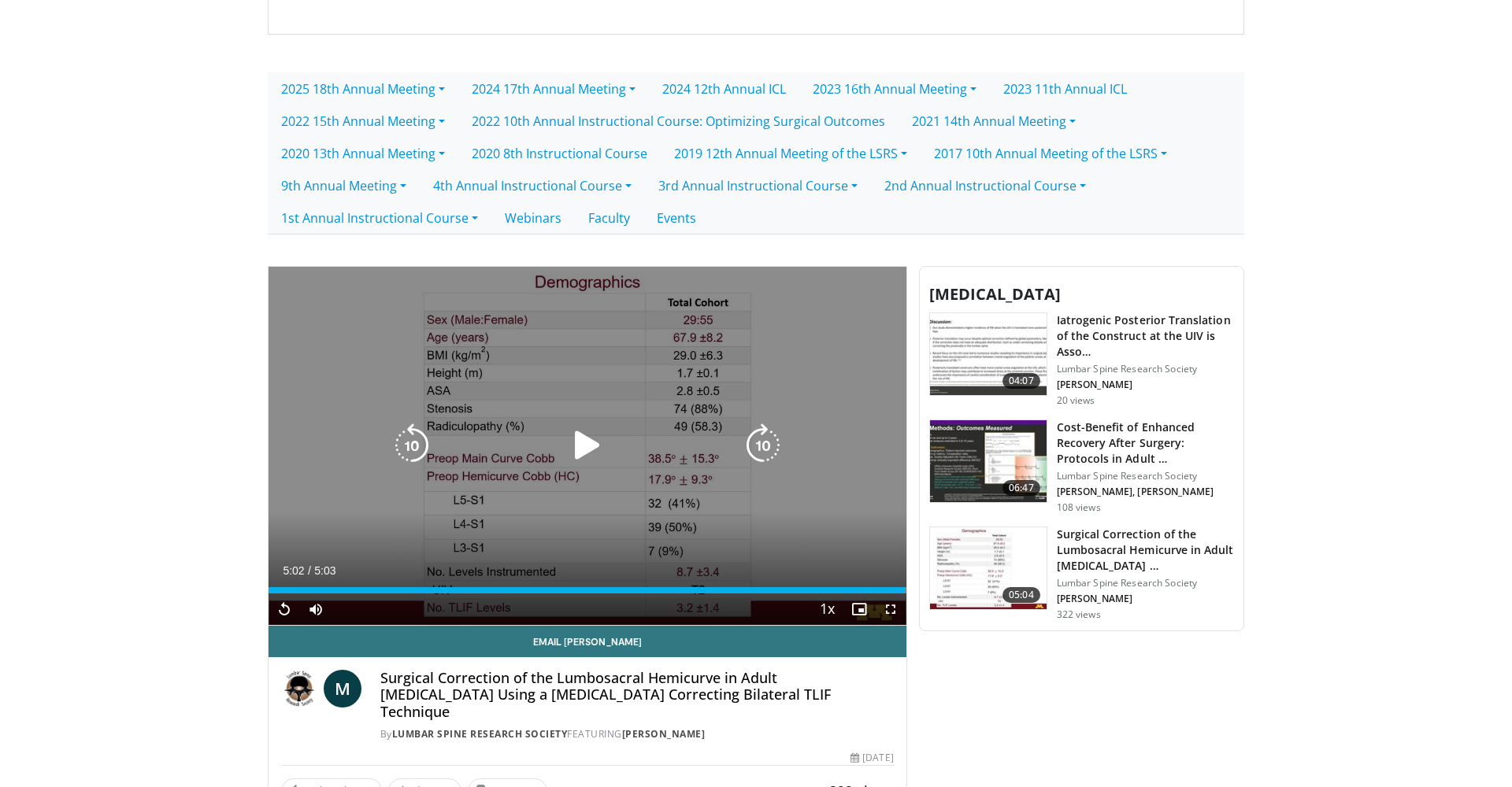
scroll to position [395, 0]
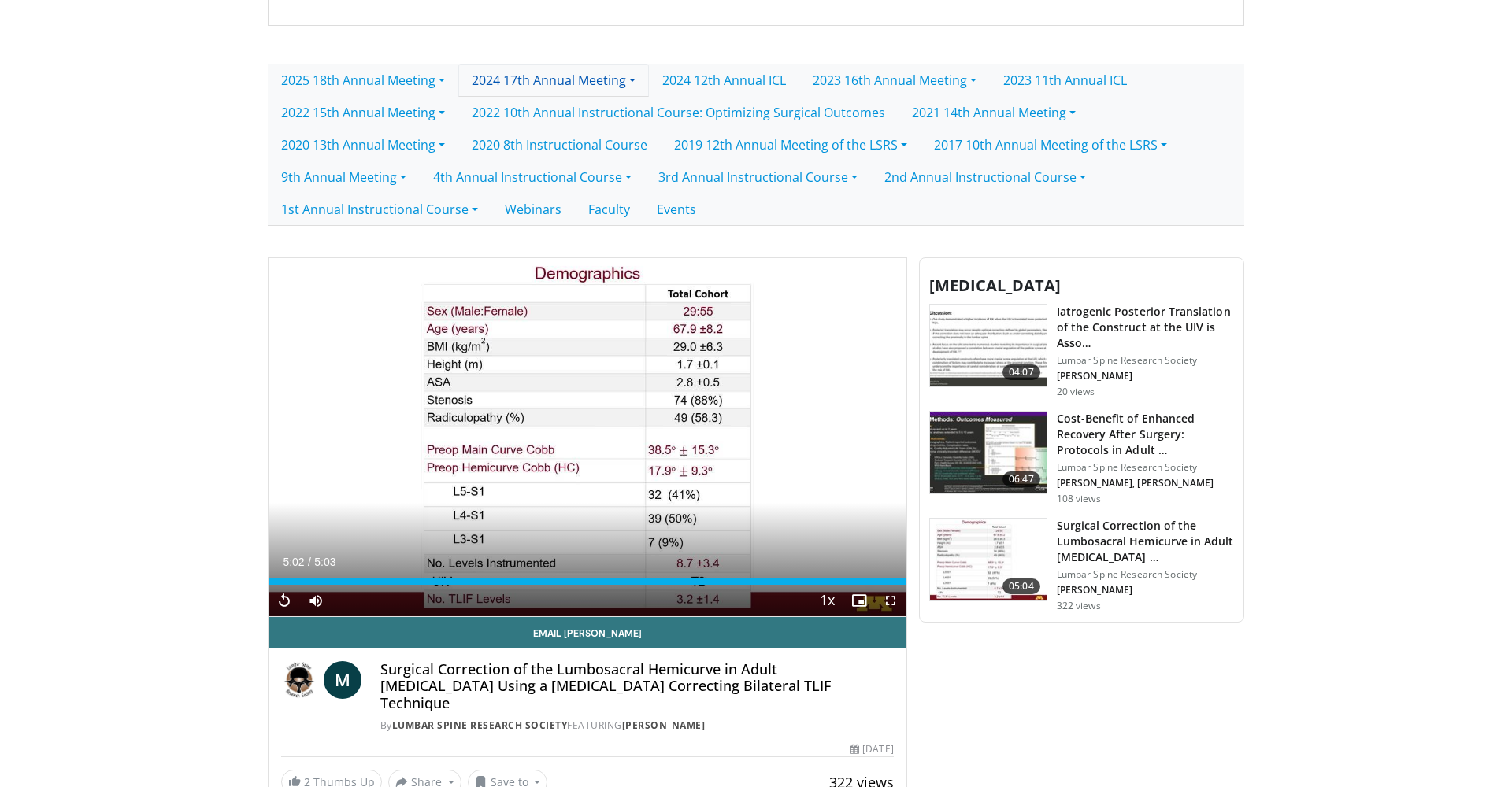
click at [640, 83] on link "2024 17th Annual Meeting" at bounding box center [553, 81] width 190 height 34
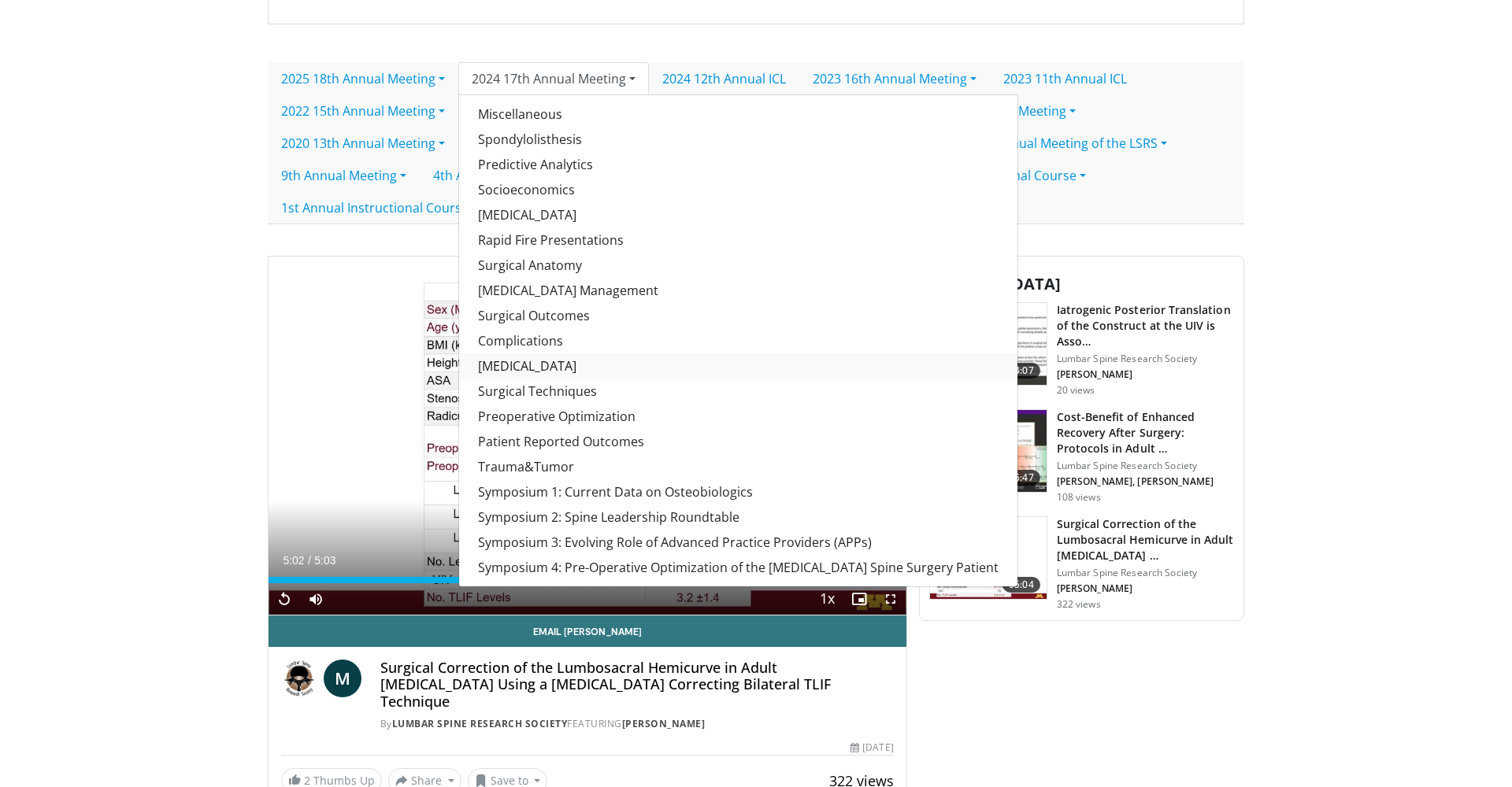
scroll to position [396, 2]
click at [517, 371] on link "[MEDICAL_DATA]" at bounding box center [738, 366] width 558 height 26
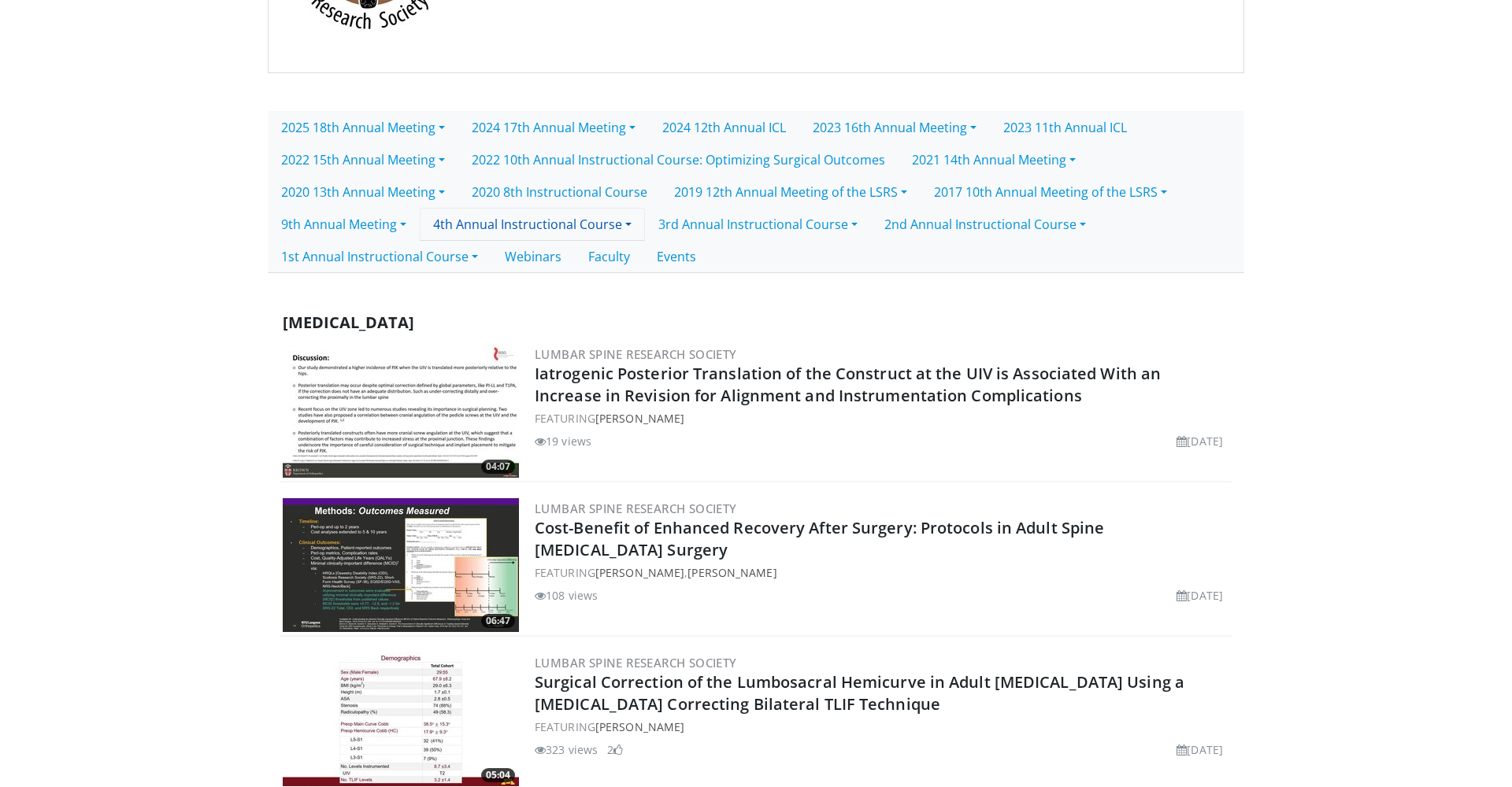
scroll to position [484, 0]
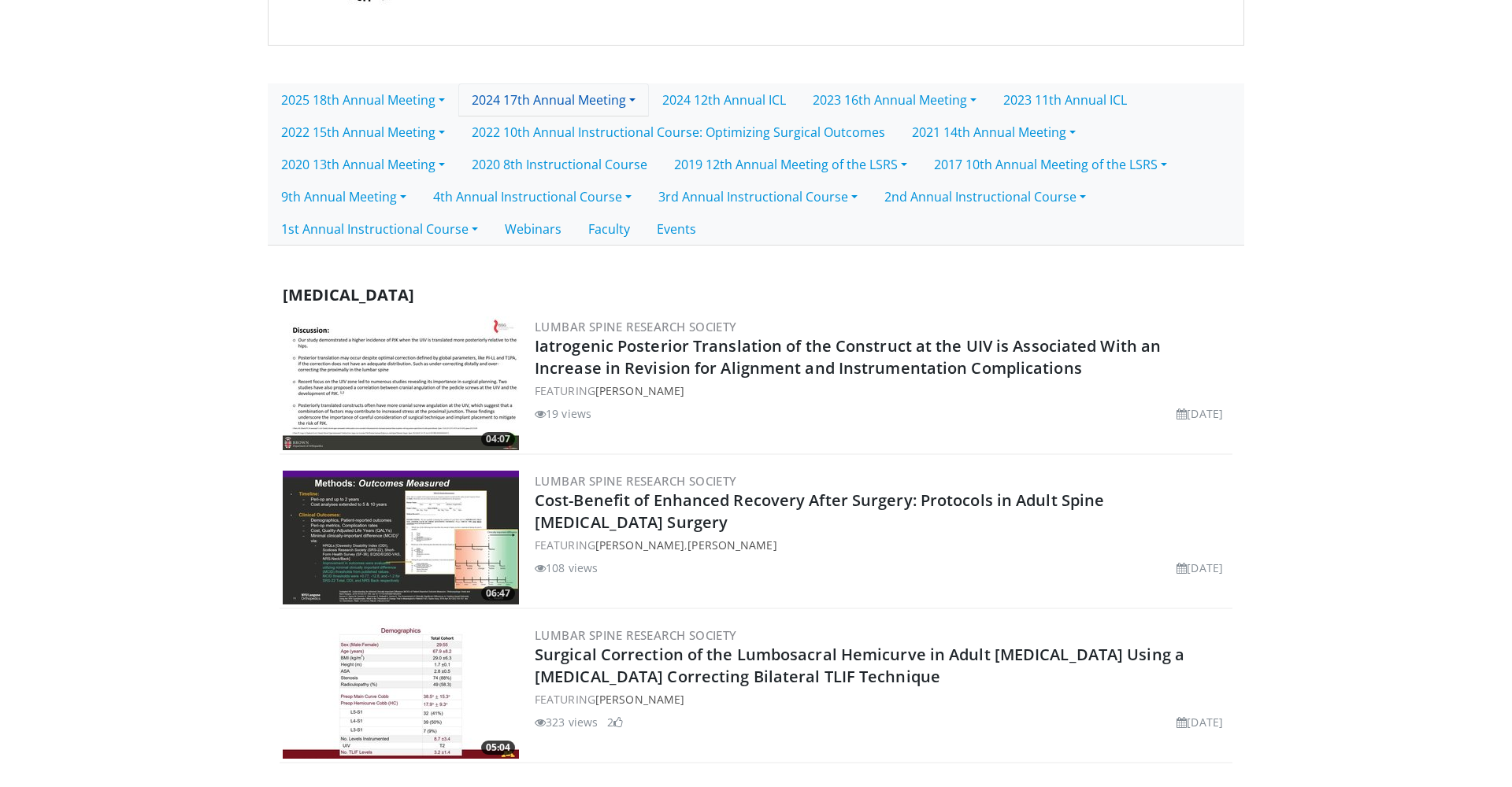
click at [629, 105] on link "2024 17th Annual Meeting" at bounding box center [553, 101] width 190 height 34
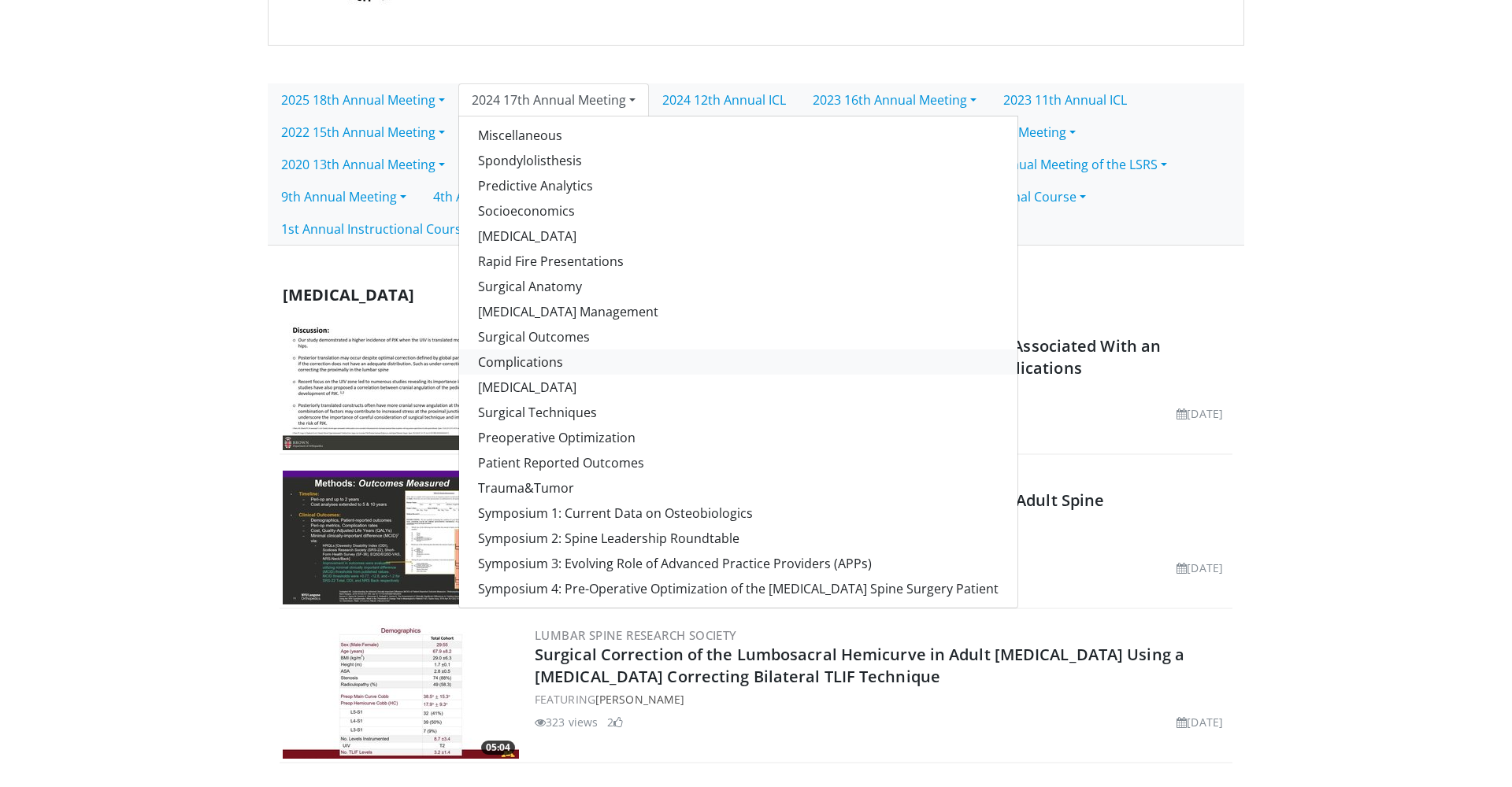
click at [511, 364] on link "Complications" at bounding box center [738, 362] width 558 height 26
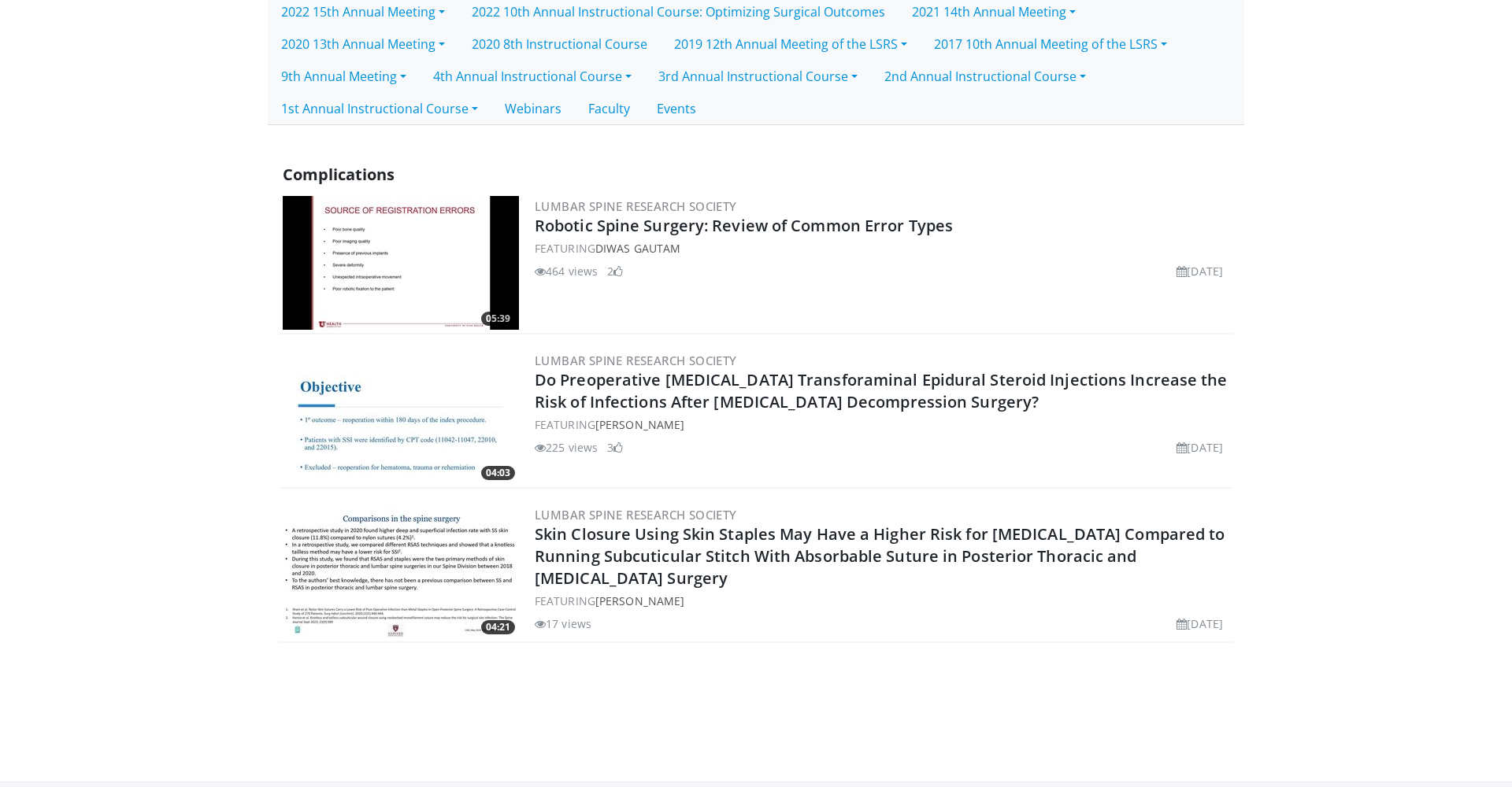
scroll to position [496, 0]
click at [416, 274] on img at bounding box center [400, 263] width 236 height 134
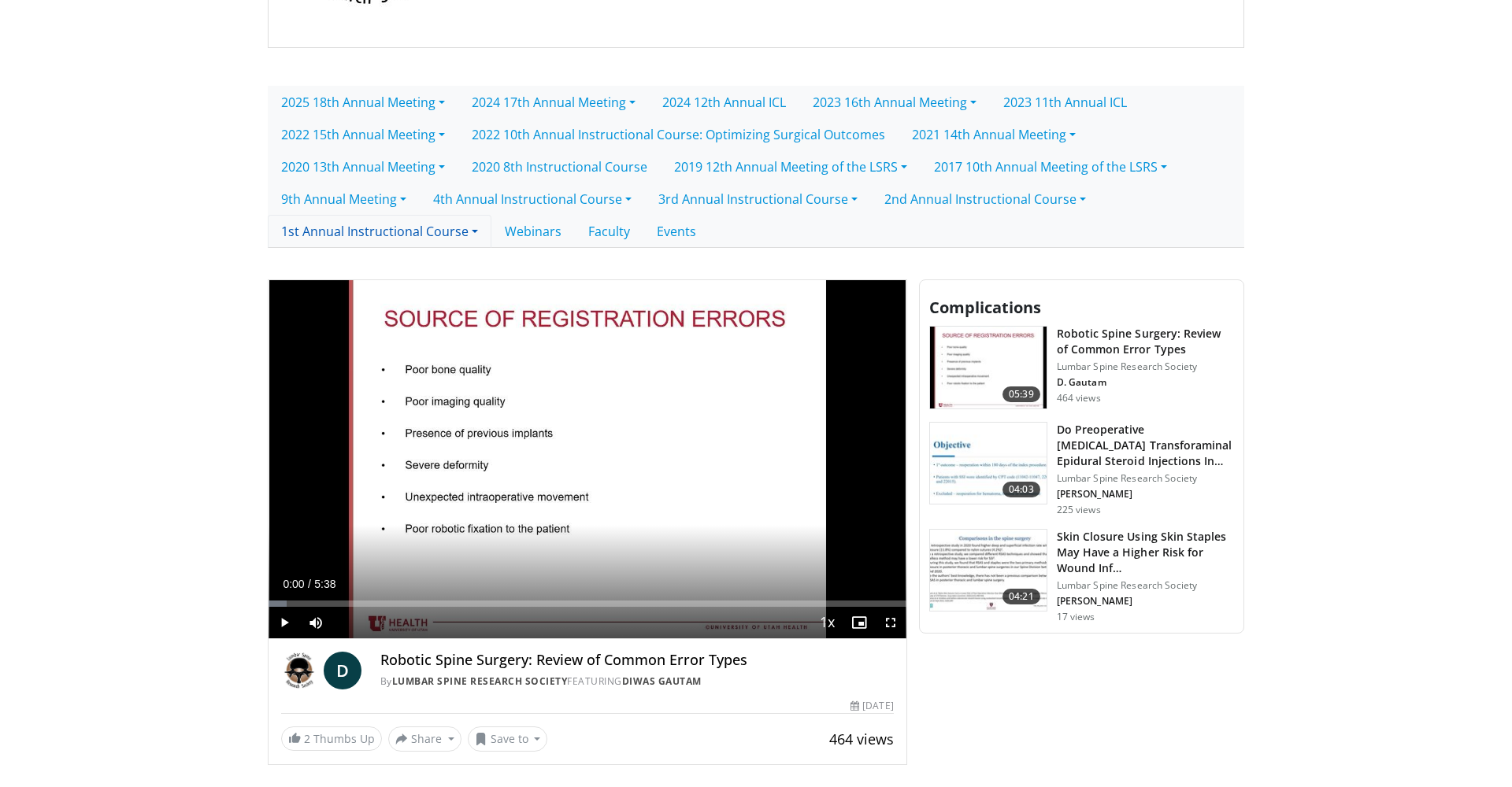
scroll to position [432, 0]
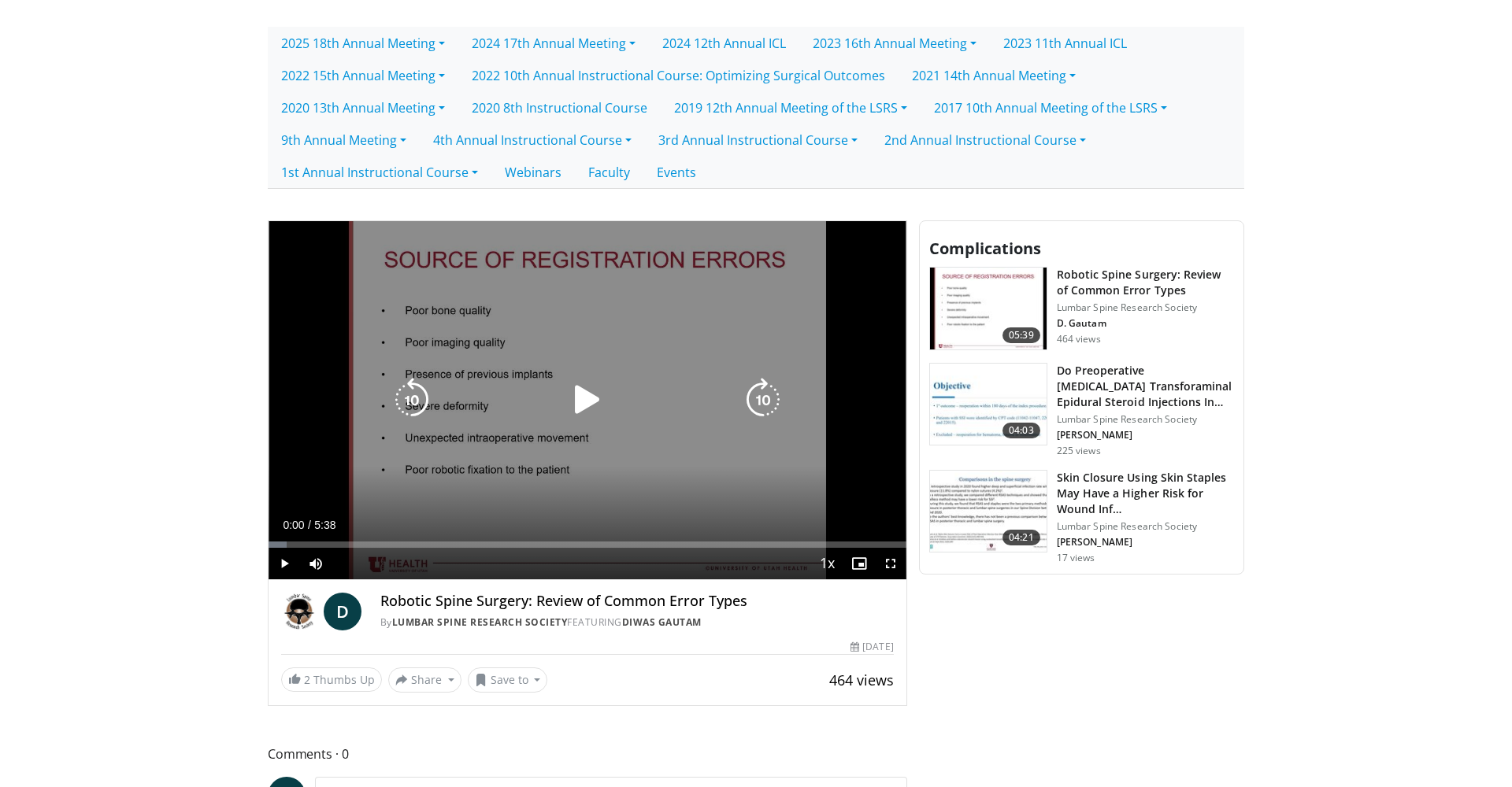
click at [590, 416] on icon "Video Player" at bounding box center [587, 399] width 44 height 44
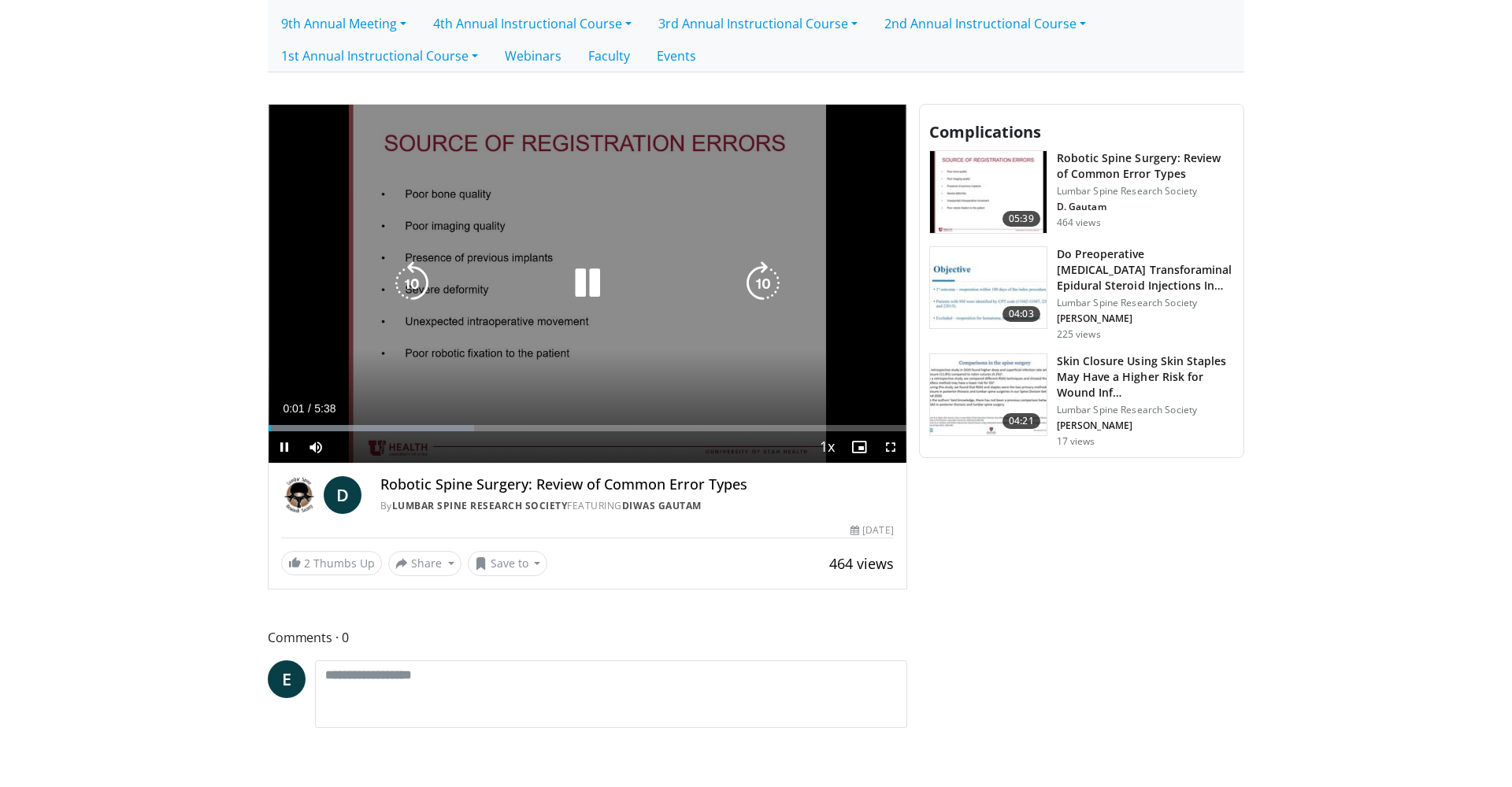
scroll to position [549, 0]
click at [580, 300] on icon "Video Player" at bounding box center [587, 282] width 44 height 44
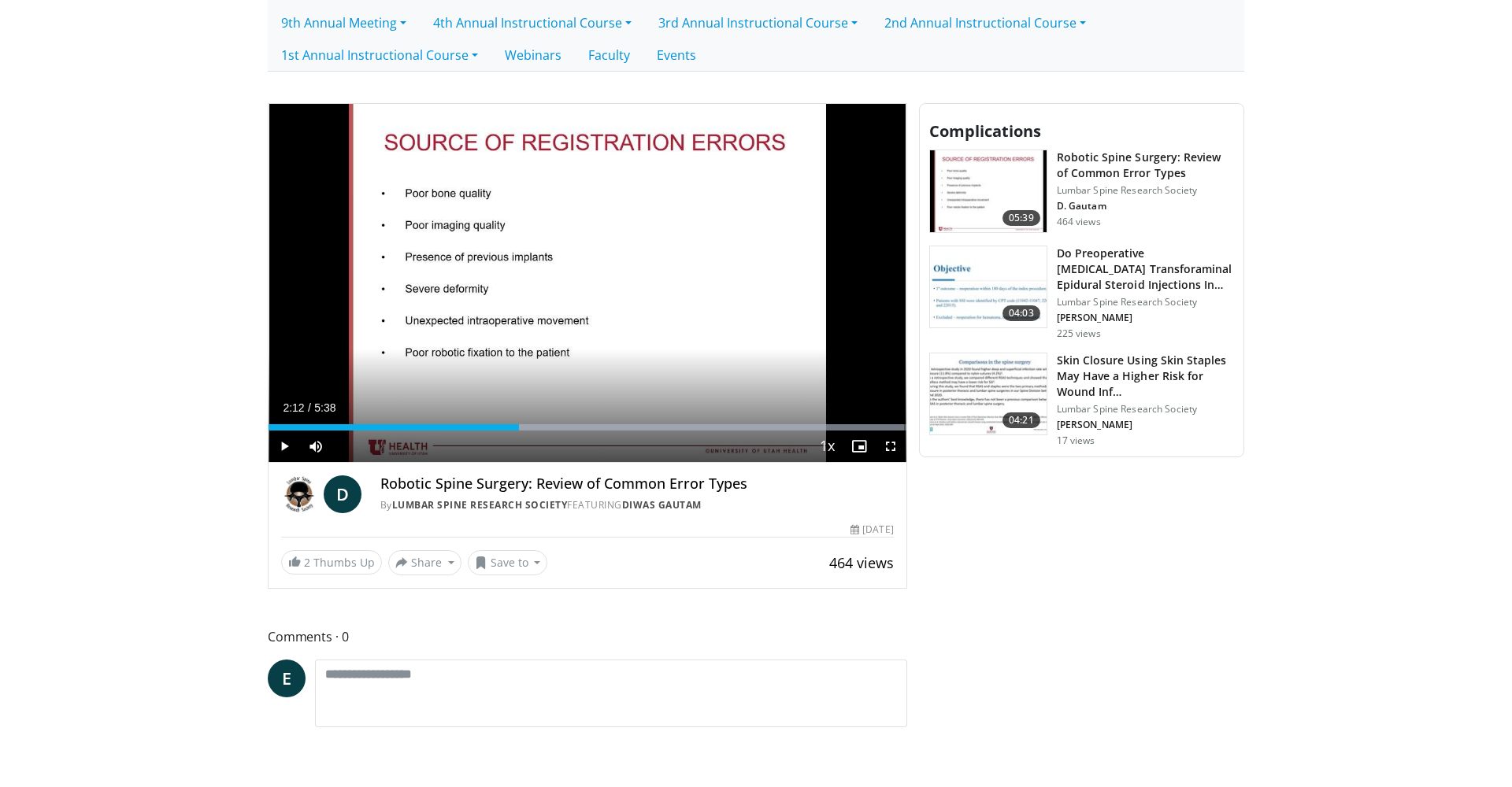
click at [287, 451] on span "Video Player" at bounding box center [284, 447] width 32 height 32
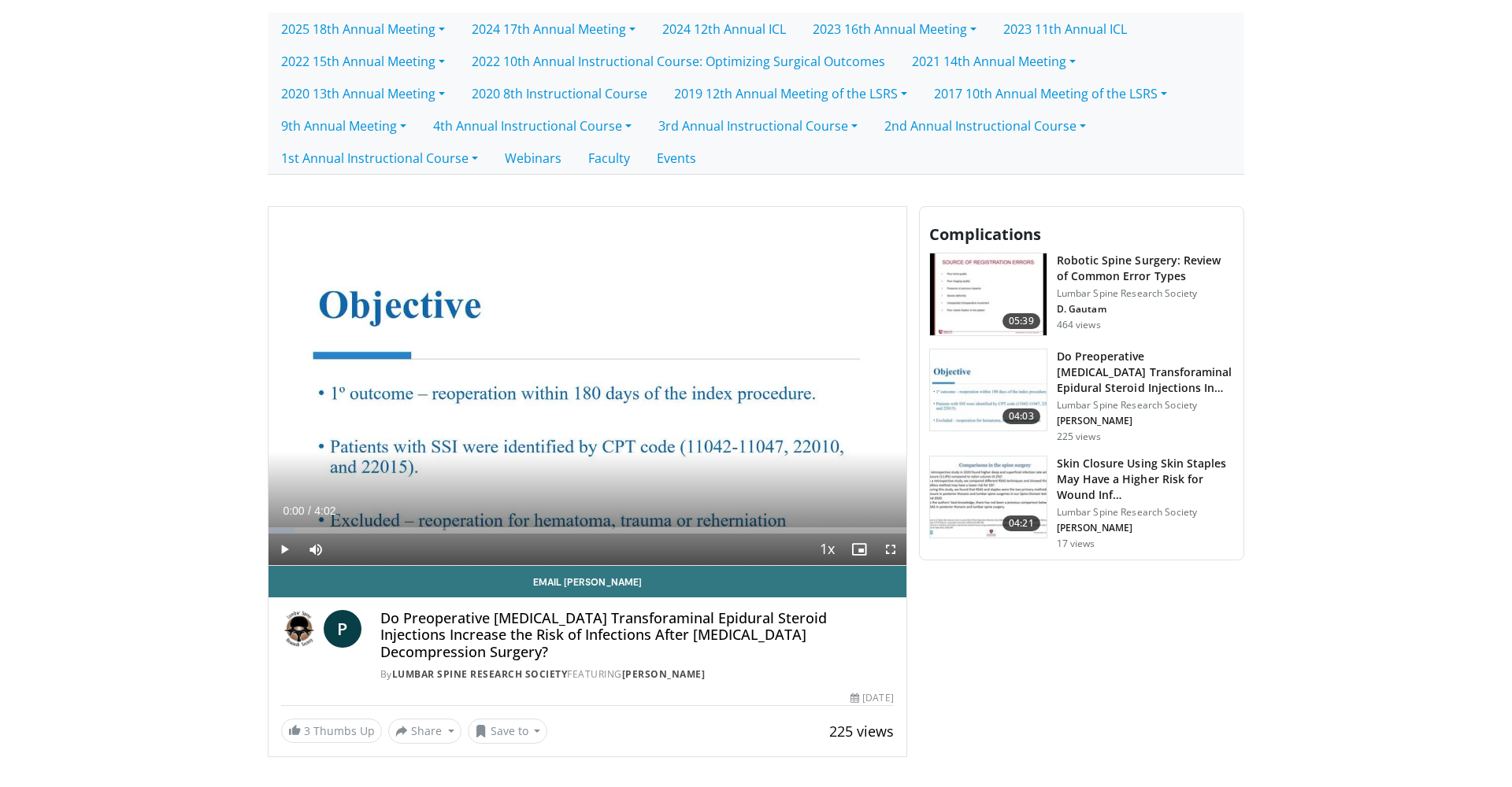
scroll to position [477, 0]
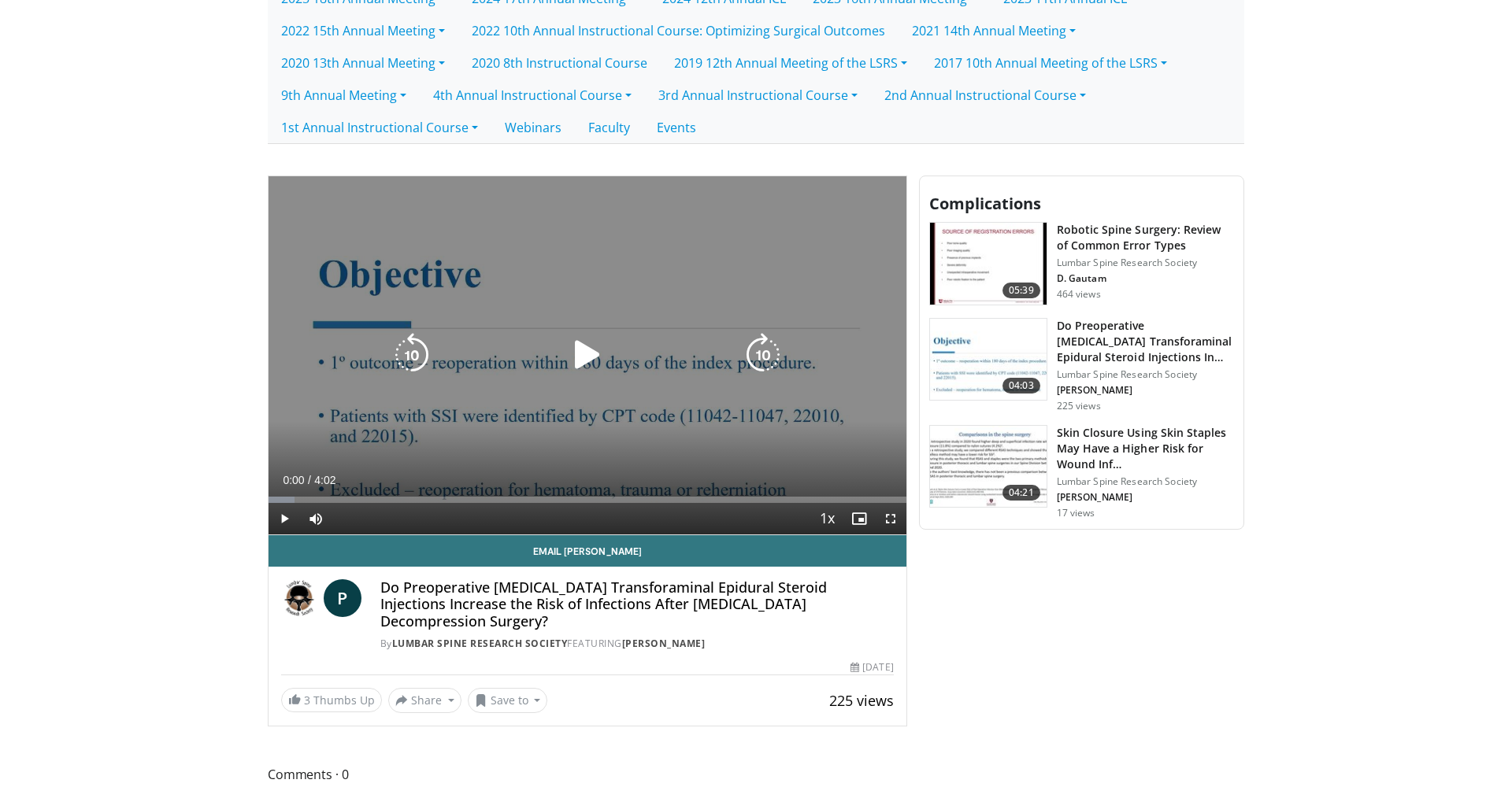
click at [594, 354] on icon "Video Player" at bounding box center [587, 355] width 44 height 44
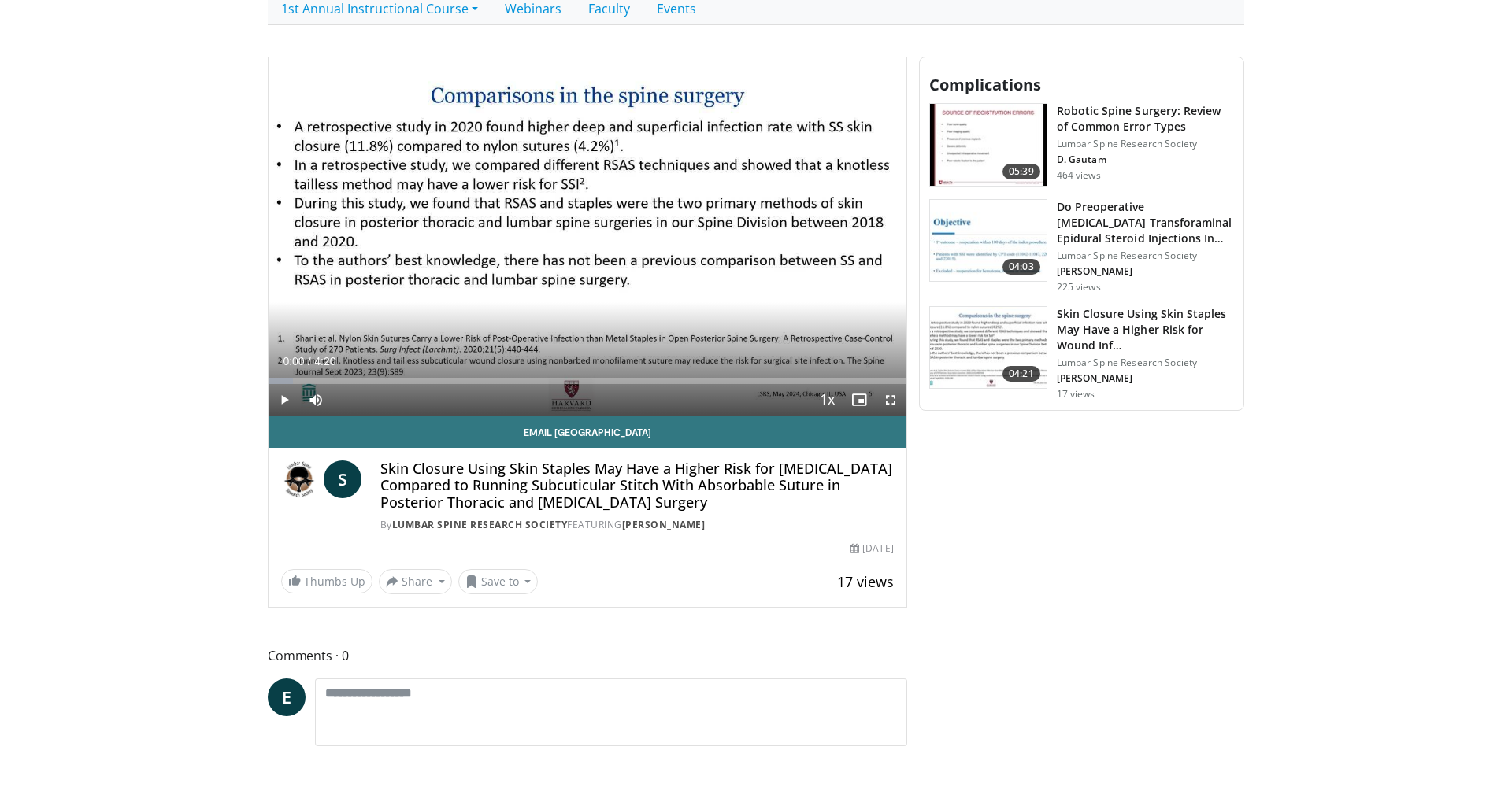
scroll to position [595, 2]
click at [289, 403] on span "Video Player" at bounding box center [284, 401] width 32 height 32
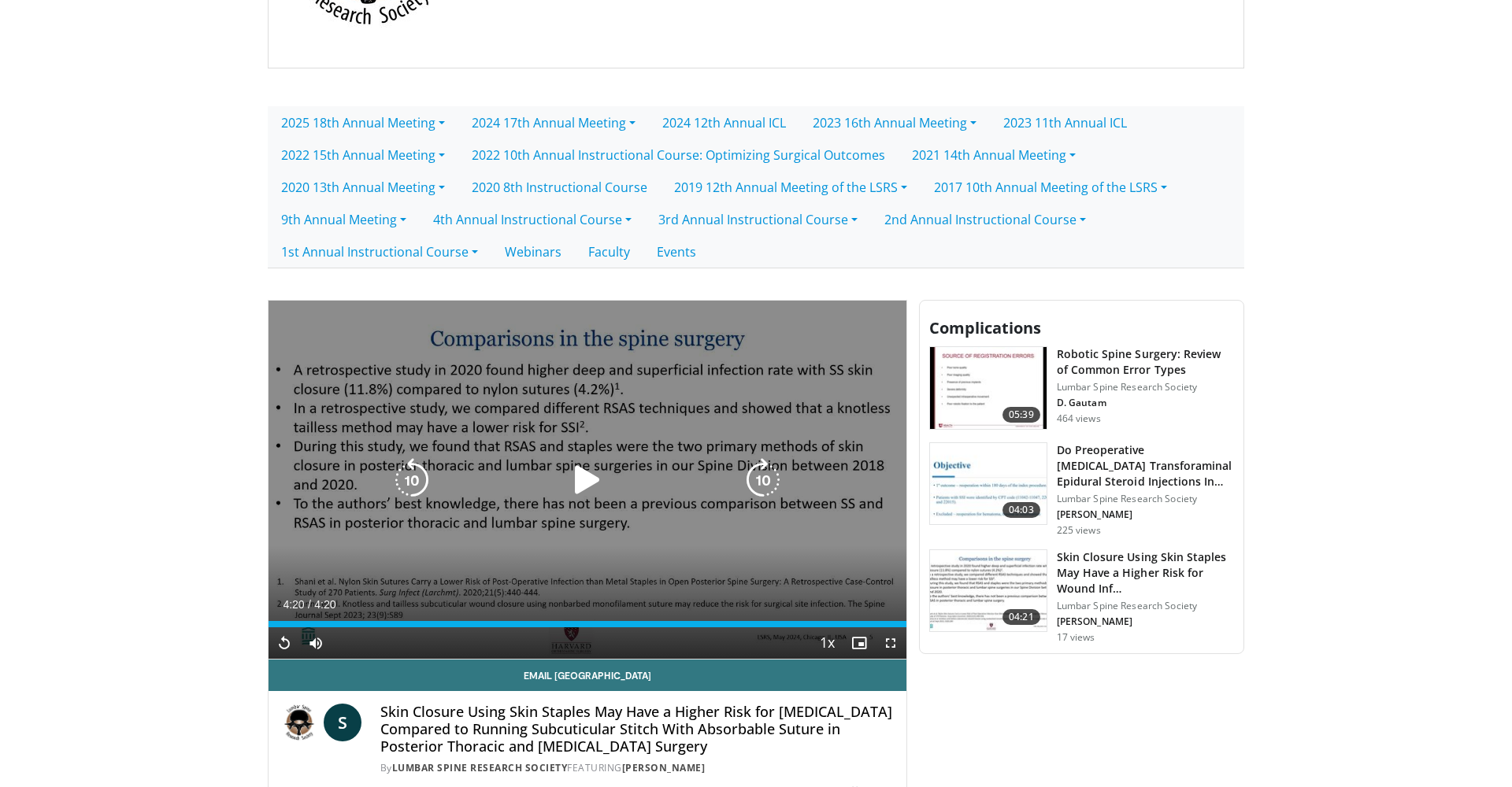
scroll to position [370, 0]
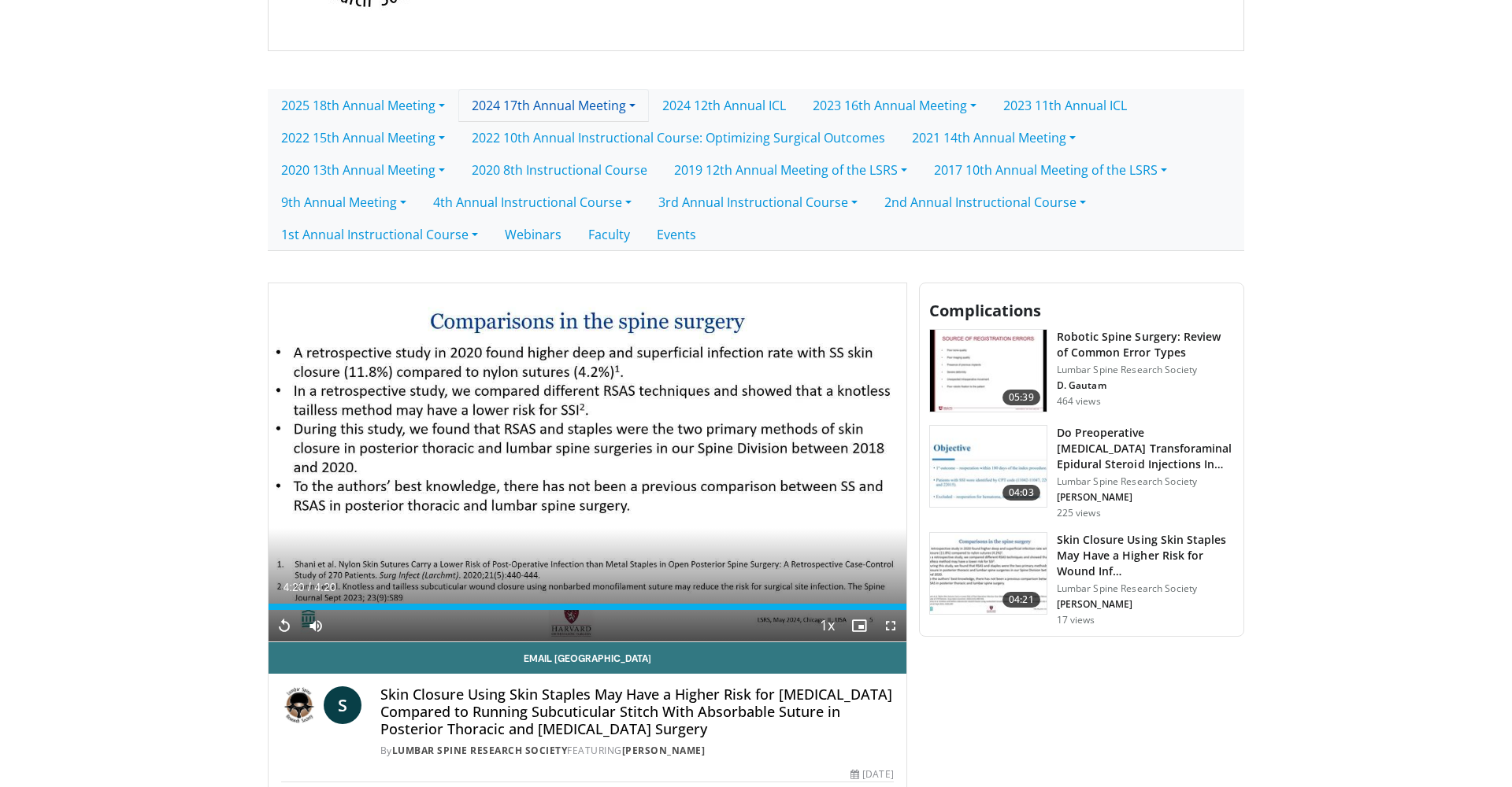
click at [638, 111] on link "2024 17th Annual Meeting" at bounding box center [553, 106] width 190 height 34
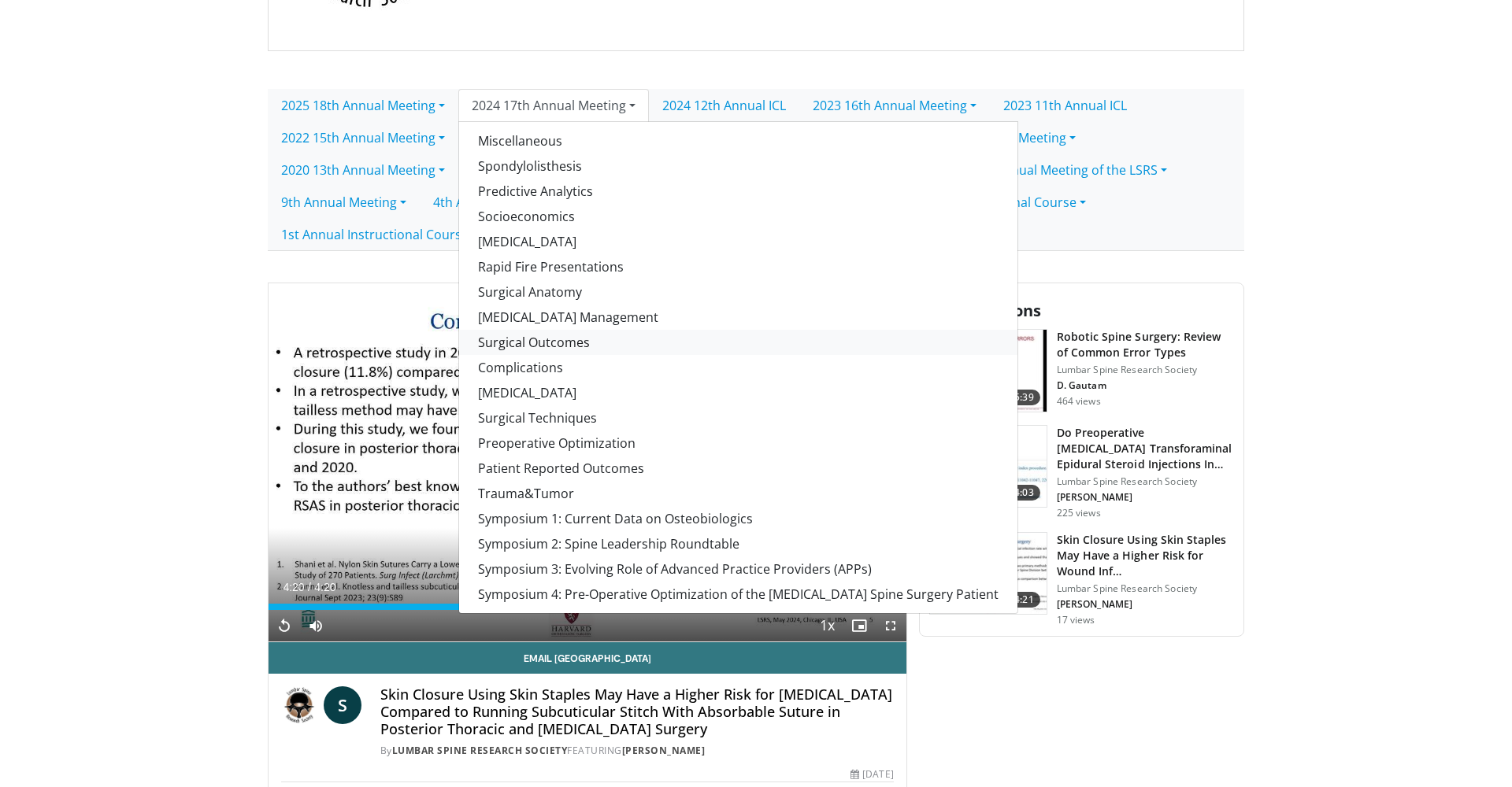
click at [519, 345] on link "Surgical Outcomes" at bounding box center [738, 342] width 558 height 26
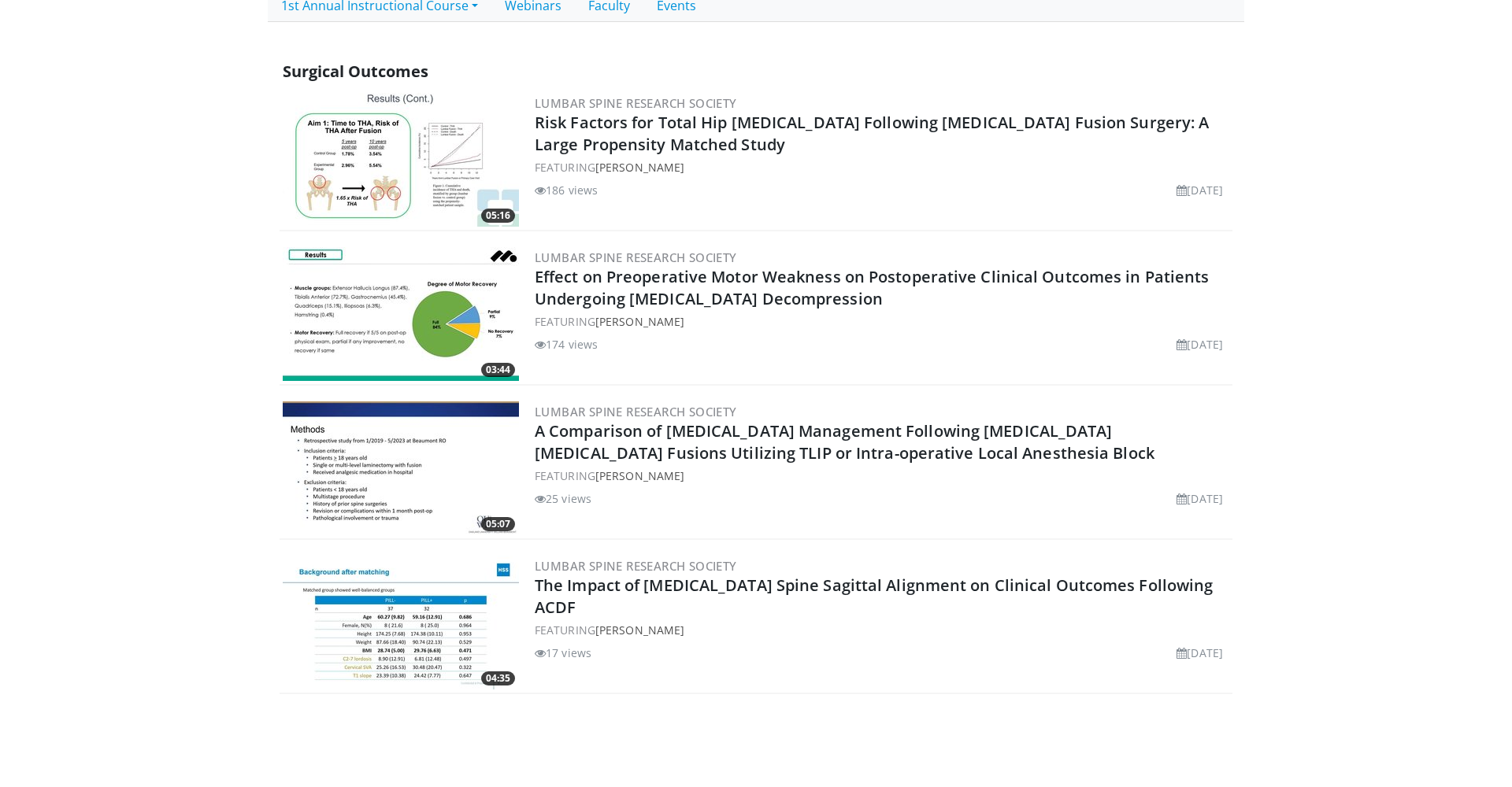
scroll to position [601, 0]
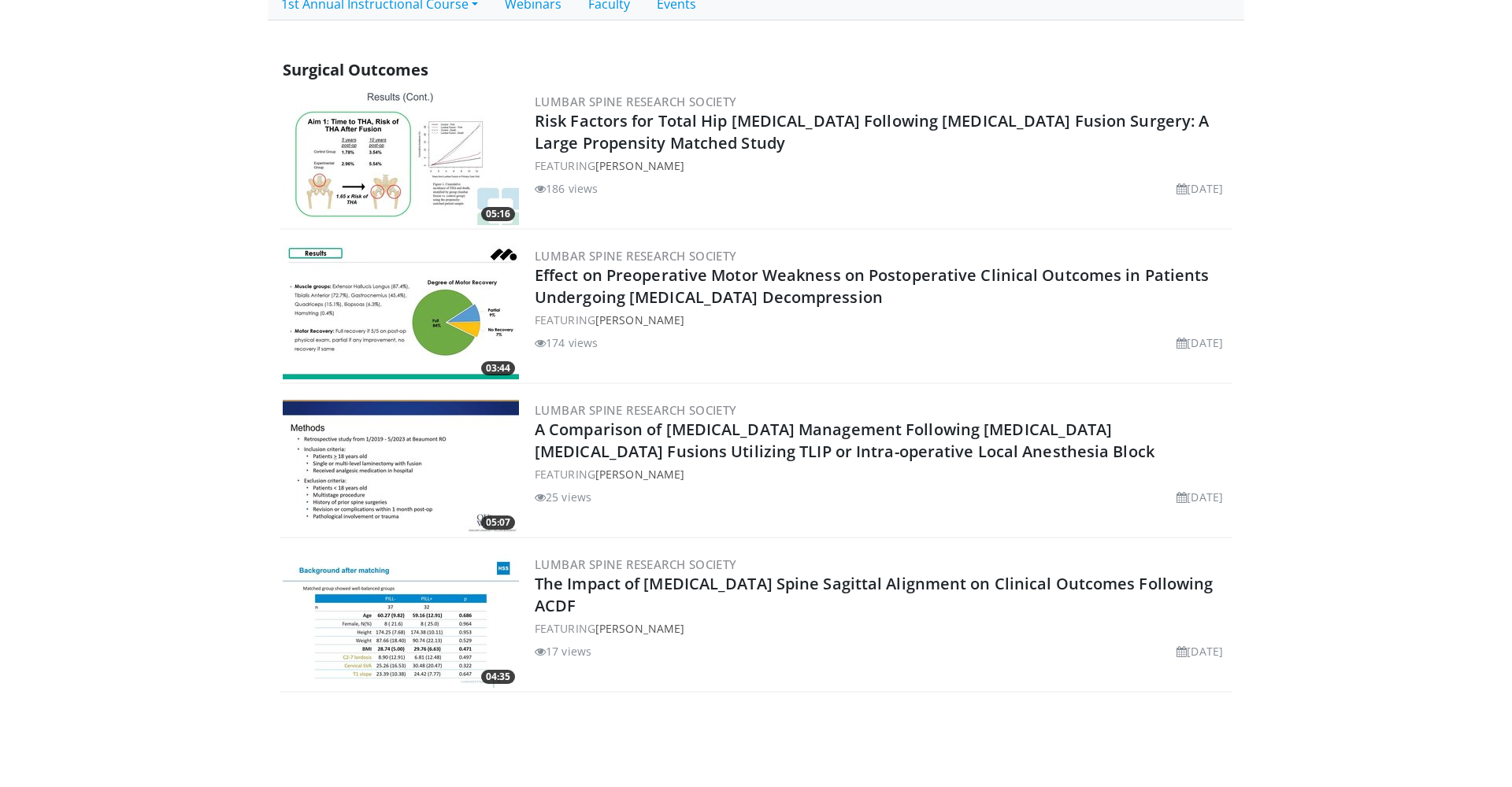
click at [332, 195] on img at bounding box center [400, 159] width 236 height 134
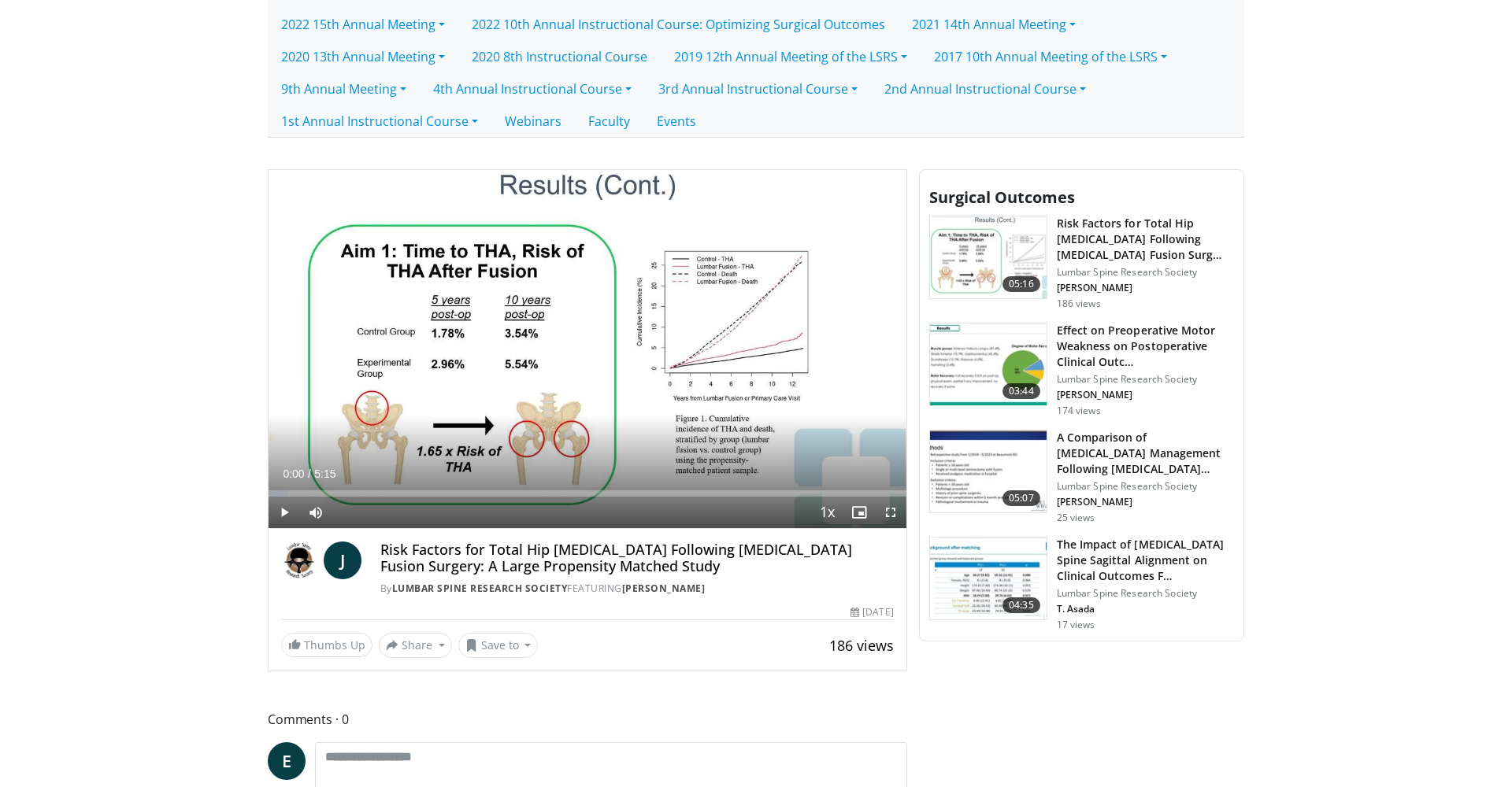
scroll to position [487, 0]
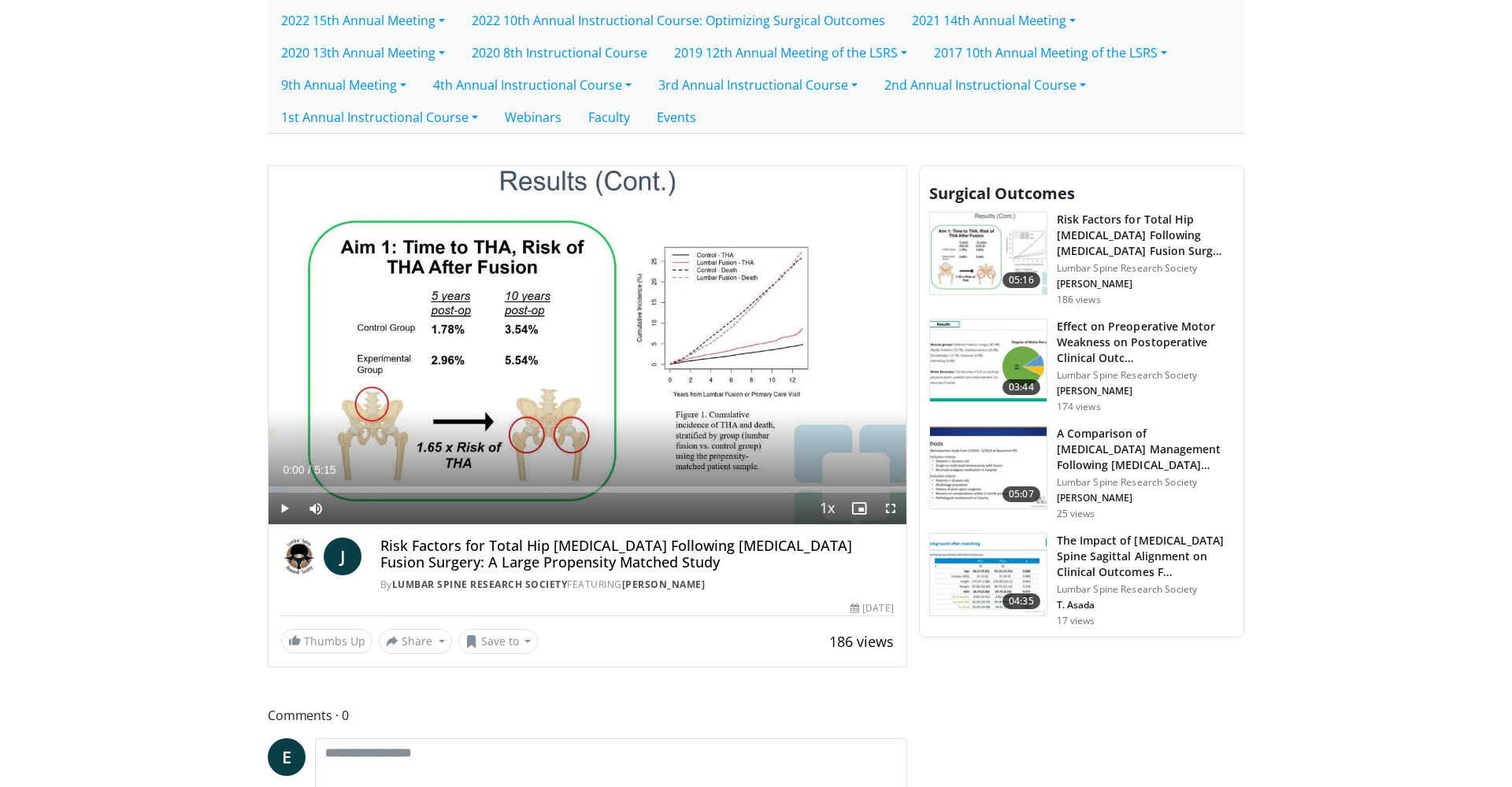
click at [282, 508] on span "Video Player" at bounding box center [284, 509] width 32 height 32
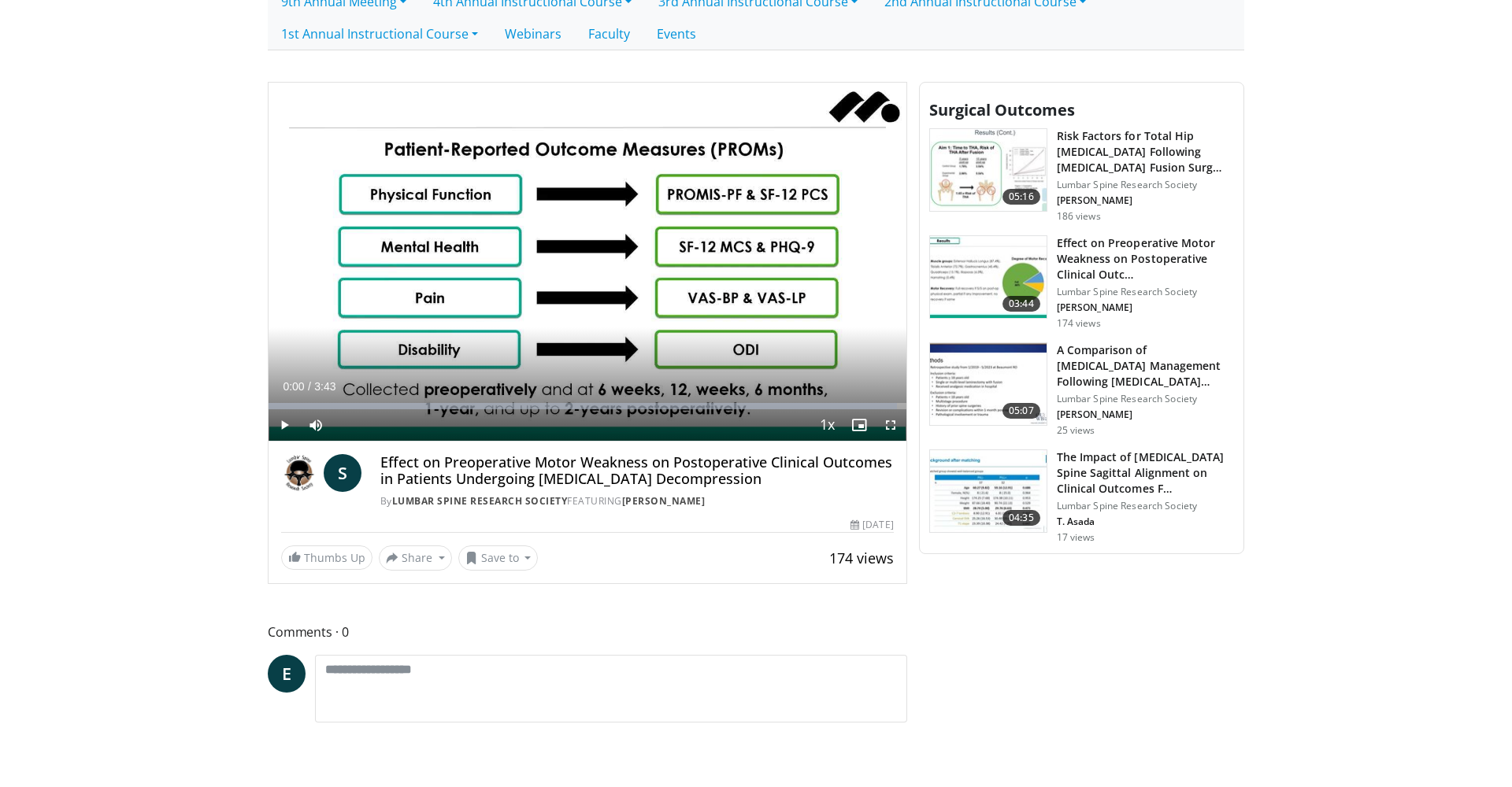
scroll to position [575, 0]
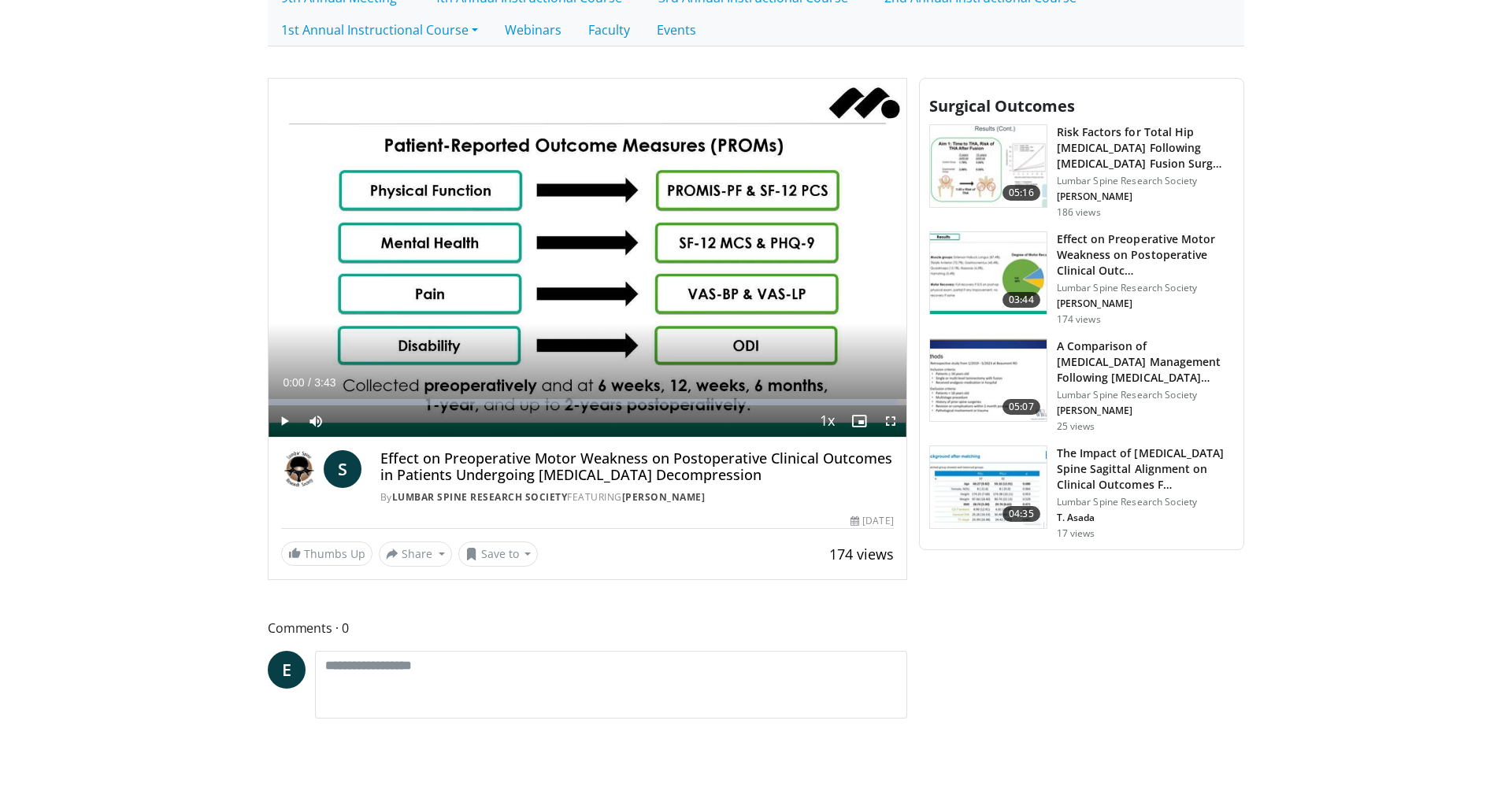
click at [281, 419] on span "Video Player" at bounding box center [284, 421] width 32 height 32
click at [540, 401] on div "Progress Bar" at bounding box center [541, 402] width 2 height 6
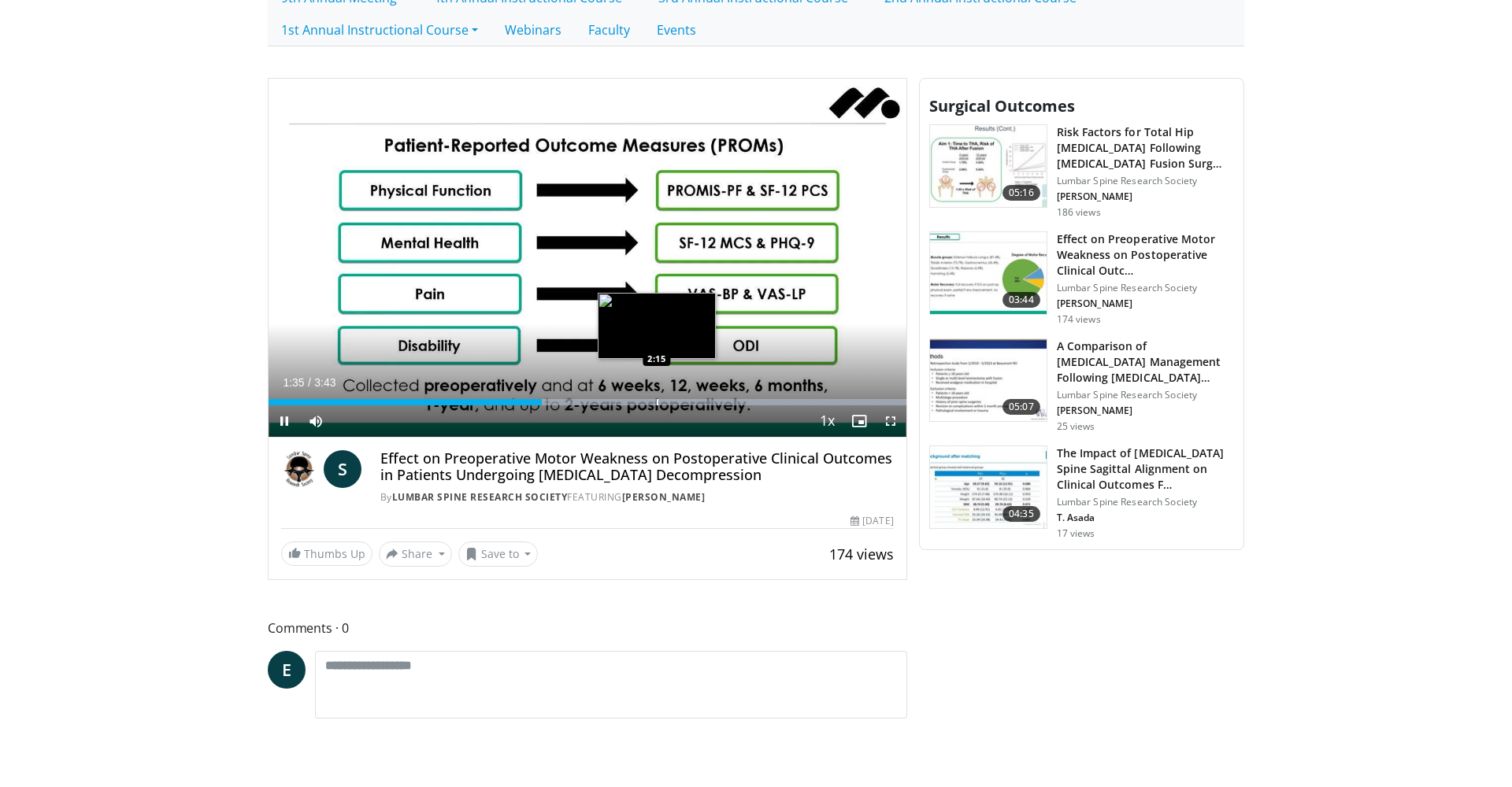
click at [657, 403] on div "Progress Bar" at bounding box center [658, 402] width 2 height 6
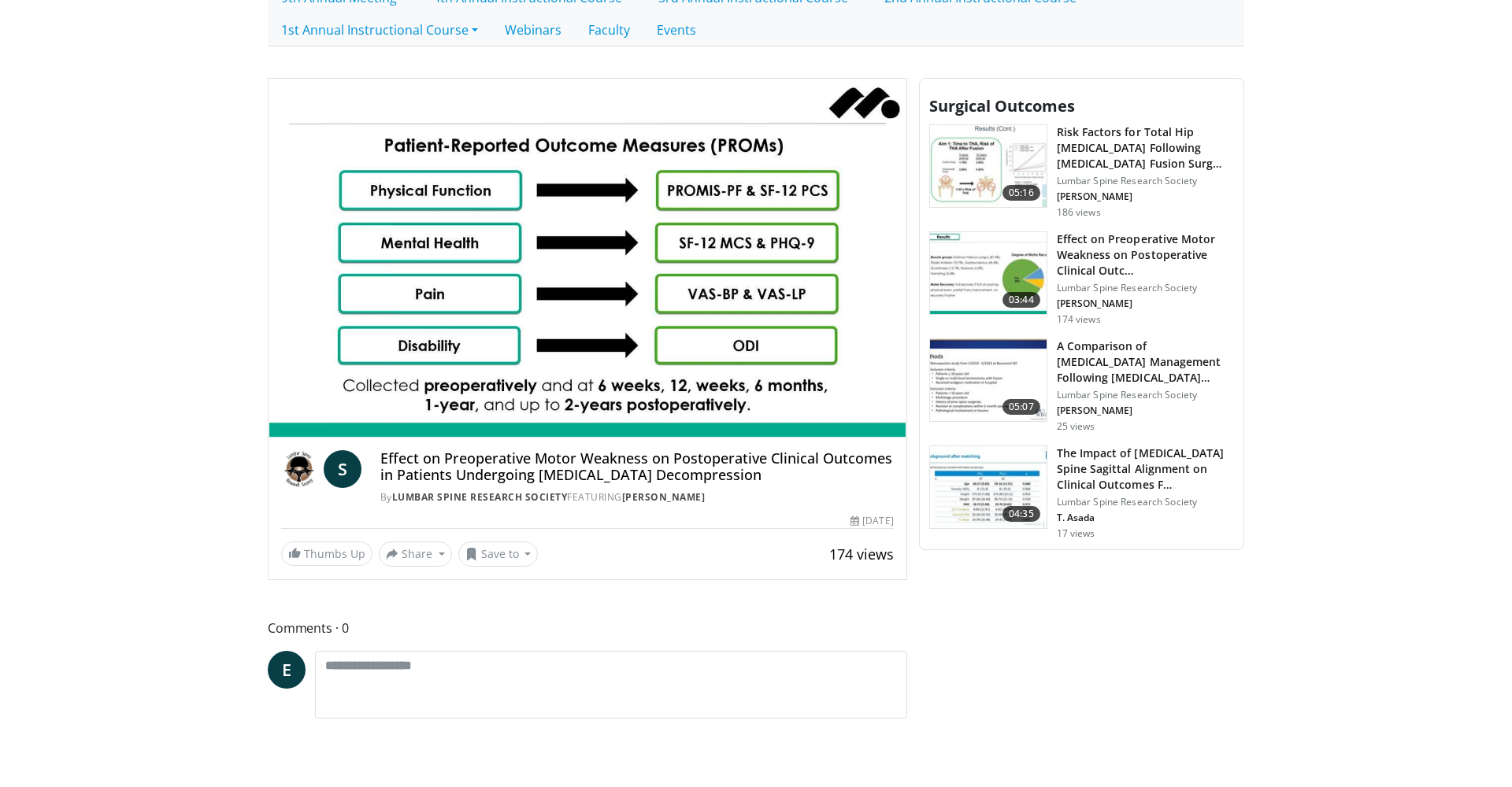
click at [738, 404] on div "10 seconds Tap to unmute" at bounding box center [587, 257] width 638 height 358
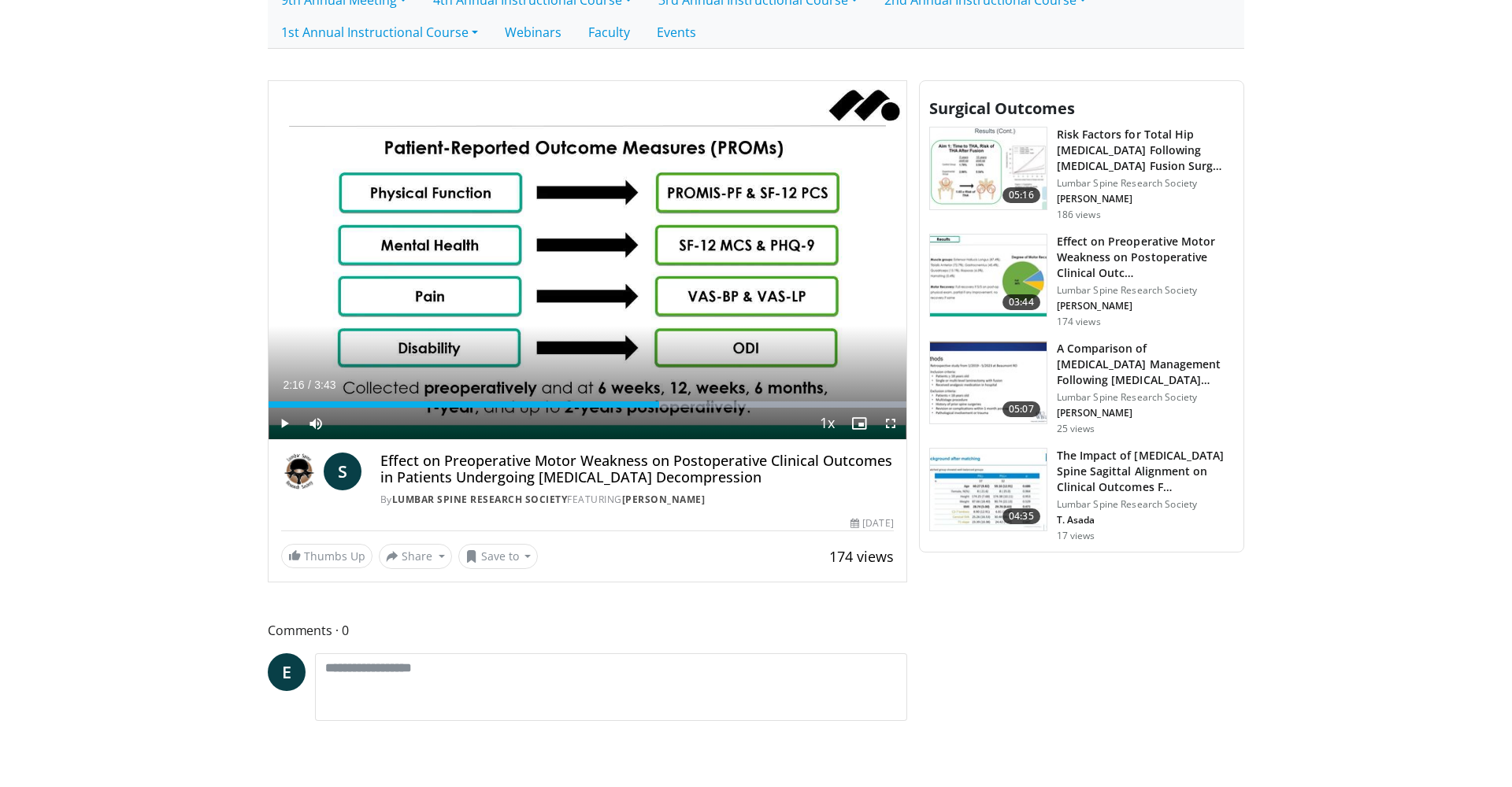
scroll to position [569, 0]
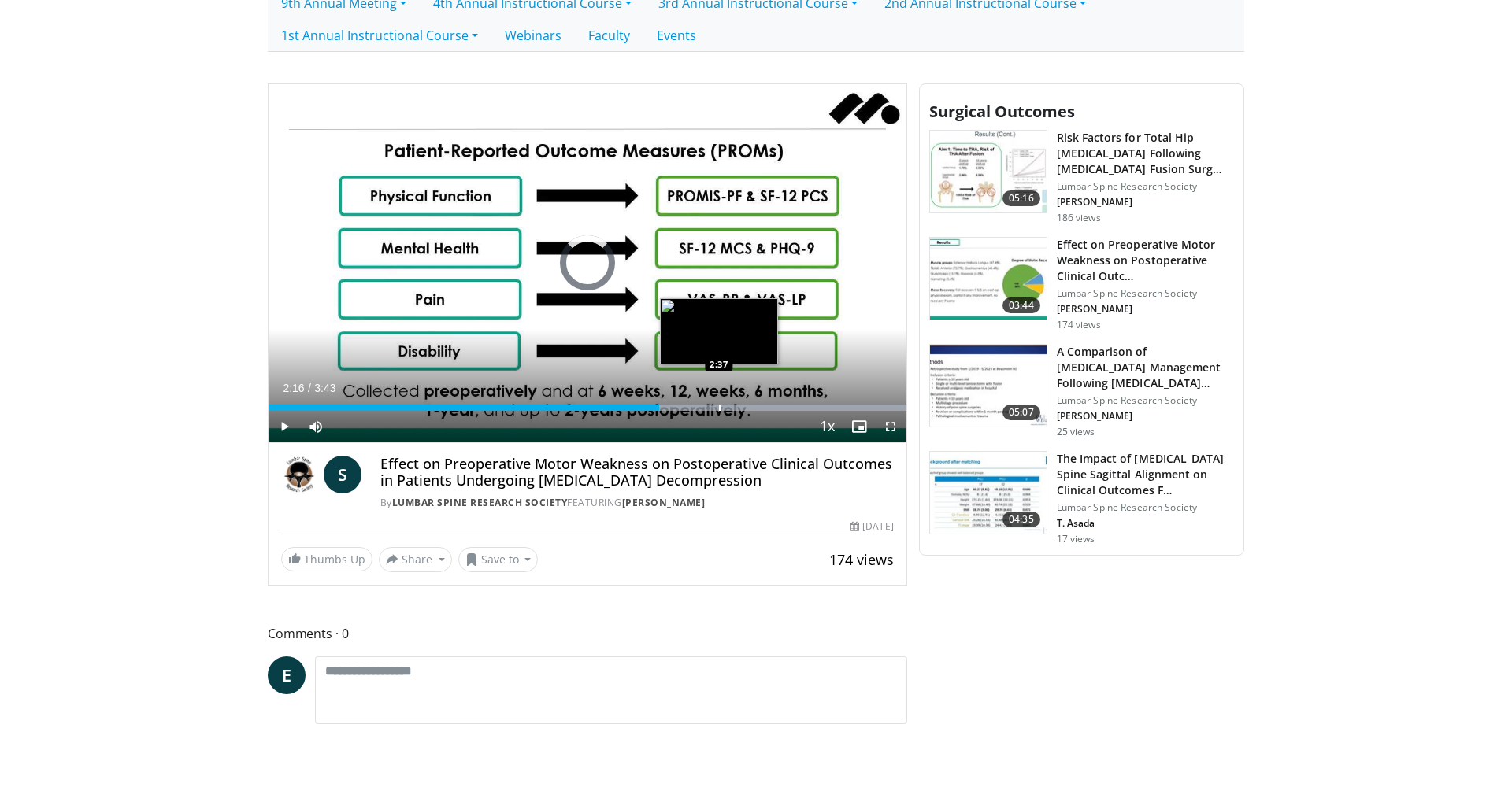
click at [719, 406] on div "Progress Bar" at bounding box center [720, 407] width 2 height 6
drag, startPoint x: 732, startPoint y: 406, endPoint x: 740, endPoint y: 407, distance: 8.1
click at [732, 406] on div "Progress Bar" at bounding box center [733, 407] width 2 height 6
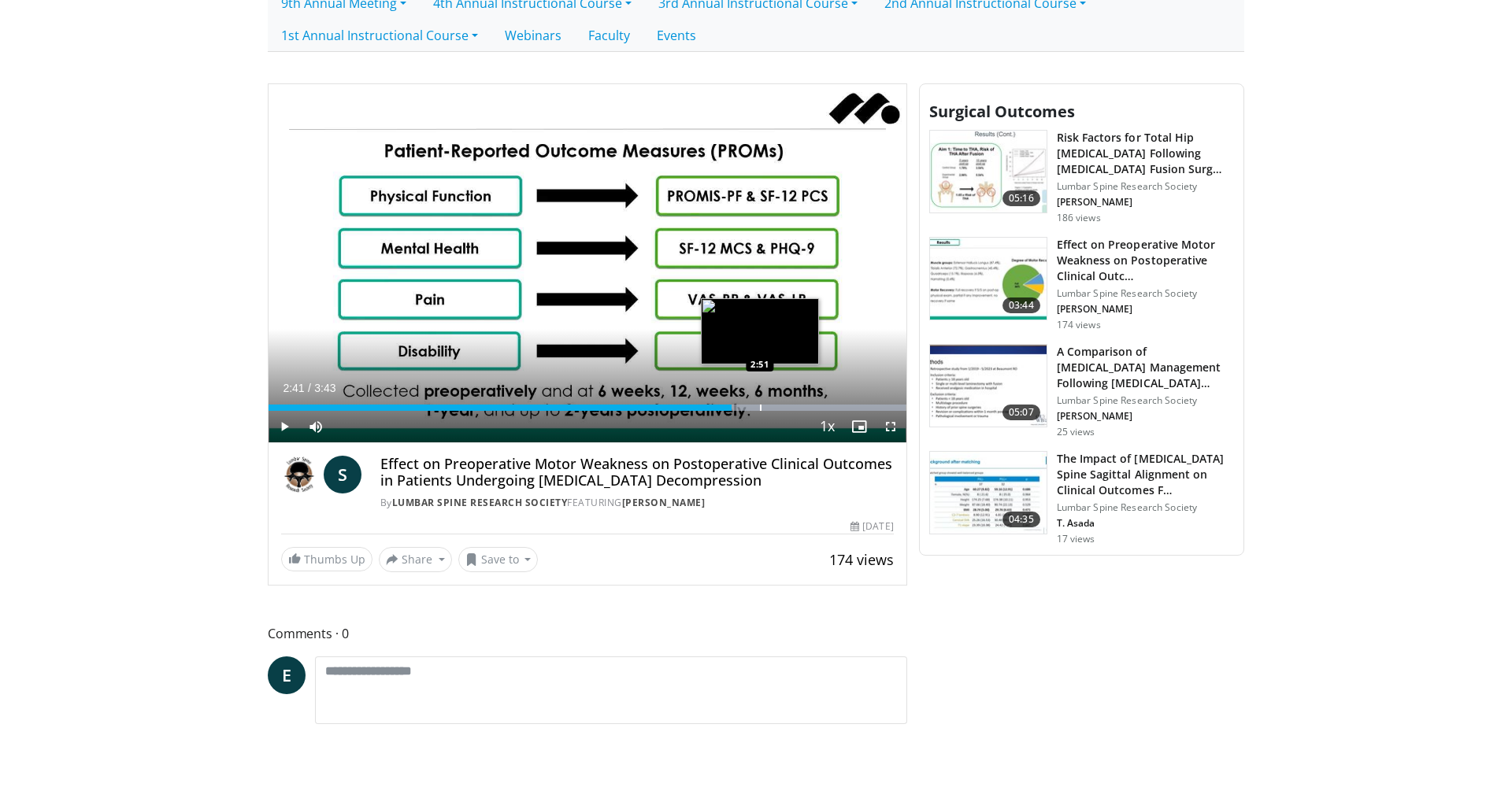
click at [759, 407] on div "Progress Bar" at bounding box center [760, 407] width 2 height 6
click at [775, 407] on div "Progress Bar" at bounding box center [776, 407] width 2 height 6
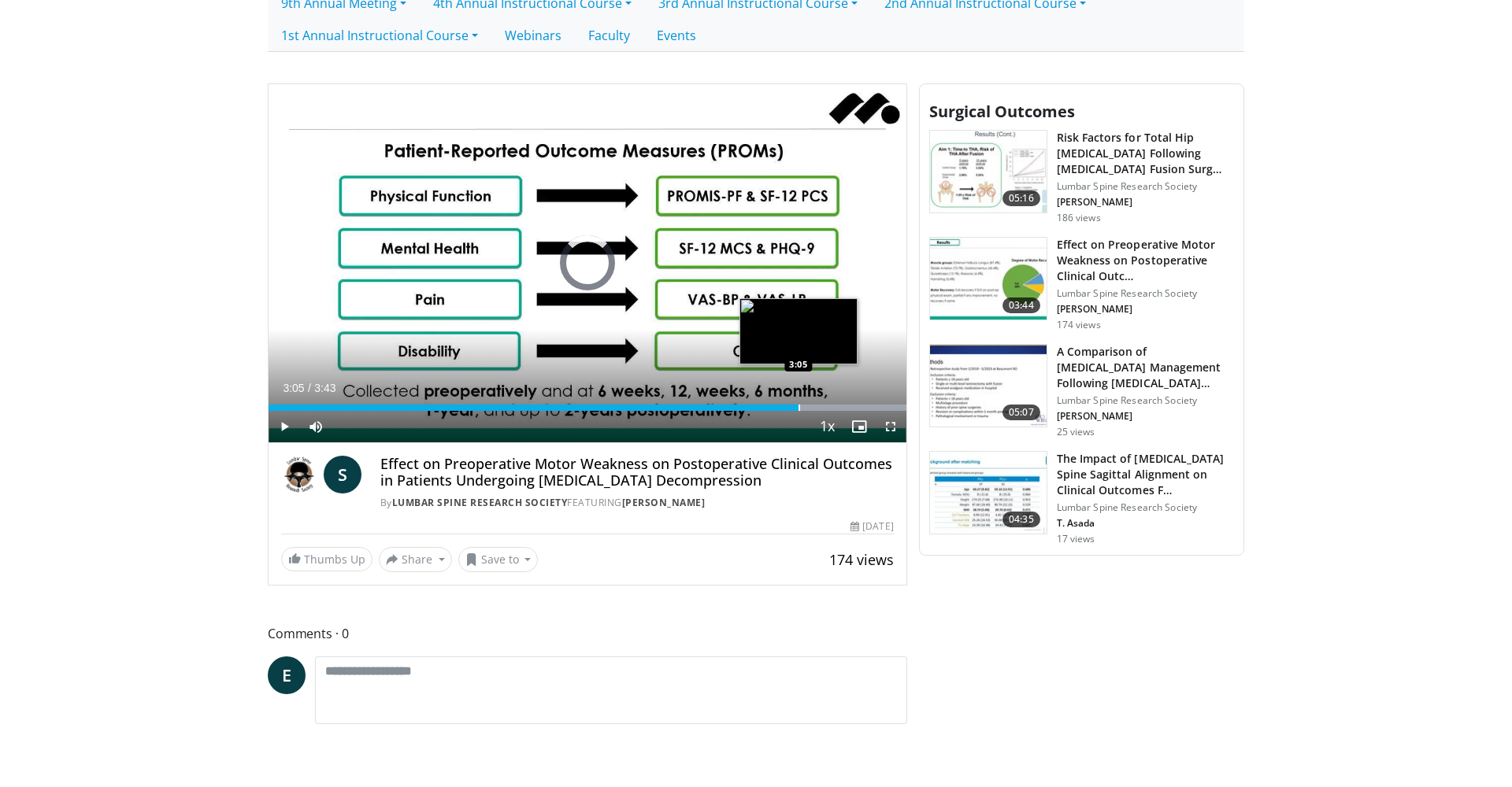
click at [798, 404] on div "Progress Bar" at bounding box center [799, 407] width 2 height 6
click at [783, 409] on div "Loaded : 99.96% 3:05 3:00" at bounding box center [587, 407] width 638 height 6
click at [775, 410] on div "Progress Bar" at bounding box center [776, 407] width 2 height 6
click at [768, 408] on div "Loaded : 99.96% 2:57 2:55" at bounding box center [587, 407] width 638 height 6
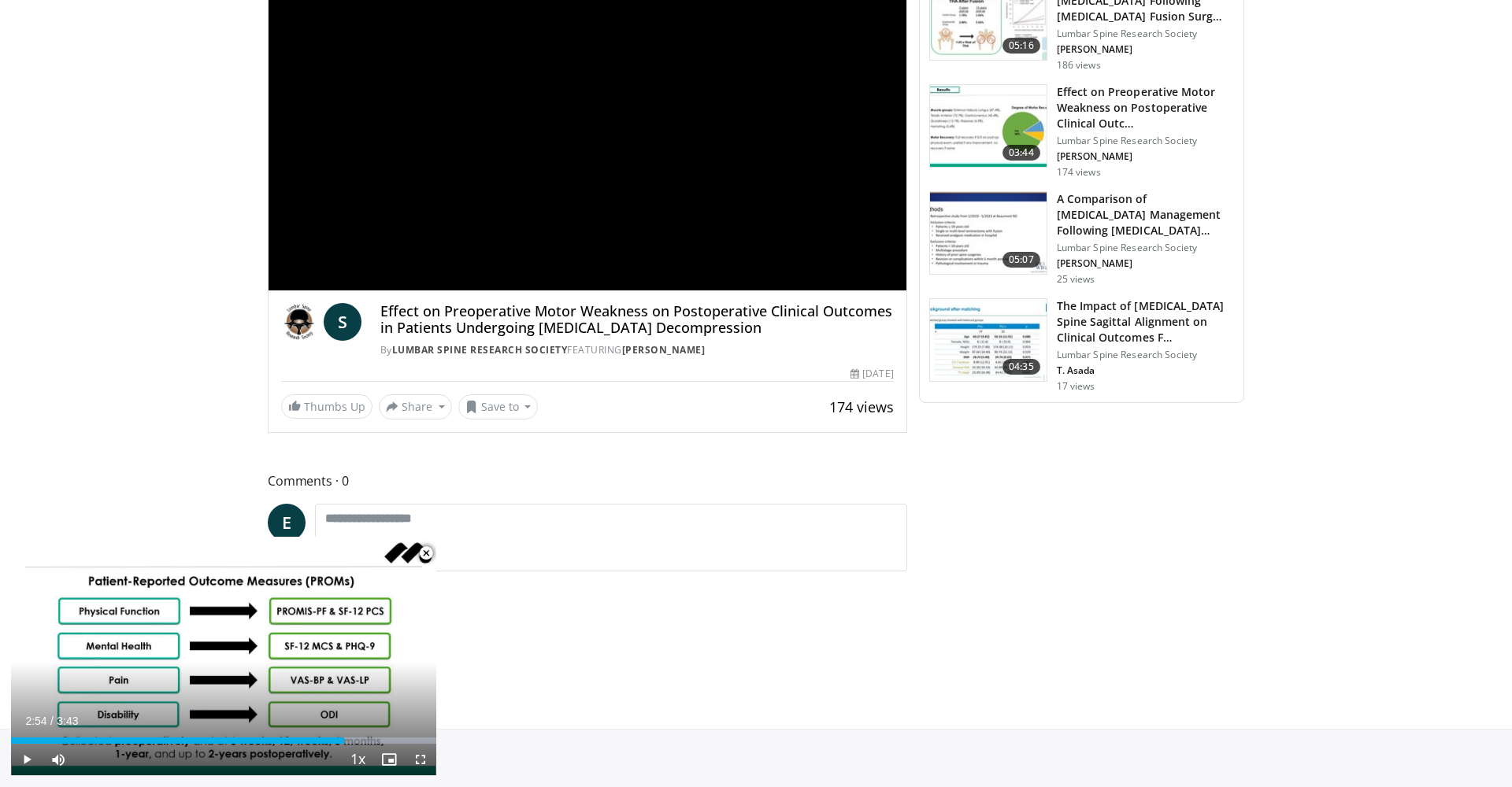
scroll to position [728, 0]
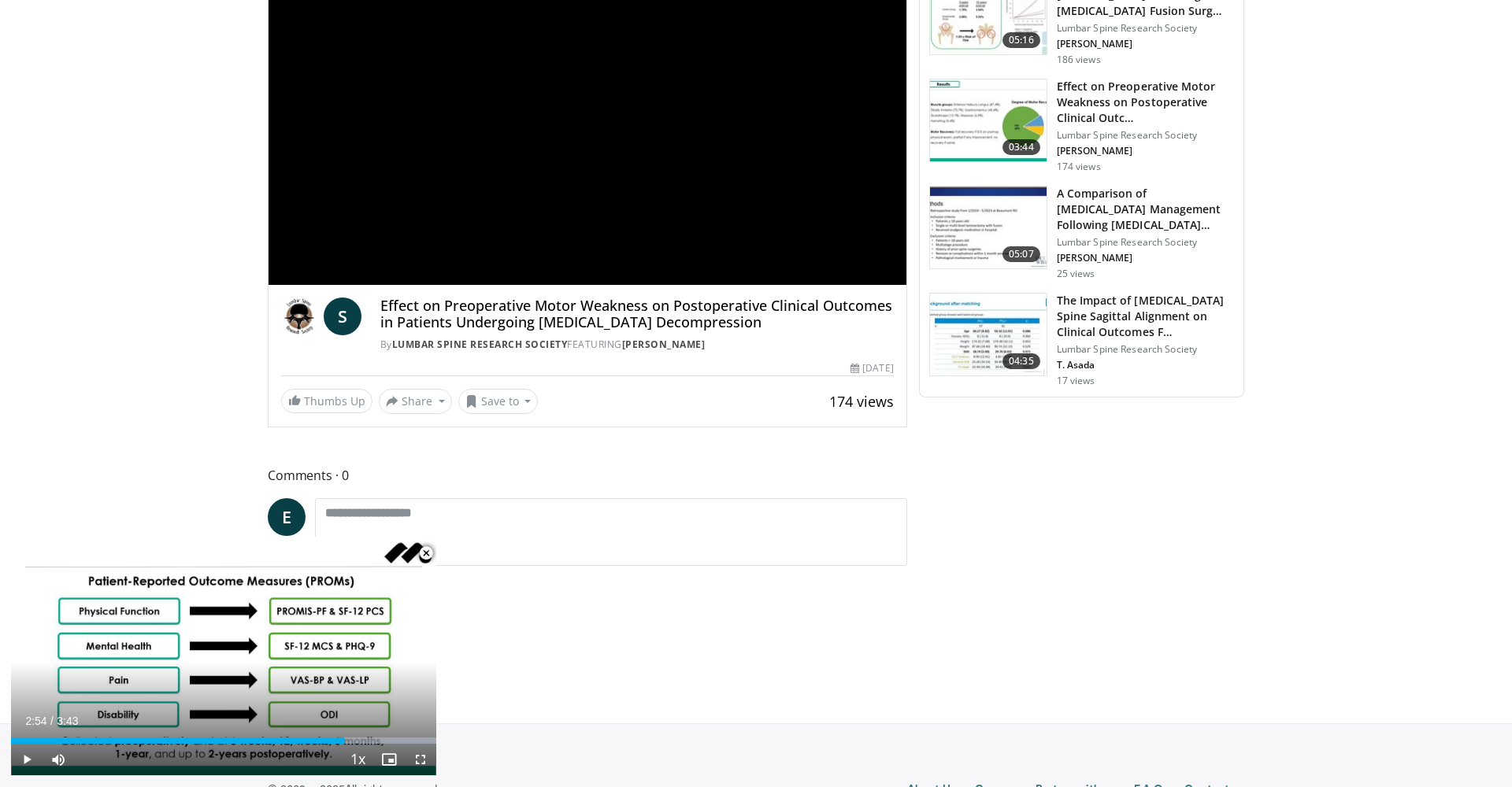
click at [981, 245] on img at bounding box center [988, 227] width 116 height 82
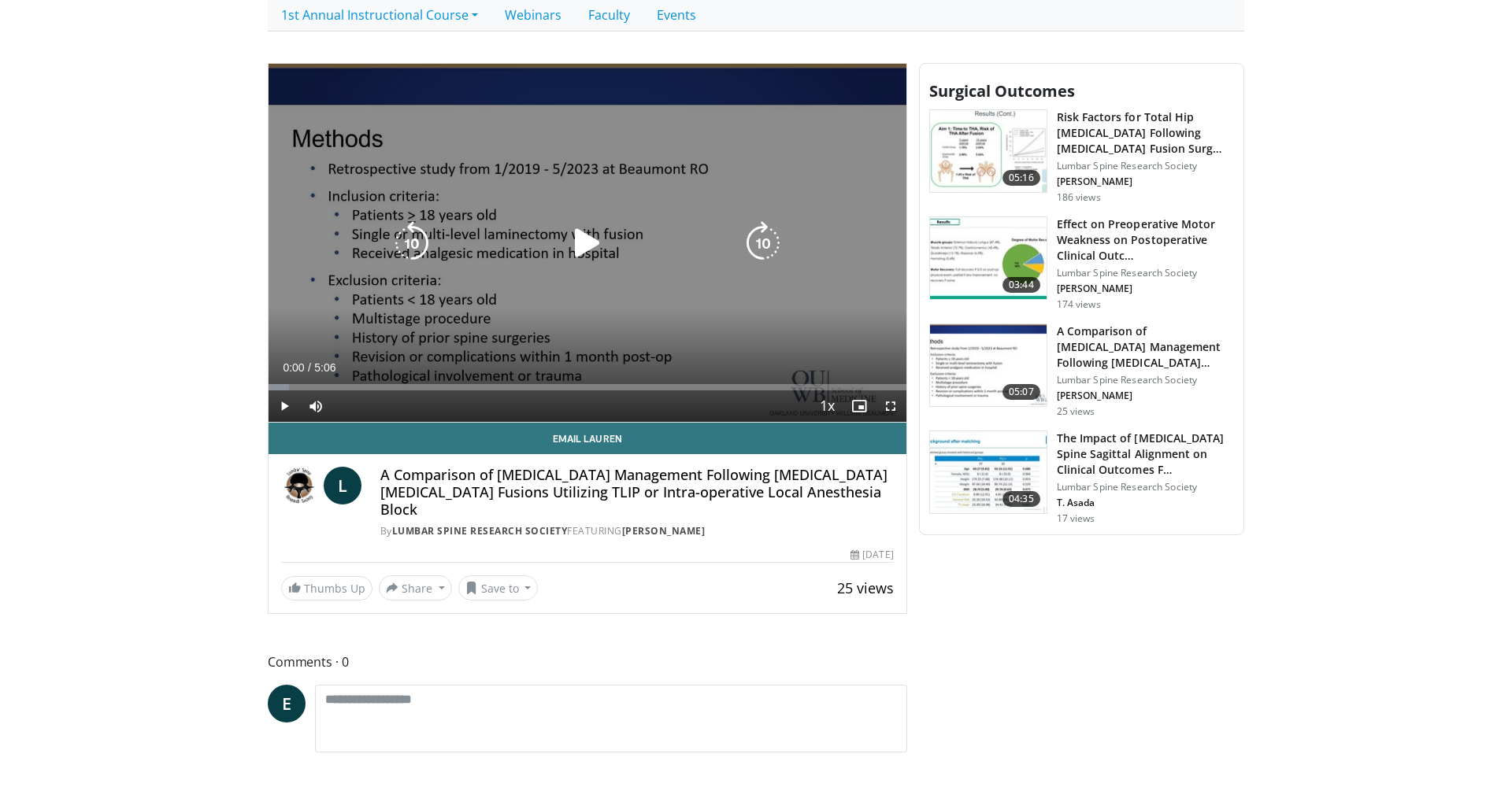
scroll to position [610, 0]
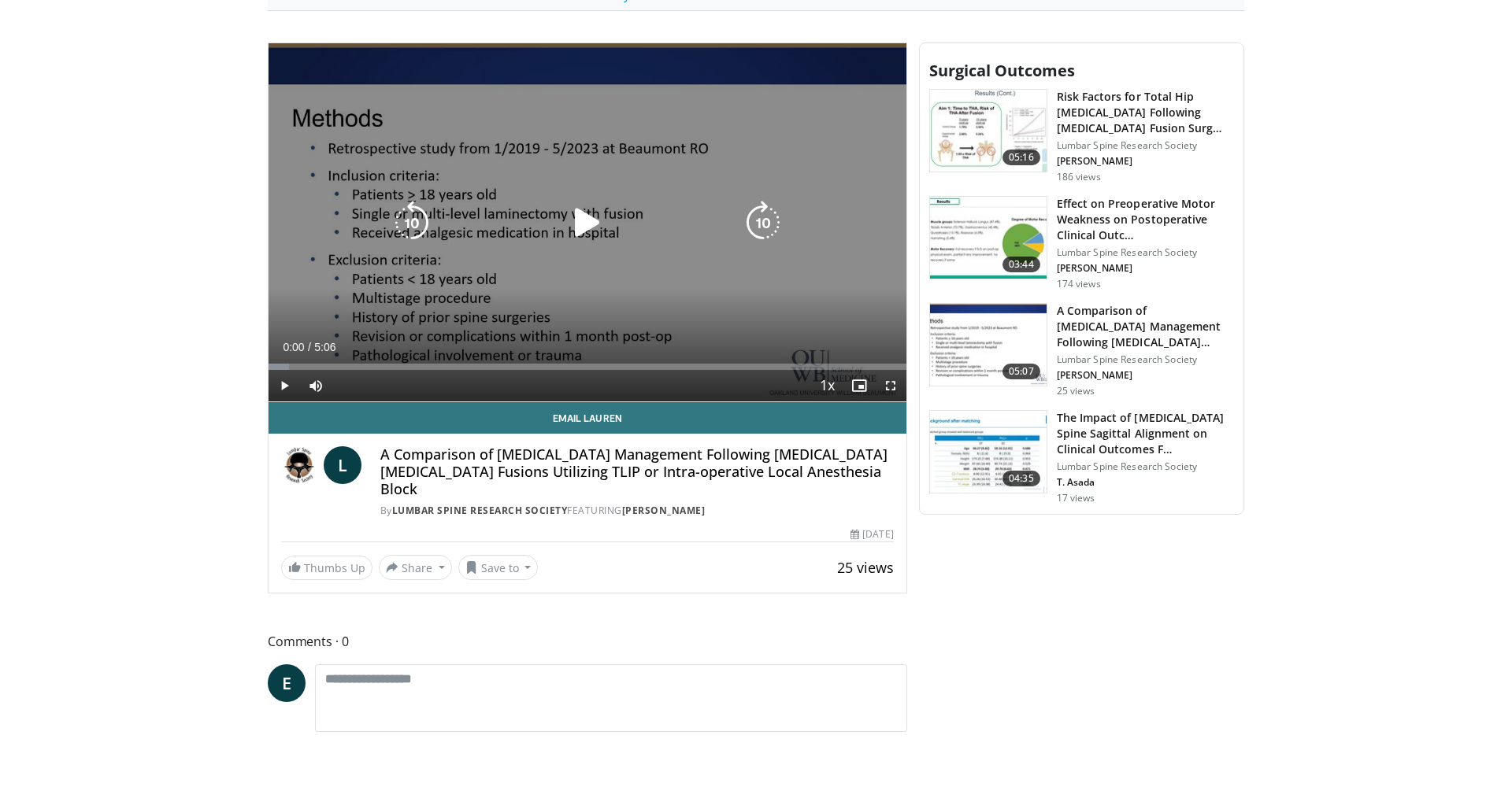
click at [588, 232] on icon "Video Player" at bounding box center [587, 223] width 44 height 44
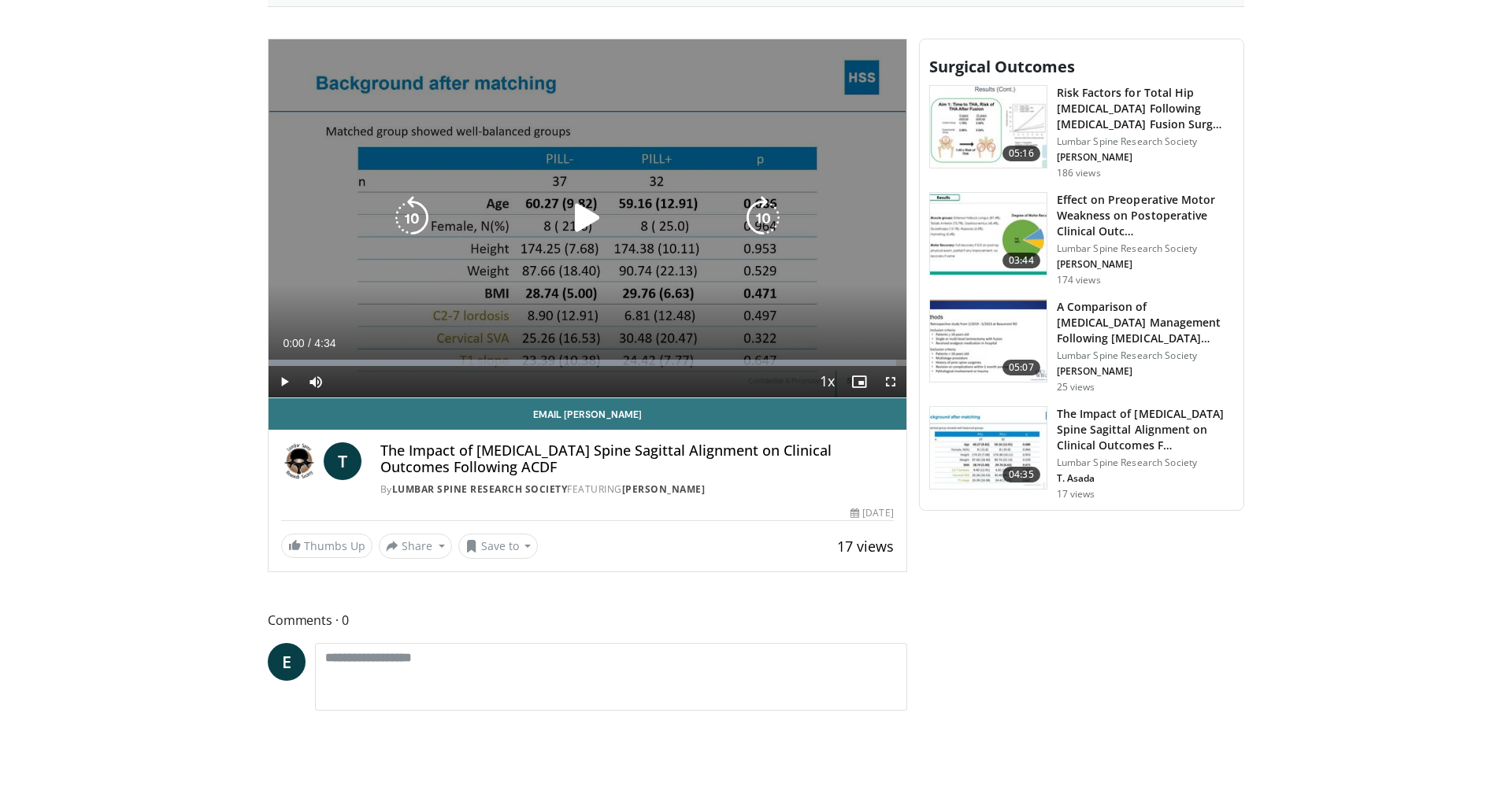
scroll to position [624, 0]
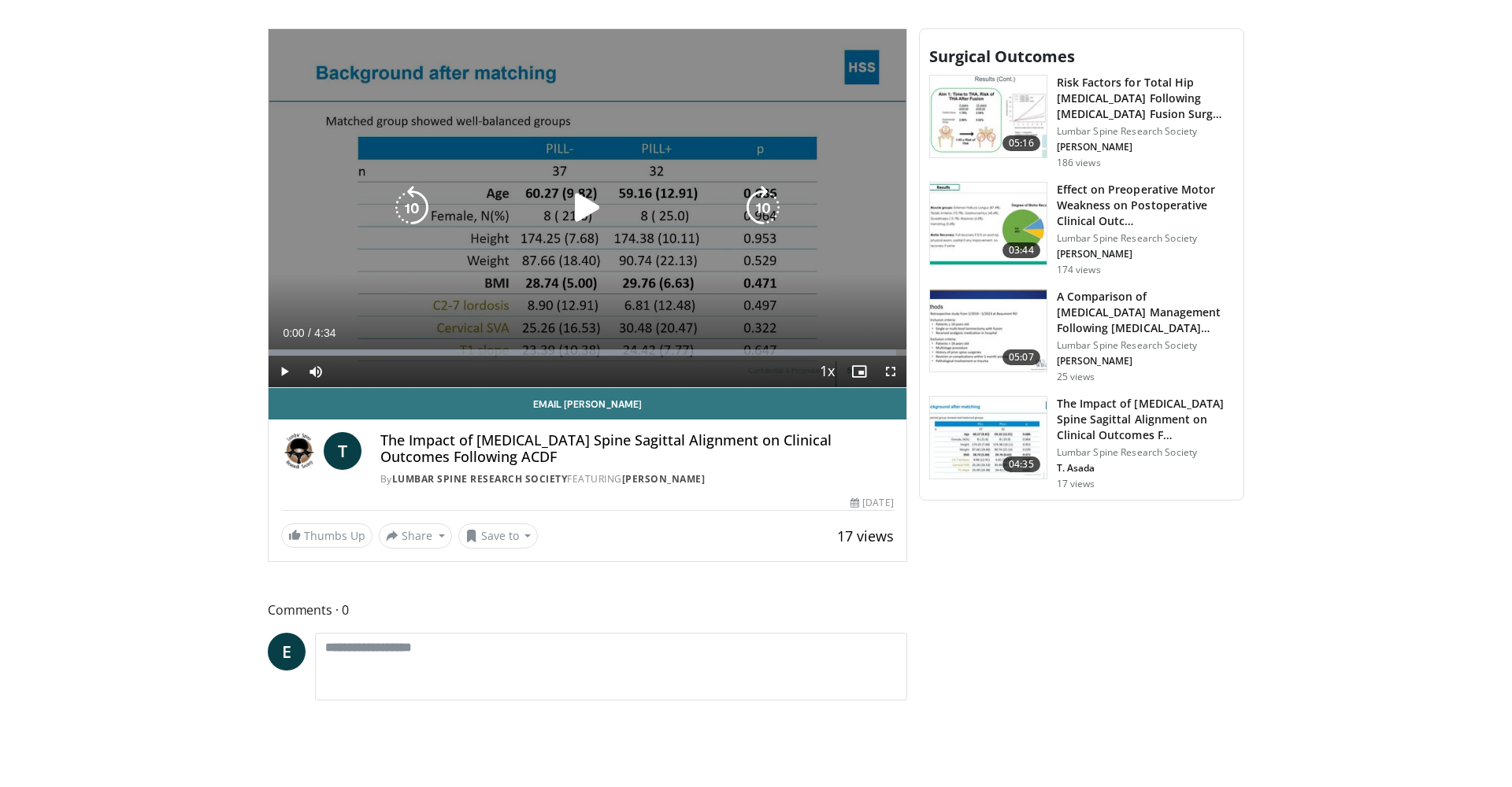
click at [584, 210] on icon "Video Player" at bounding box center [587, 207] width 44 height 44
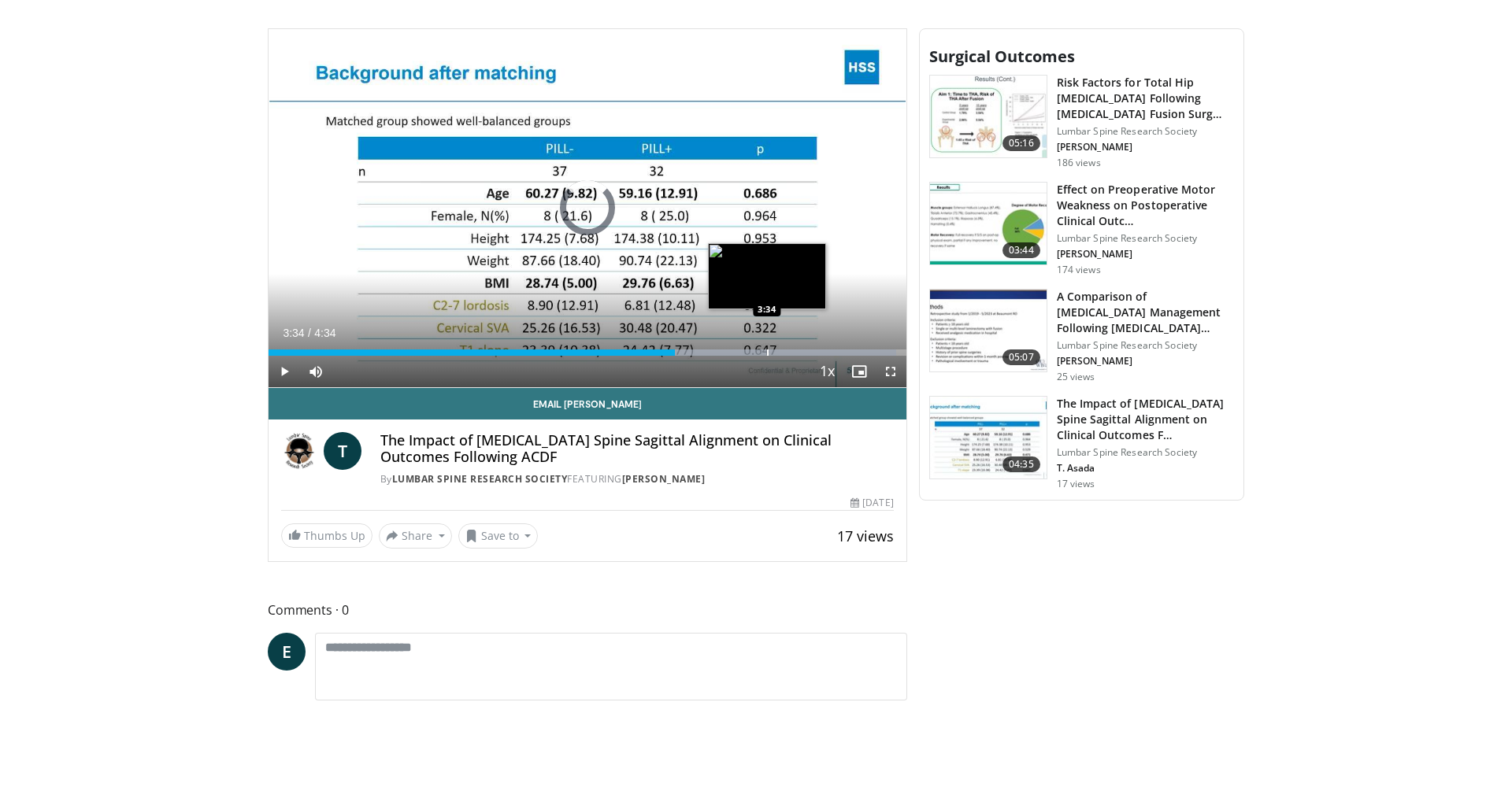
click at [767, 347] on div "Loaded : 98.49% 2:54 3:34" at bounding box center [587, 348] width 638 height 15
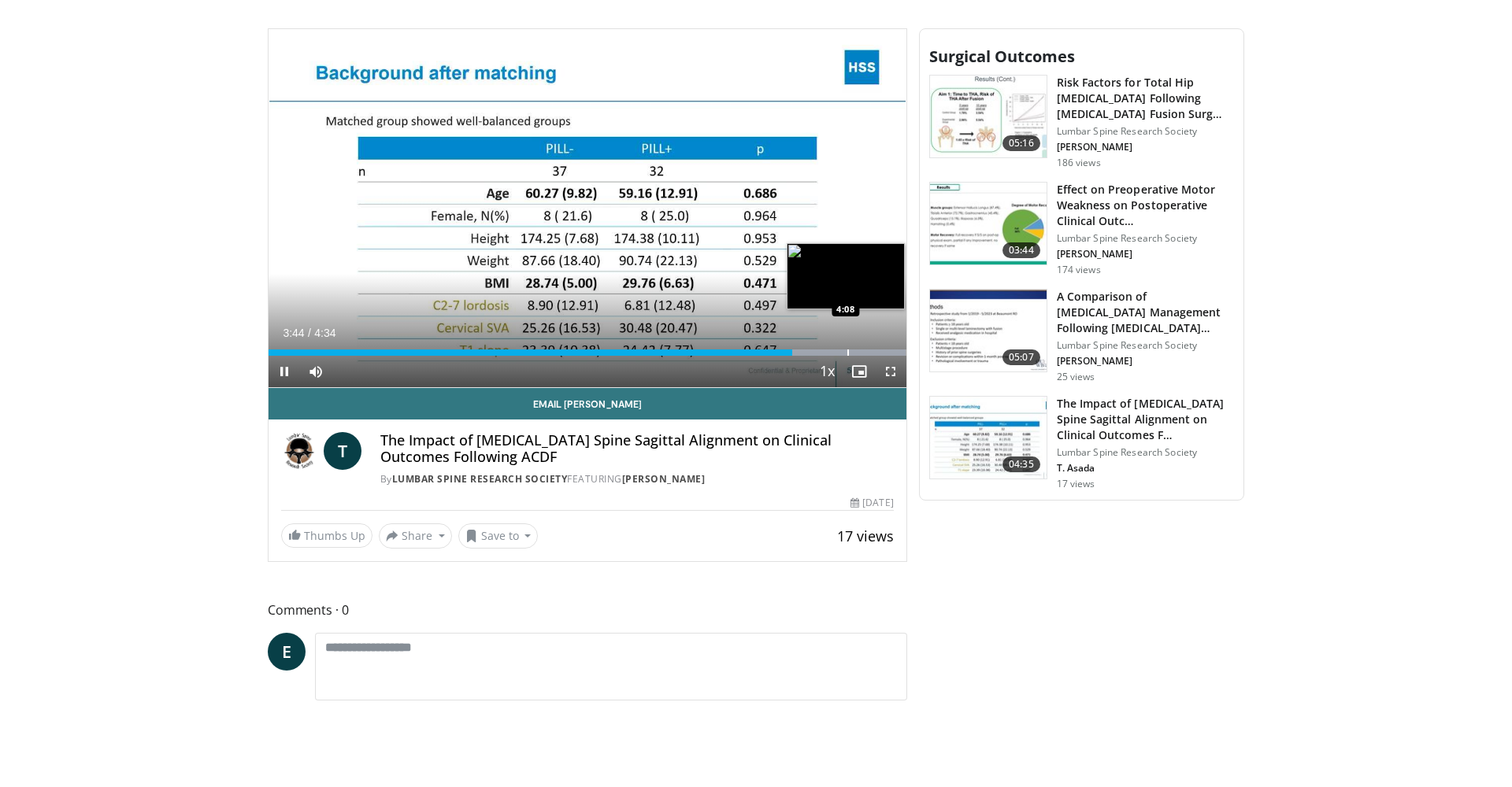
click at [847, 354] on div "Progress Bar" at bounding box center [848, 352] width 2 height 6
click at [871, 356] on span "Video Player" at bounding box center [859, 372] width 32 height 32
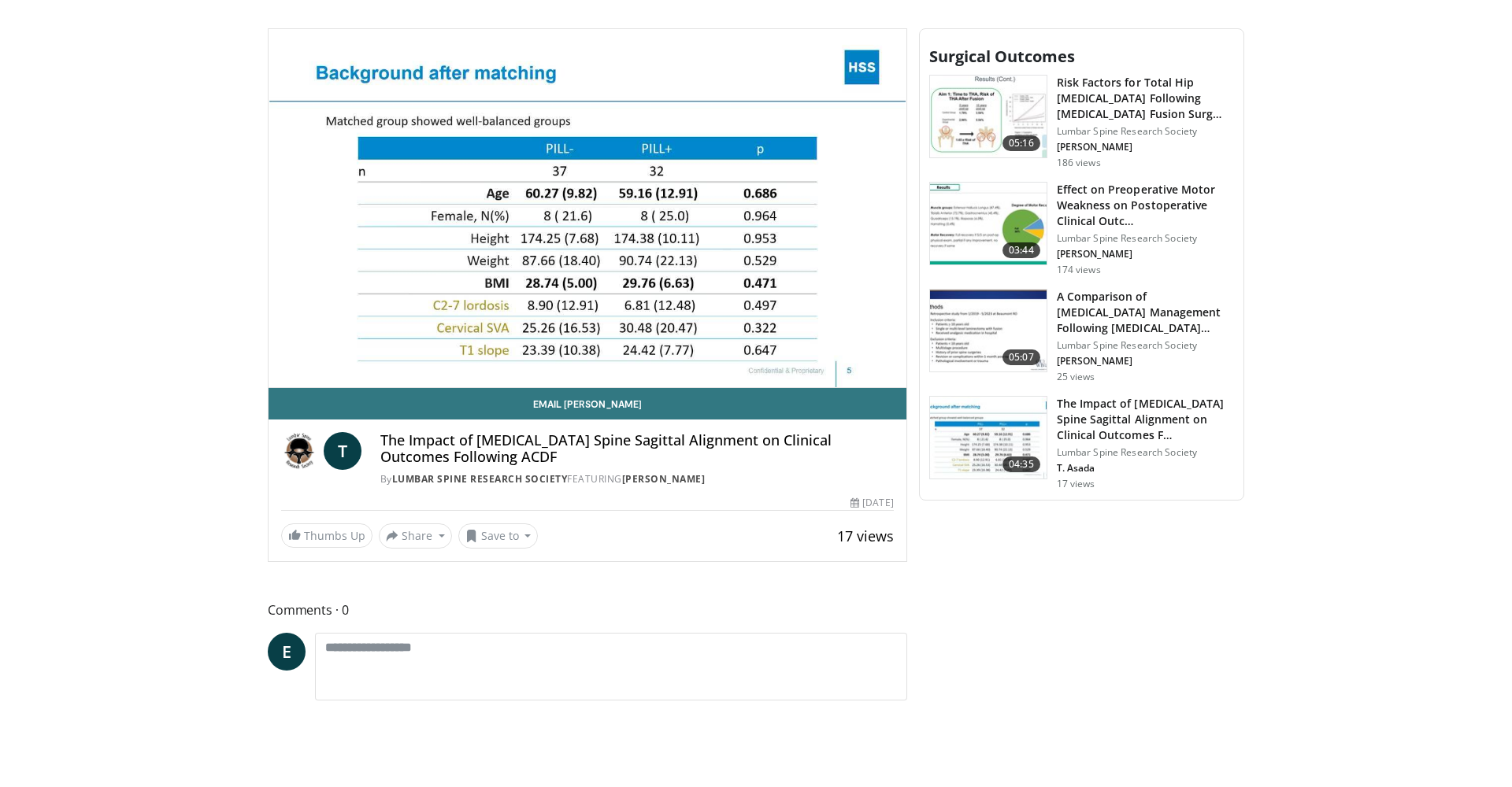
click at [135, 322] on body "Vumedi Week 2025 Channel WATCH NOW Specialties Adult & Family Medicine Allergy,…" at bounding box center [756, 179] width 1512 height 1607
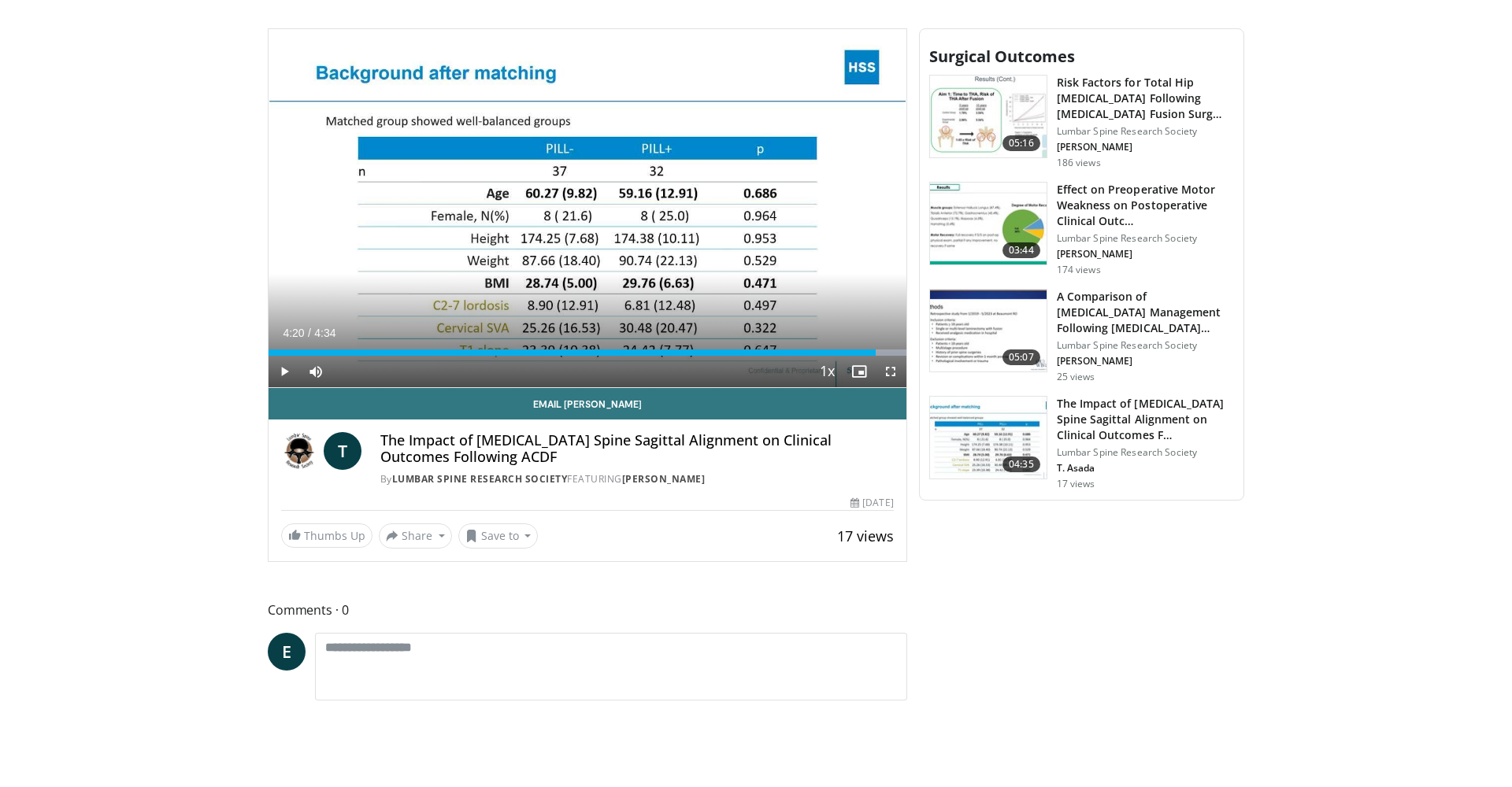
click at [287, 377] on span "Video Player" at bounding box center [284, 372] width 32 height 32
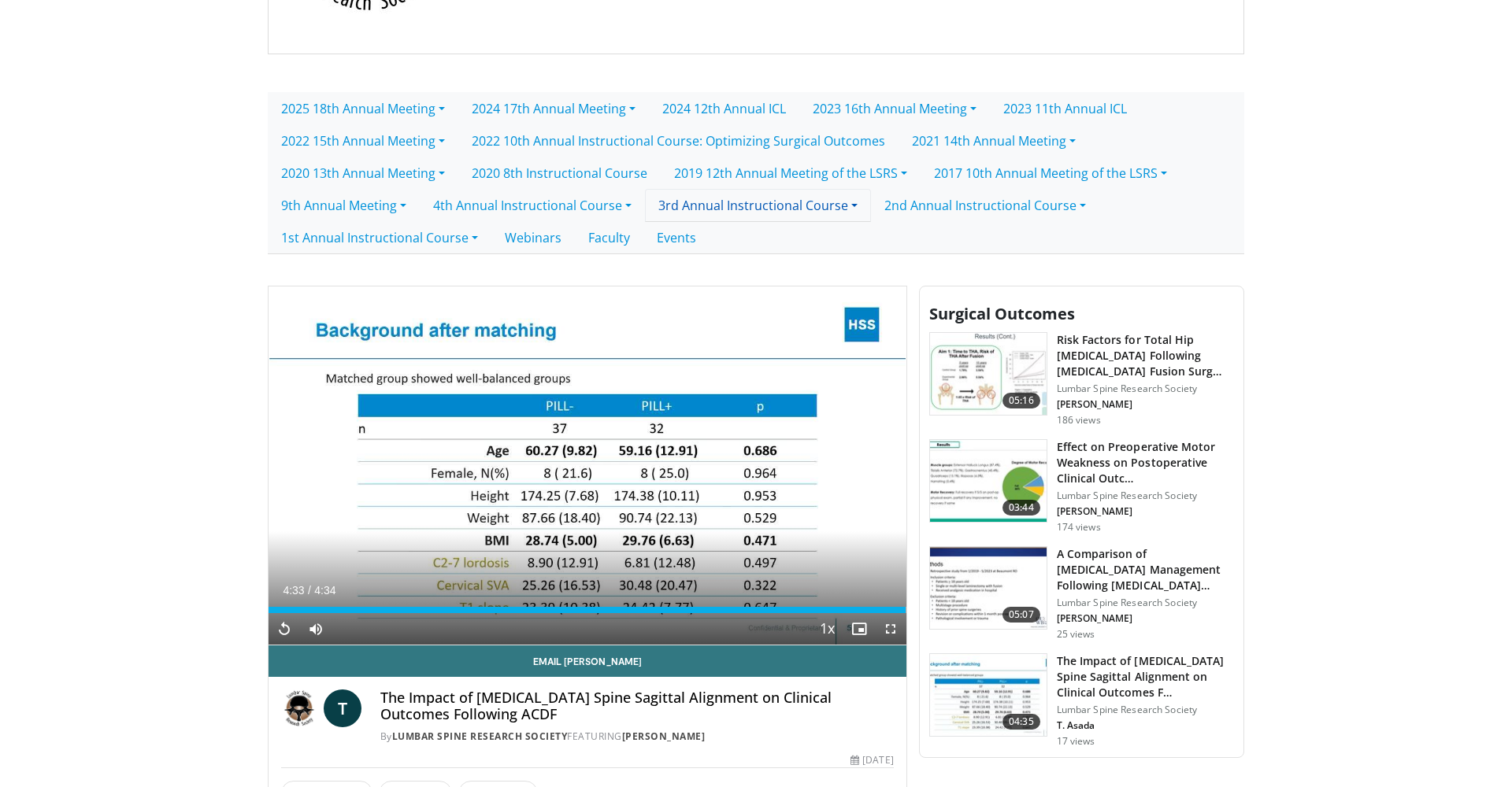
scroll to position [368, 0]
click at [638, 111] on link "2024 17th Annual Meeting" at bounding box center [553, 108] width 190 height 34
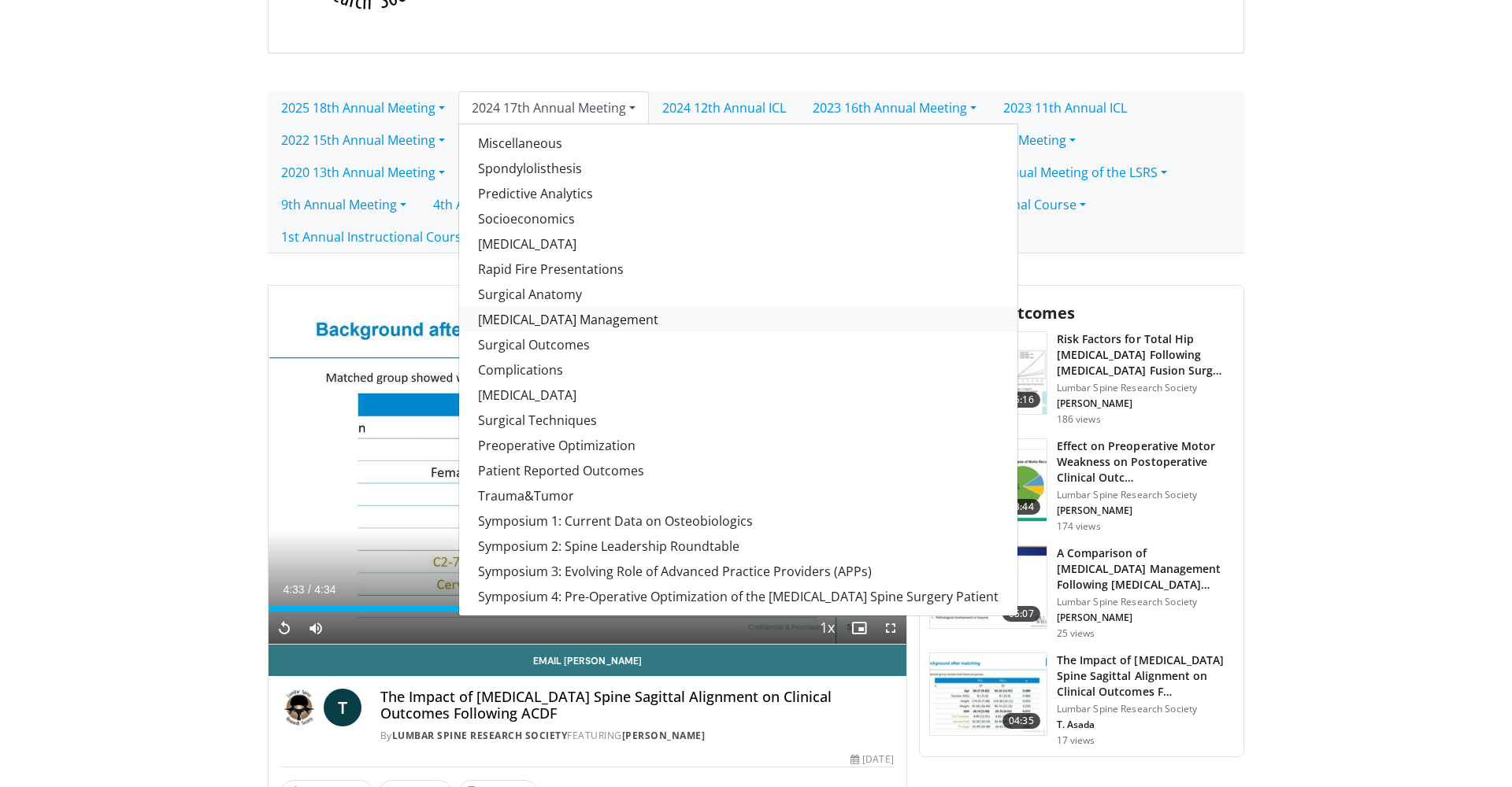
click at [525, 320] on link "[MEDICAL_DATA] Management" at bounding box center [738, 320] width 558 height 26
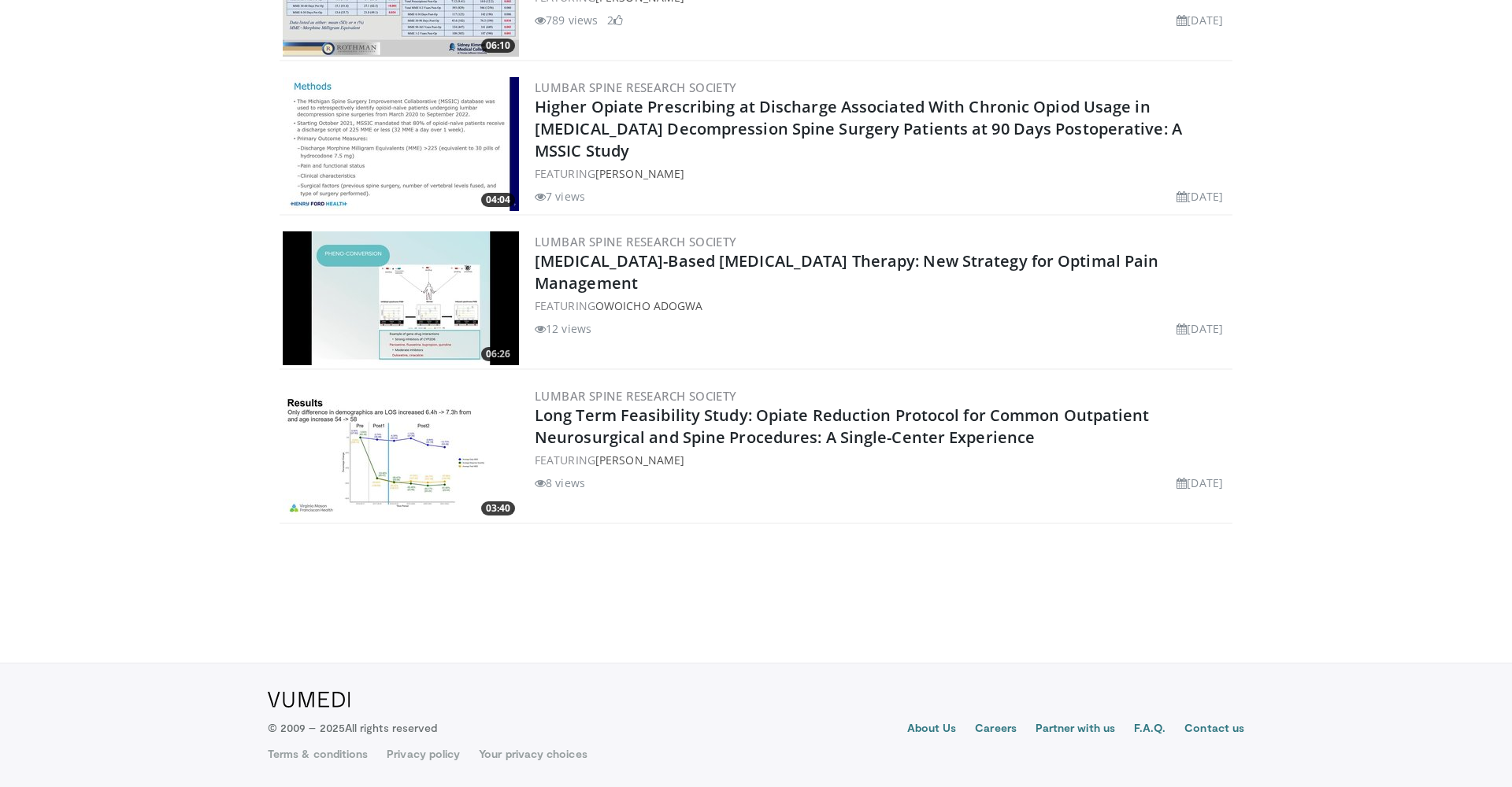
scroll to position [923, 0]
click at [454, 313] on img at bounding box center [400, 299] width 236 height 134
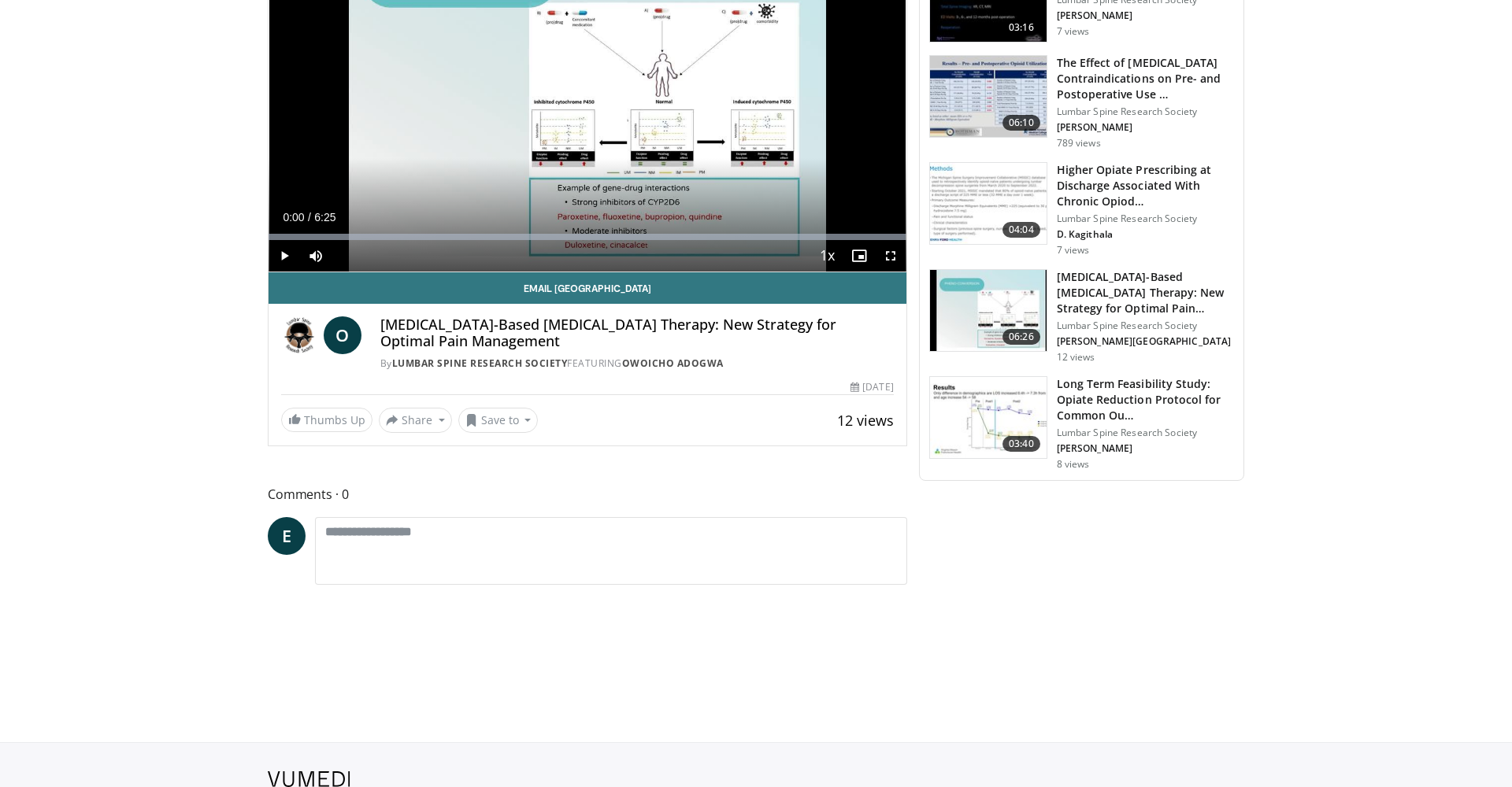
click at [296, 246] on span "Video Player" at bounding box center [284, 255] width 32 height 32
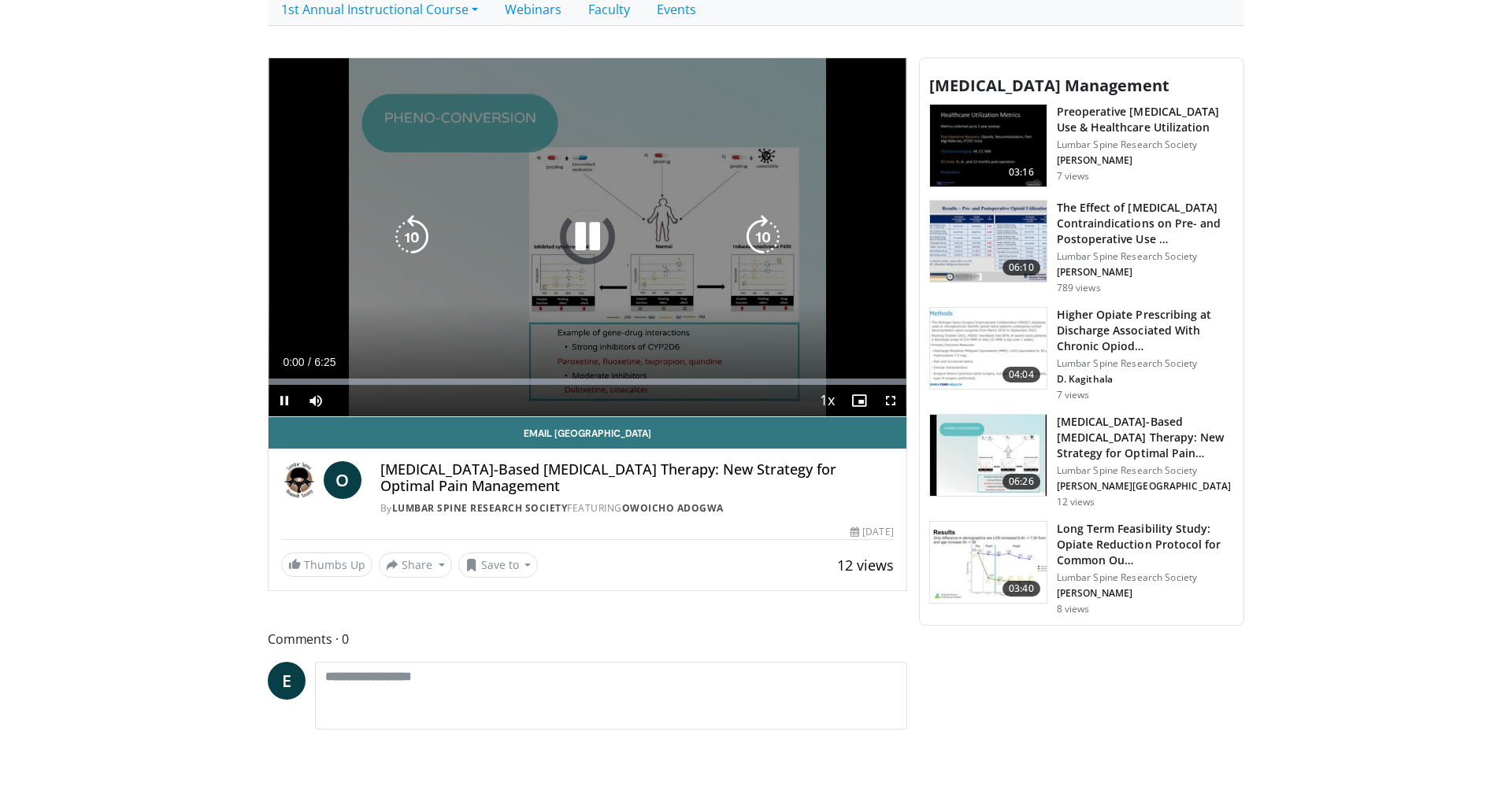
scroll to position [689, 0]
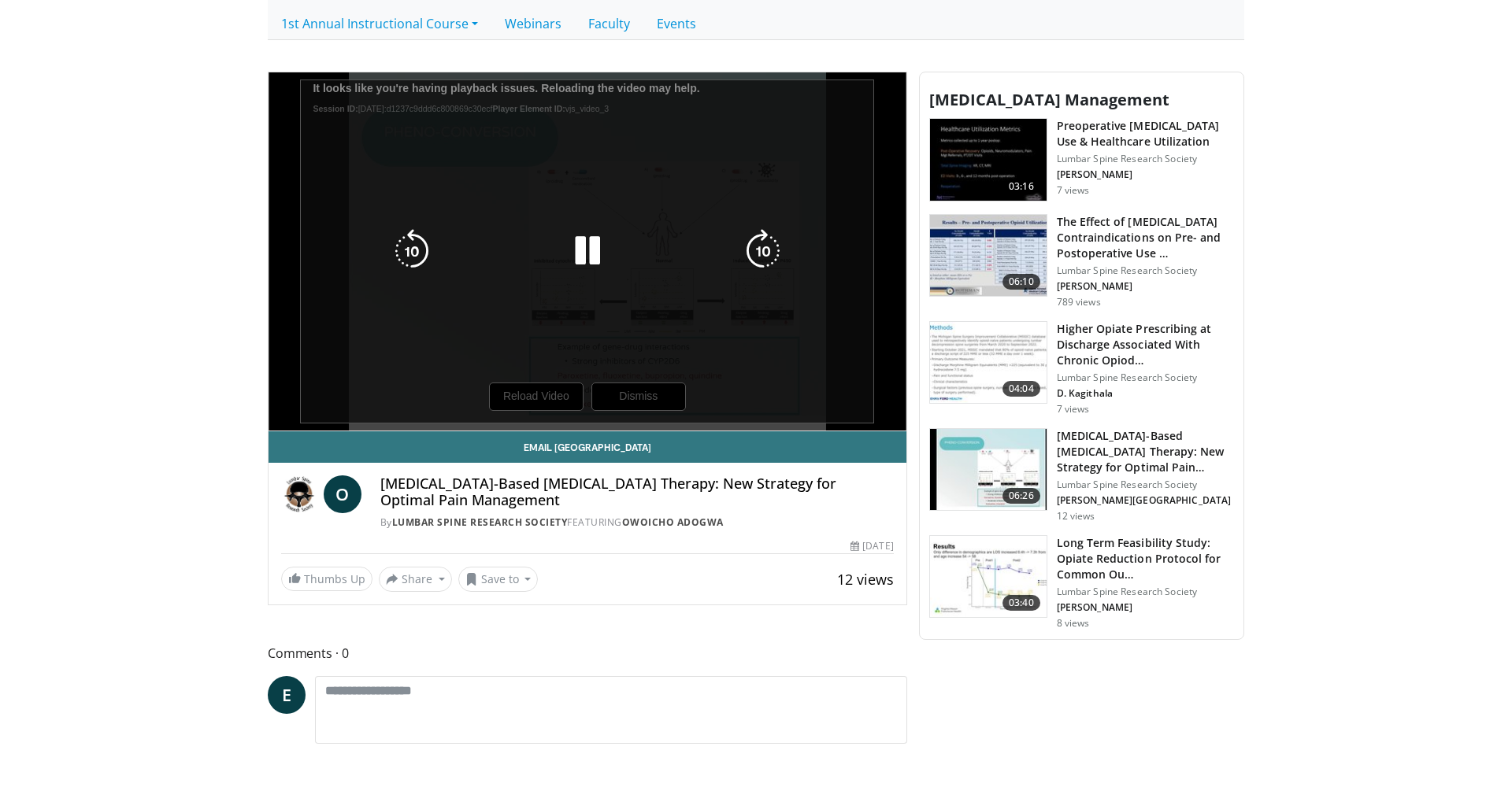
click at [529, 404] on div "10 seconds Tap to unmute" at bounding box center [587, 250] width 638 height 358
click at [582, 250] on icon "Video Player" at bounding box center [587, 250] width 44 height 44
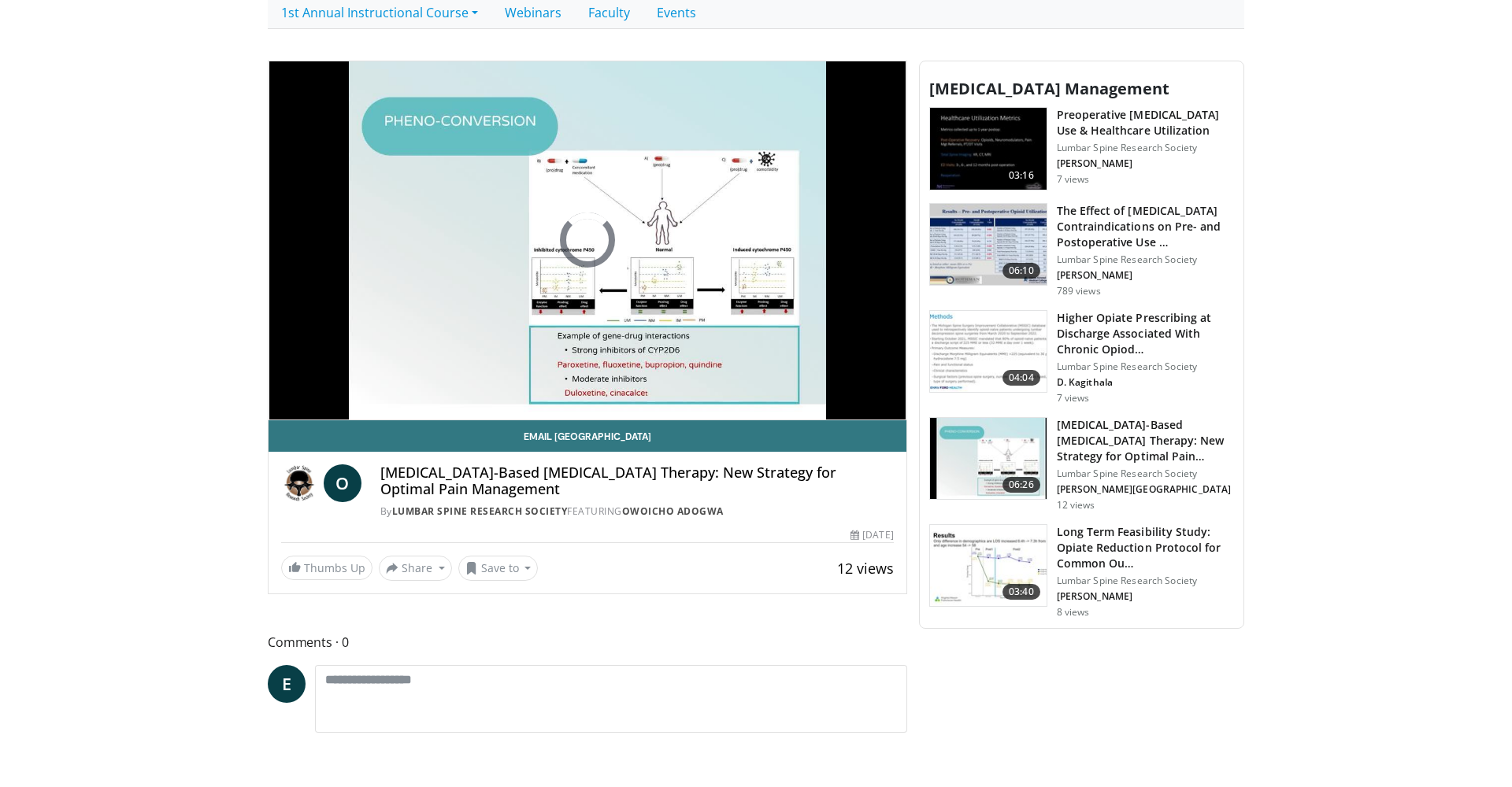
scroll to position [700, 0]
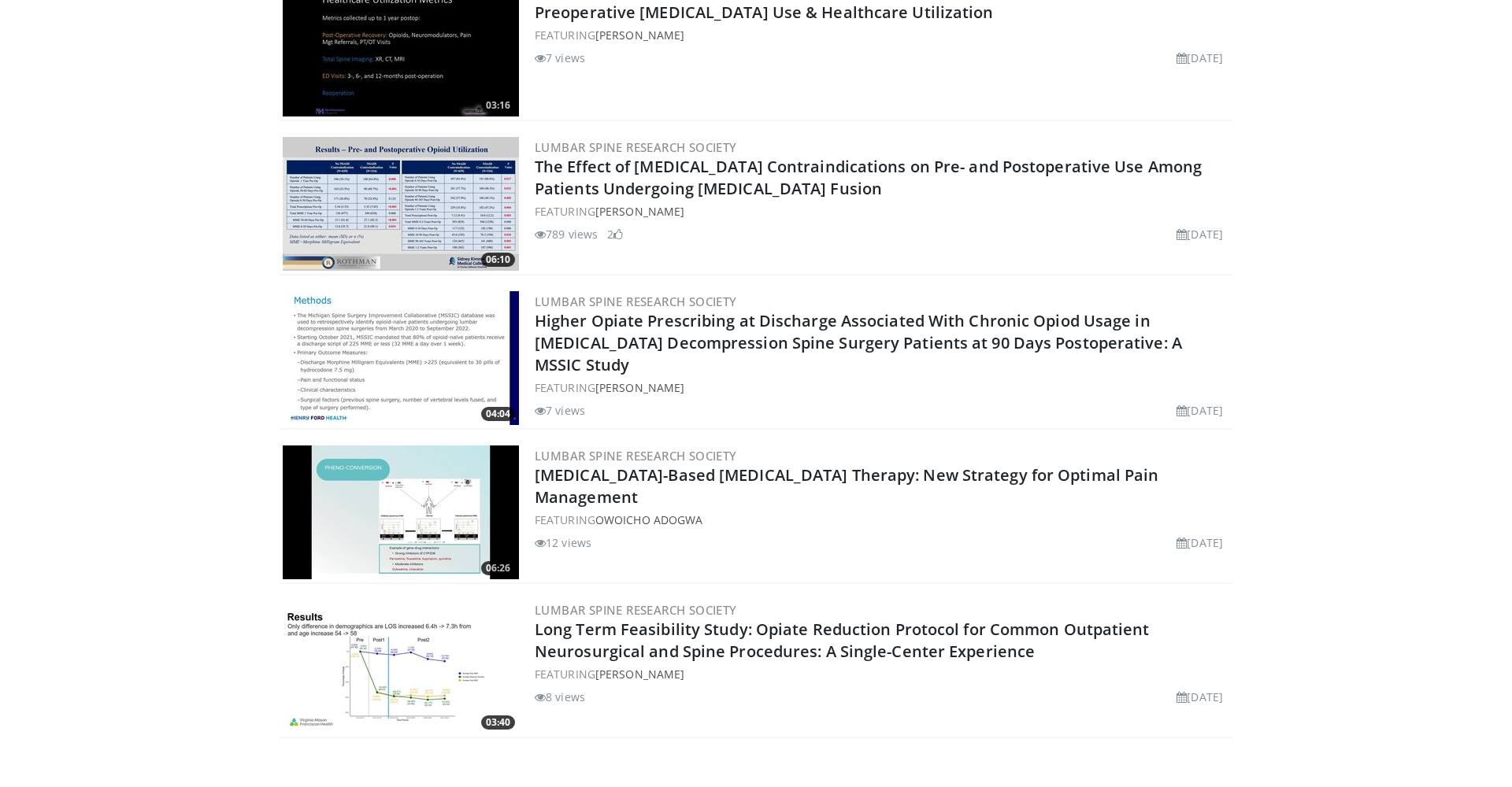
scroll to position [727, 0]
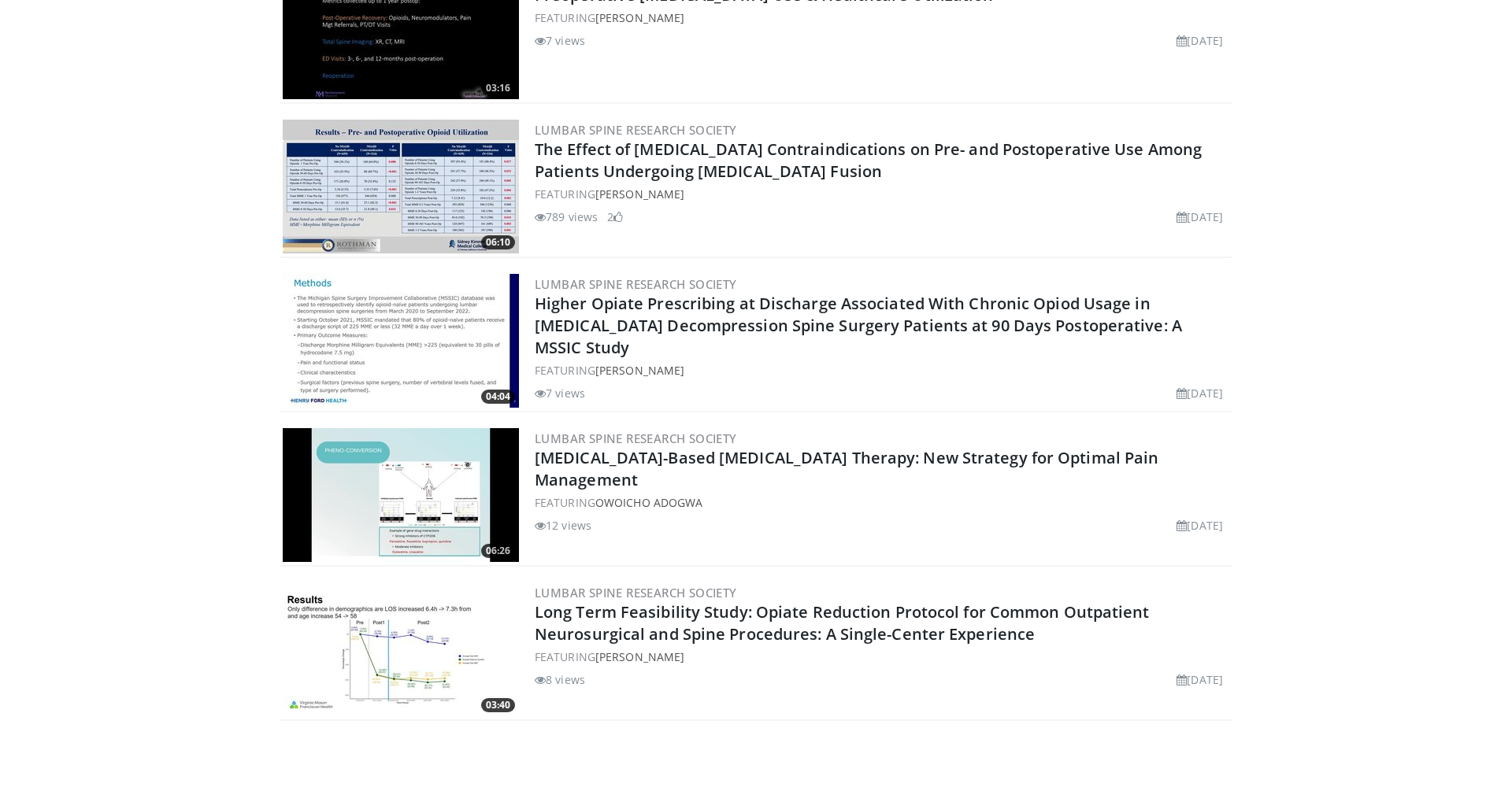
click at [420, 478] on img at bounding box center [400, 495] width 236 height 134
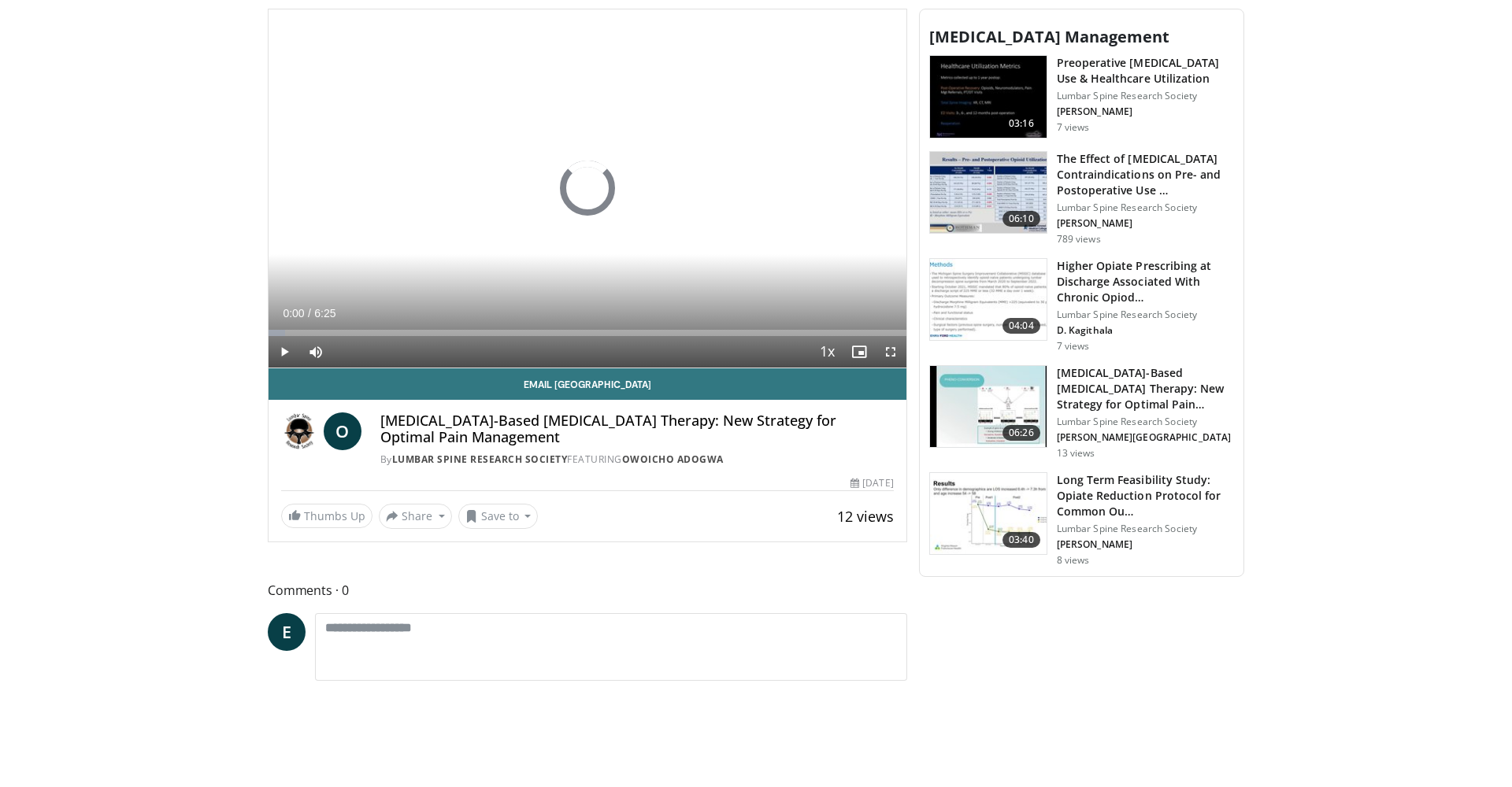
scroll to position [590, 0]
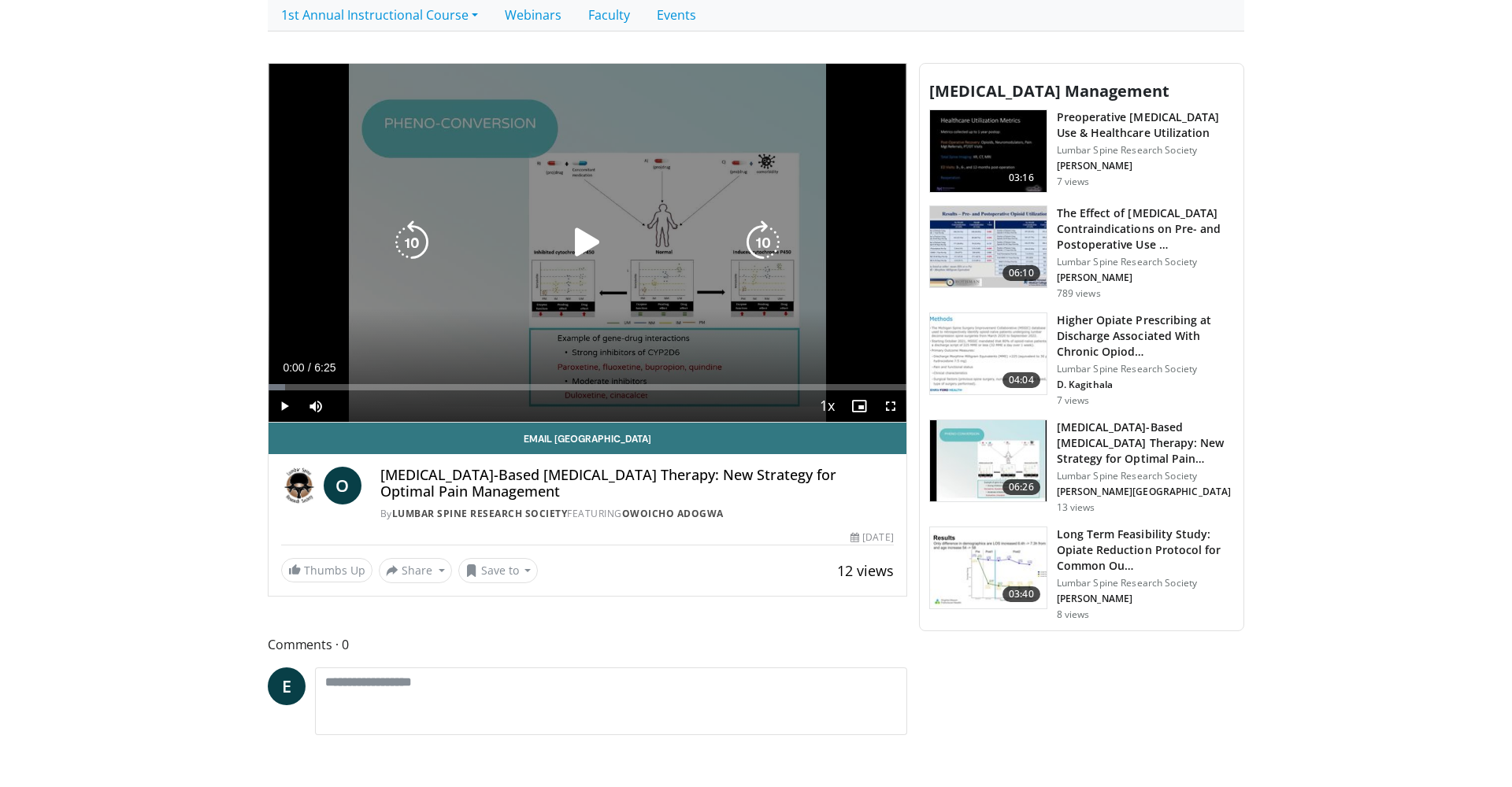
click at [579, 246] on icon "Video Player" at bounding box center [587, 243] width 44 height 44
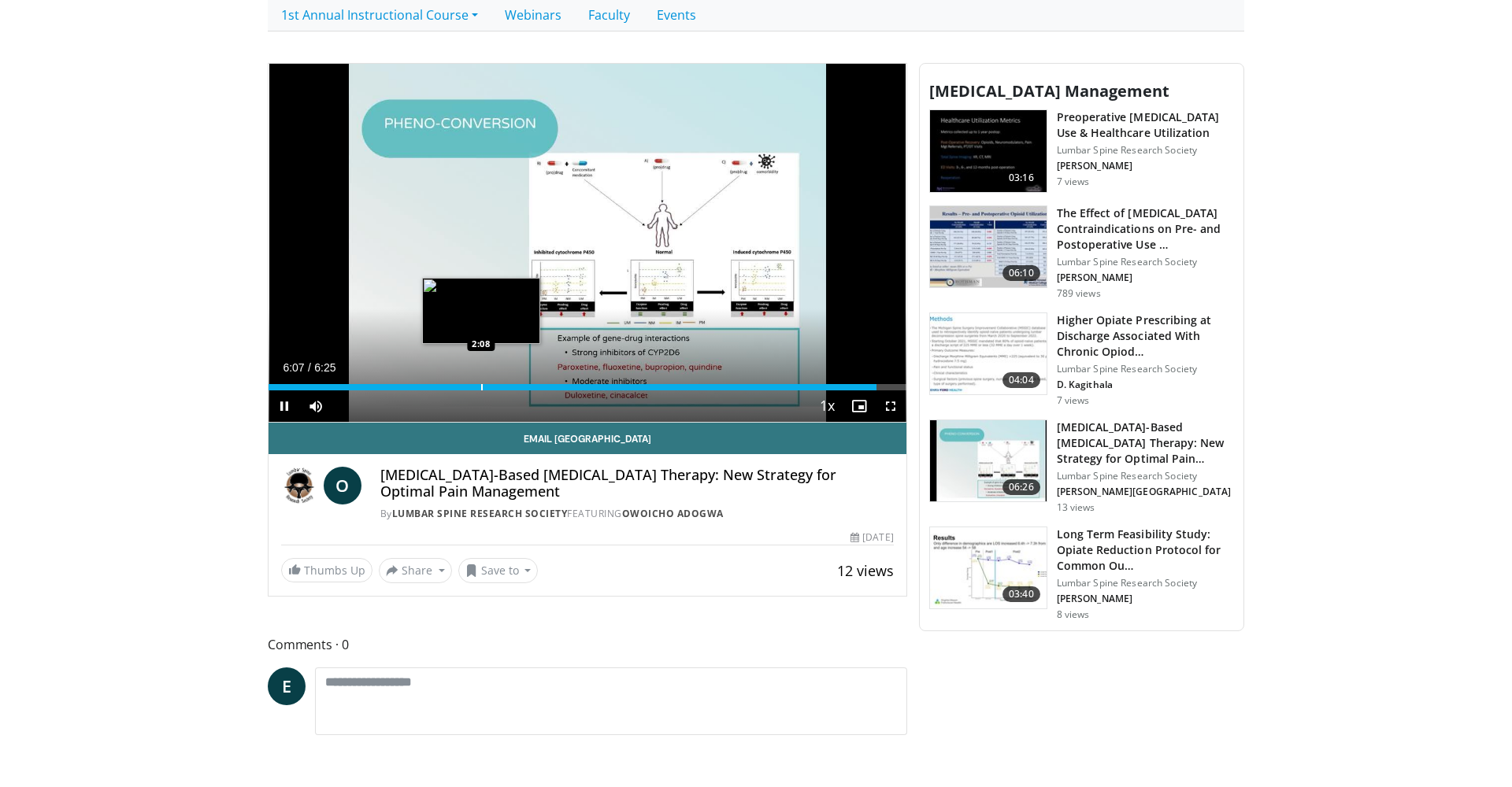
click at [481, 381] on div "Loaded : 54.53% 6:07 2:08" at bounding box center [587, 383] width 638 height 15
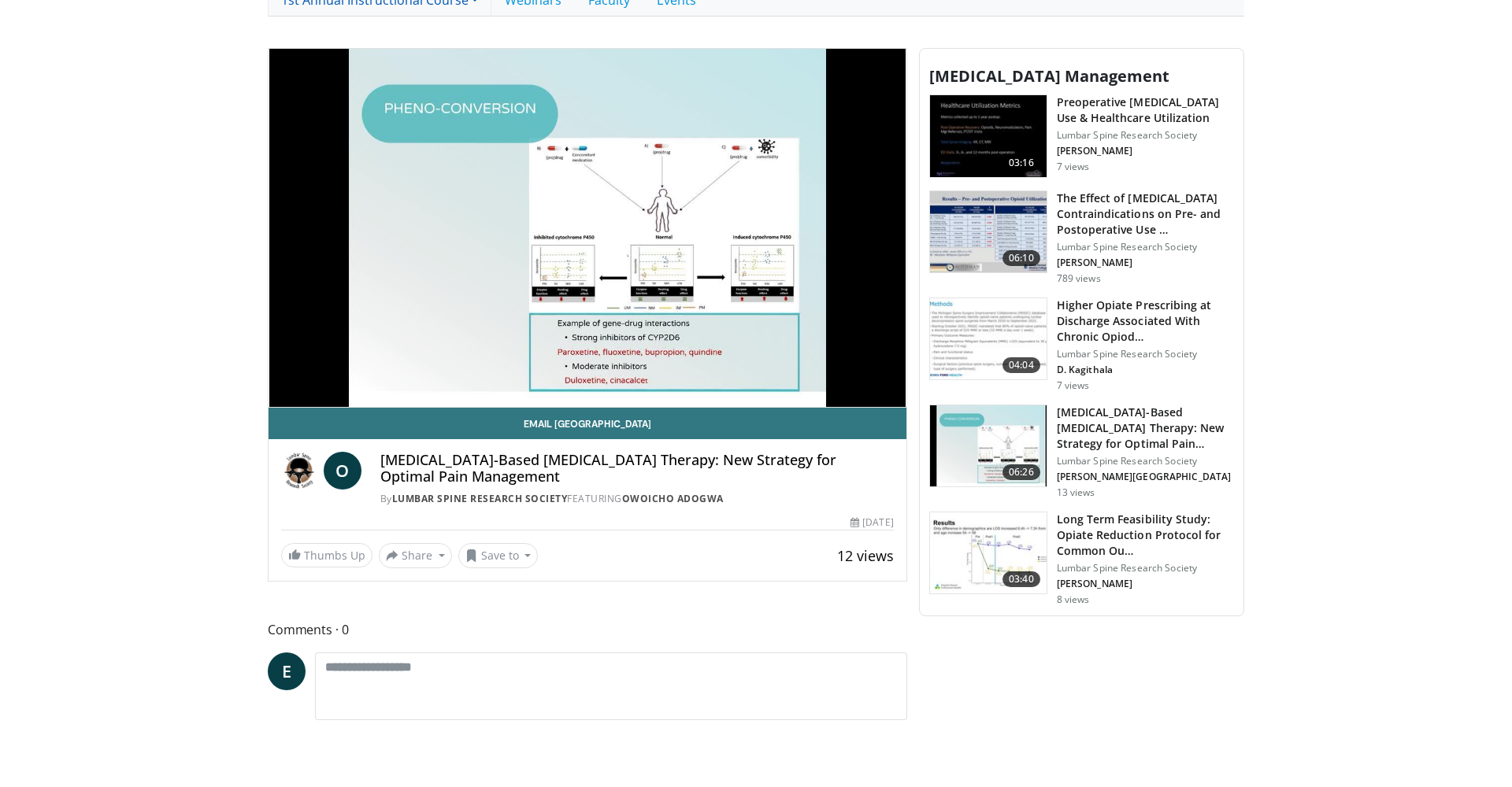
scroll to position [607, 0]
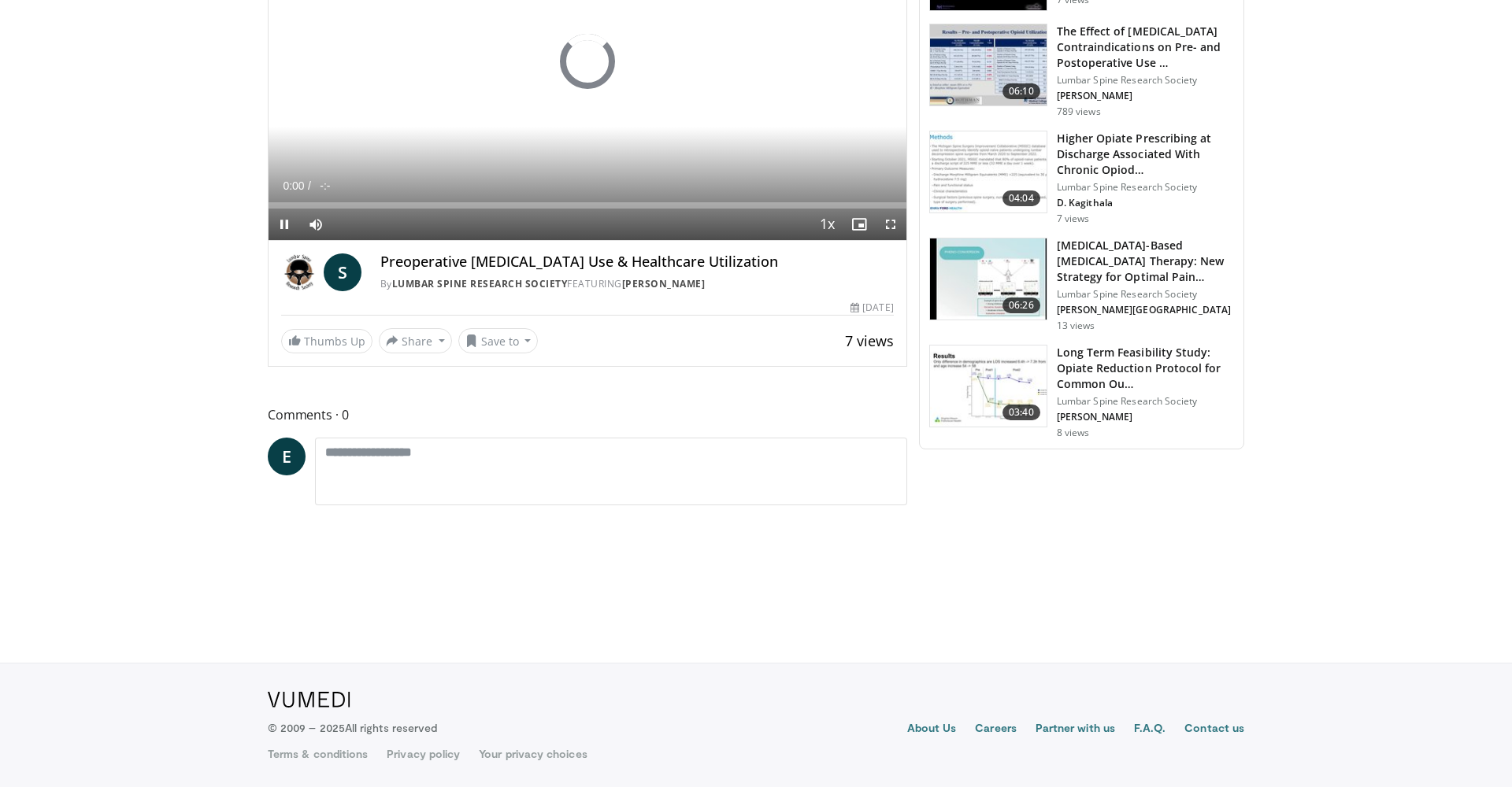
scroll to position [771, 0]
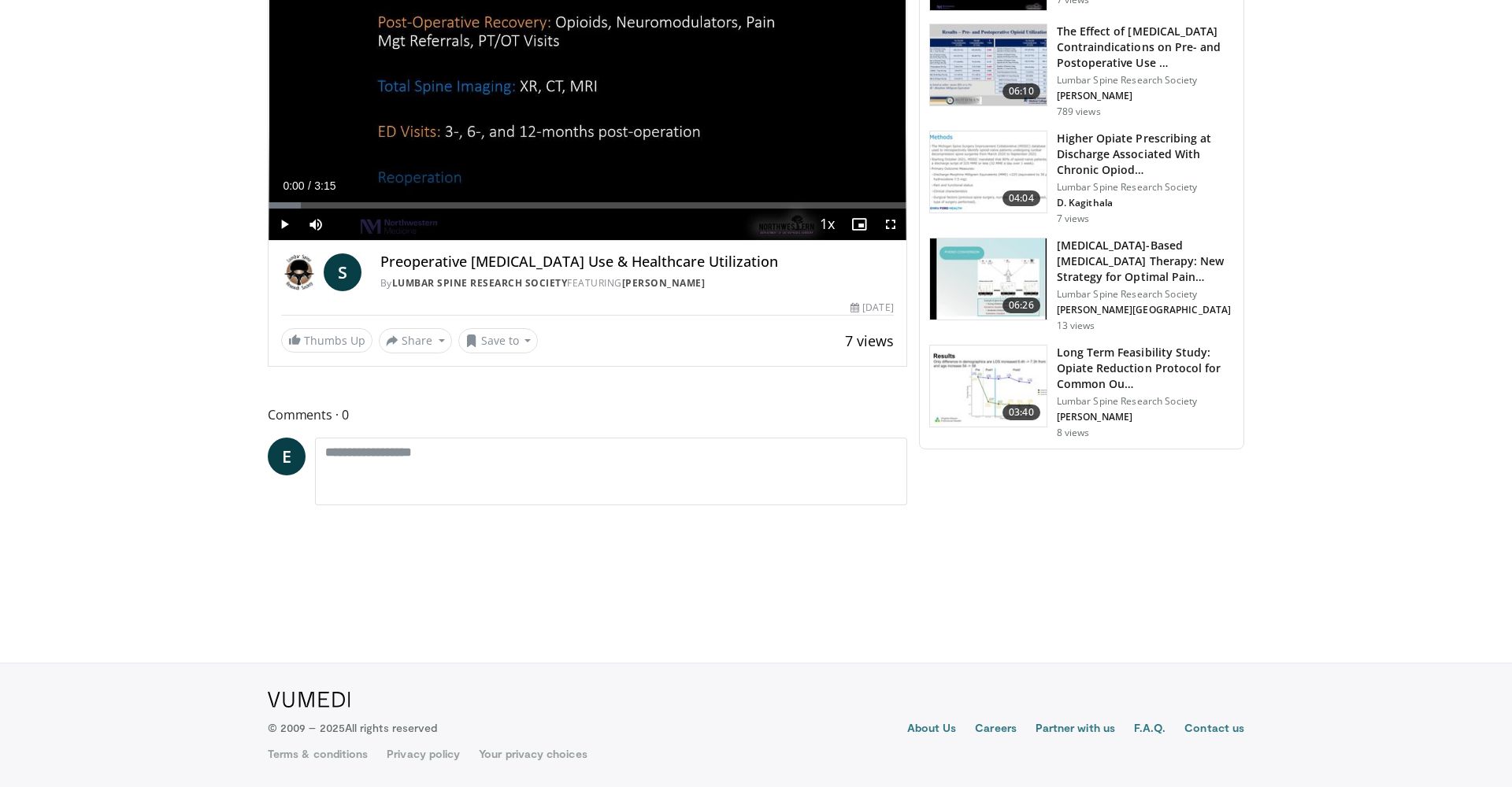
click at [1008, 384] on img at bounding box center [988, 386] width 116 height 82
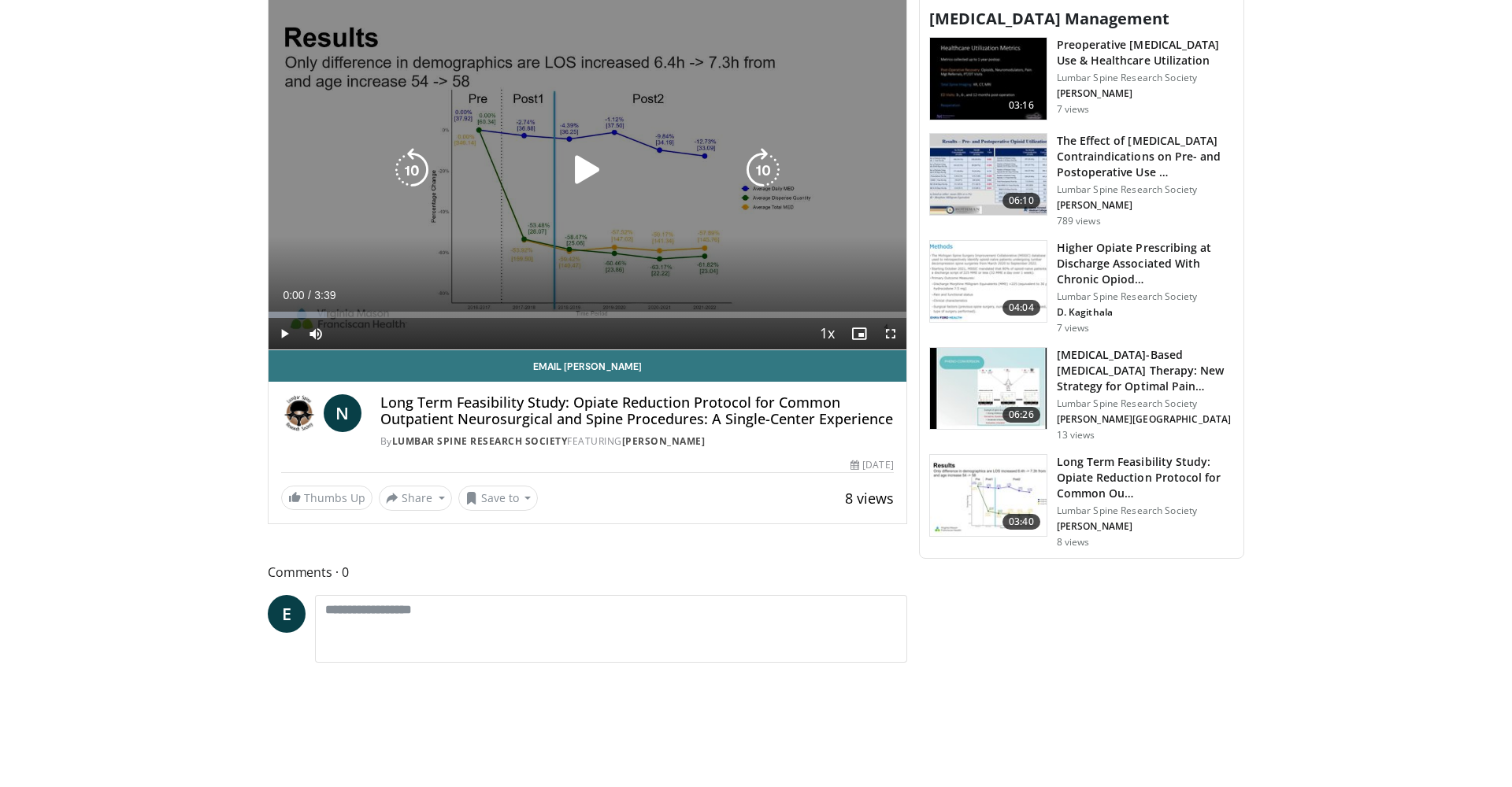
scroll to position [662, 0]
click at [580, 174] on icon "Video Player" at bounding box center [587, 170] width 44 height 44
